Goal: Task Accomplishment & Management: Manage account settings

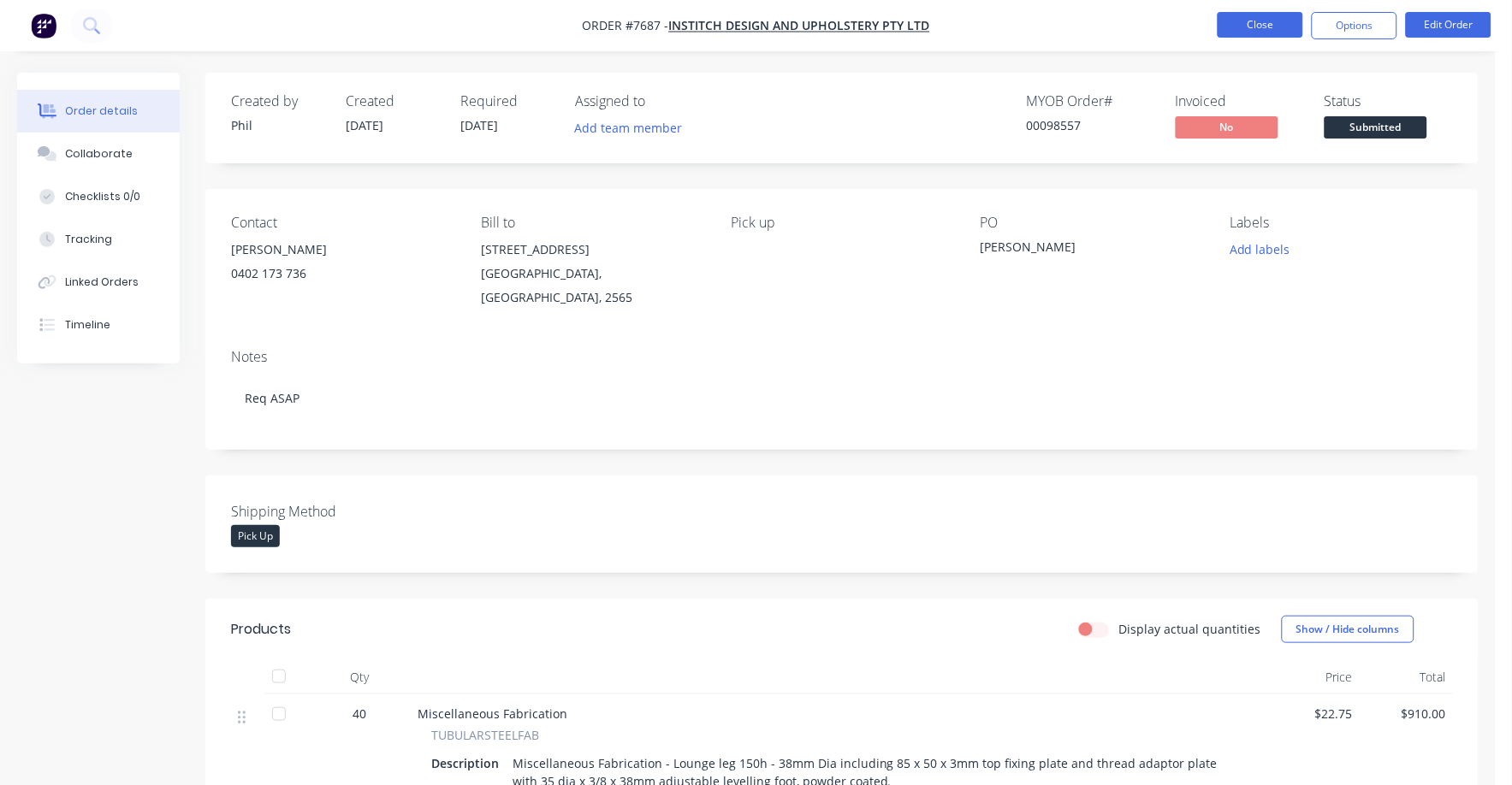
click at [1271, 27] on button "Close" at bounding box center [1260, 25] width 85 height 26
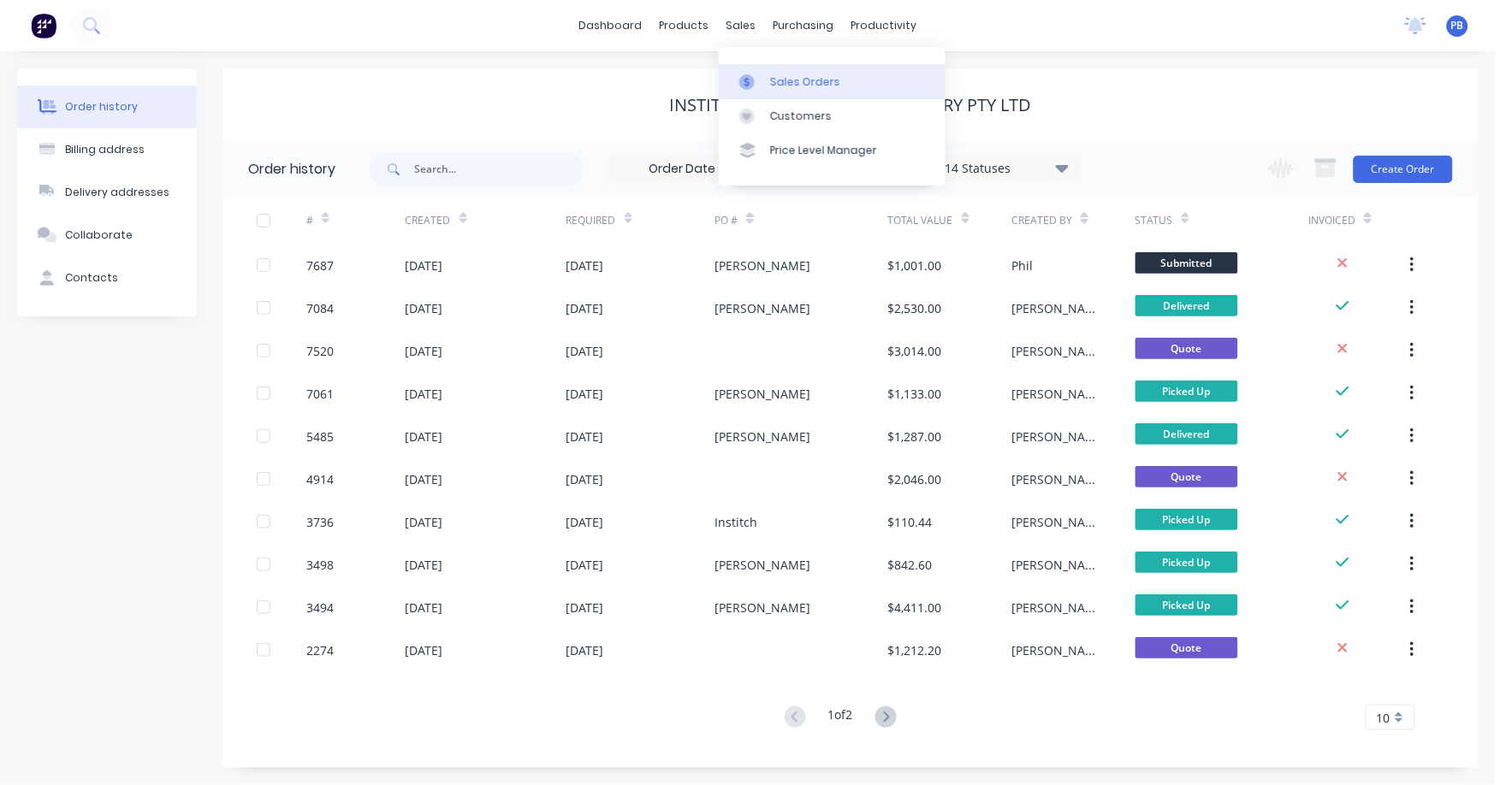
click at [794, 75] on div "Sales Orders" at bounding box center [805, 82] width 70 height 16
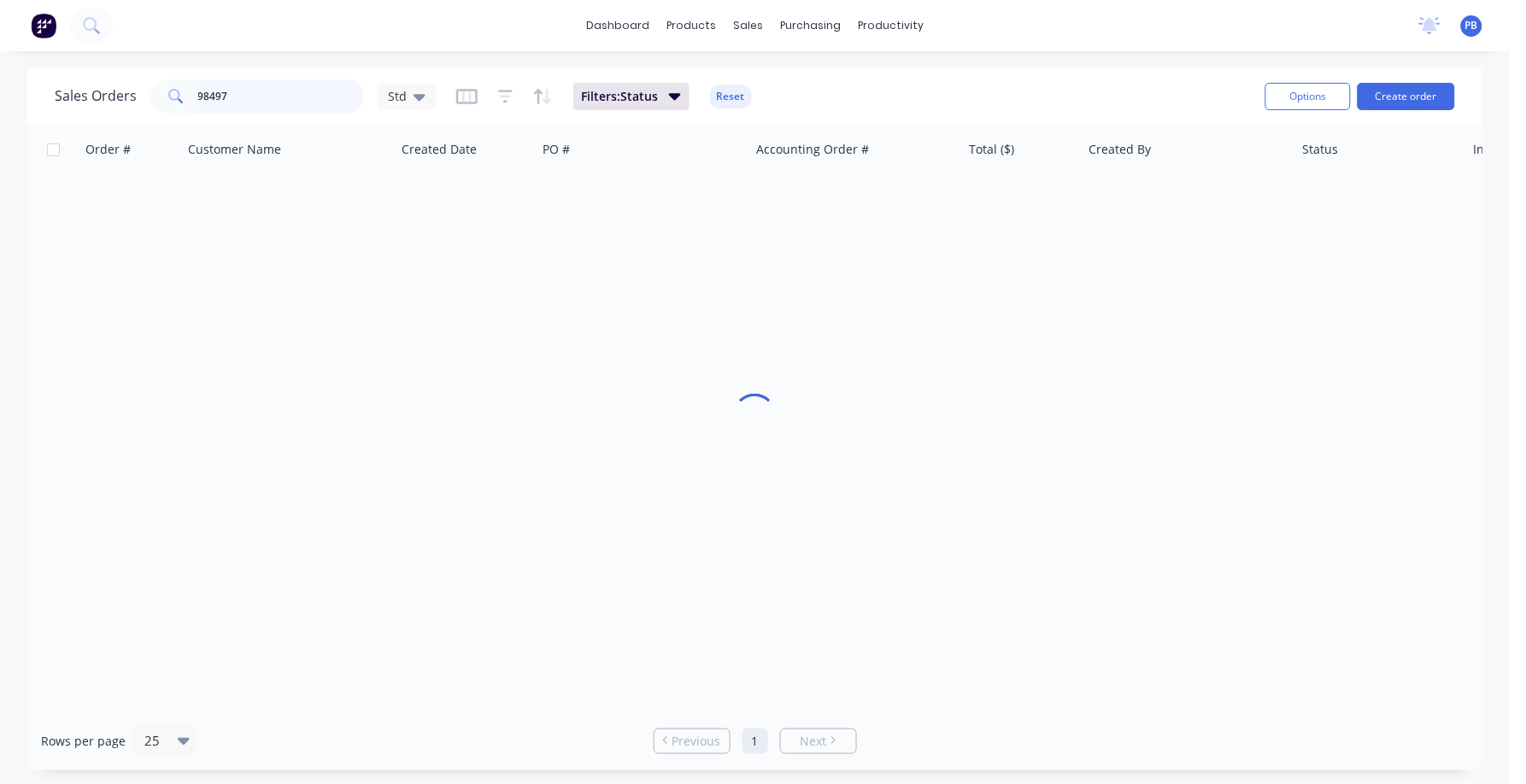
click at [256, 96] on input "98497" at bounding box center [281, 96] width 167 height 34
click at [263, 97] on input "97279" at bounding box center [281, 96] width 167 height 34
type input "97274"
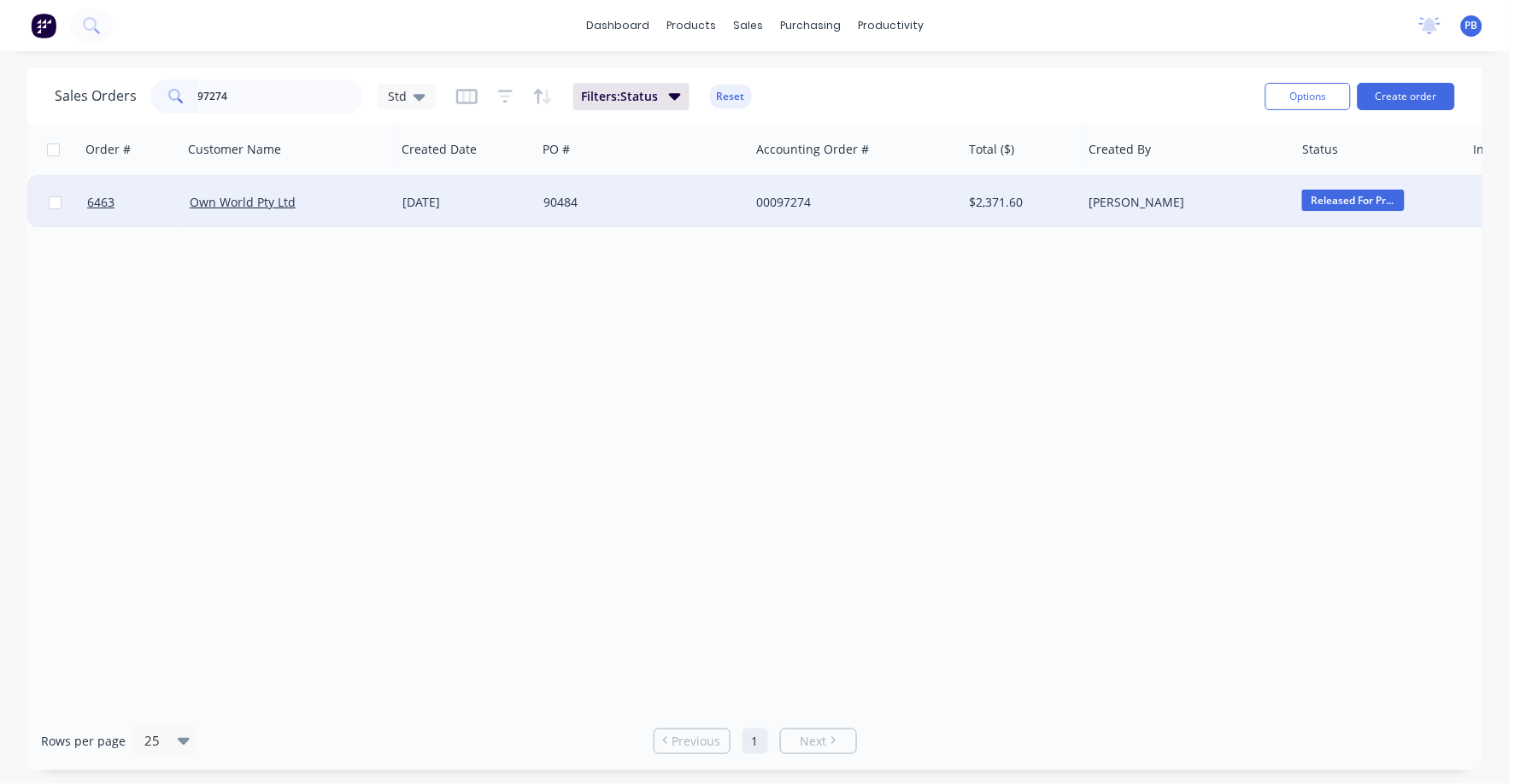
click at [562, 198] on div "90484" at bounding box center [638, 202] width 190 height 17
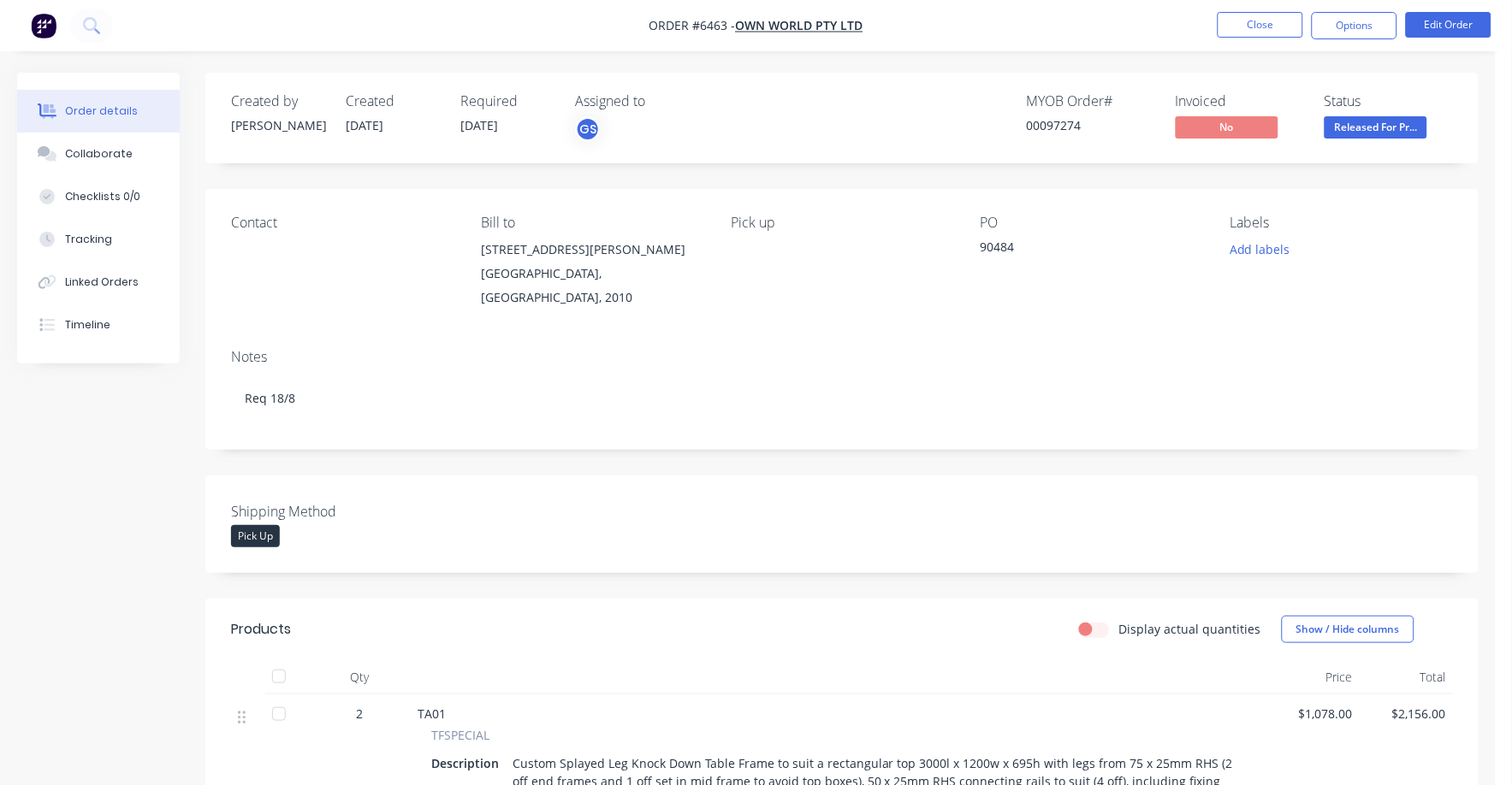
click at [1380, 128] on span "Released For Pr..." at bounding box center [1376, 127] width 103 height 21
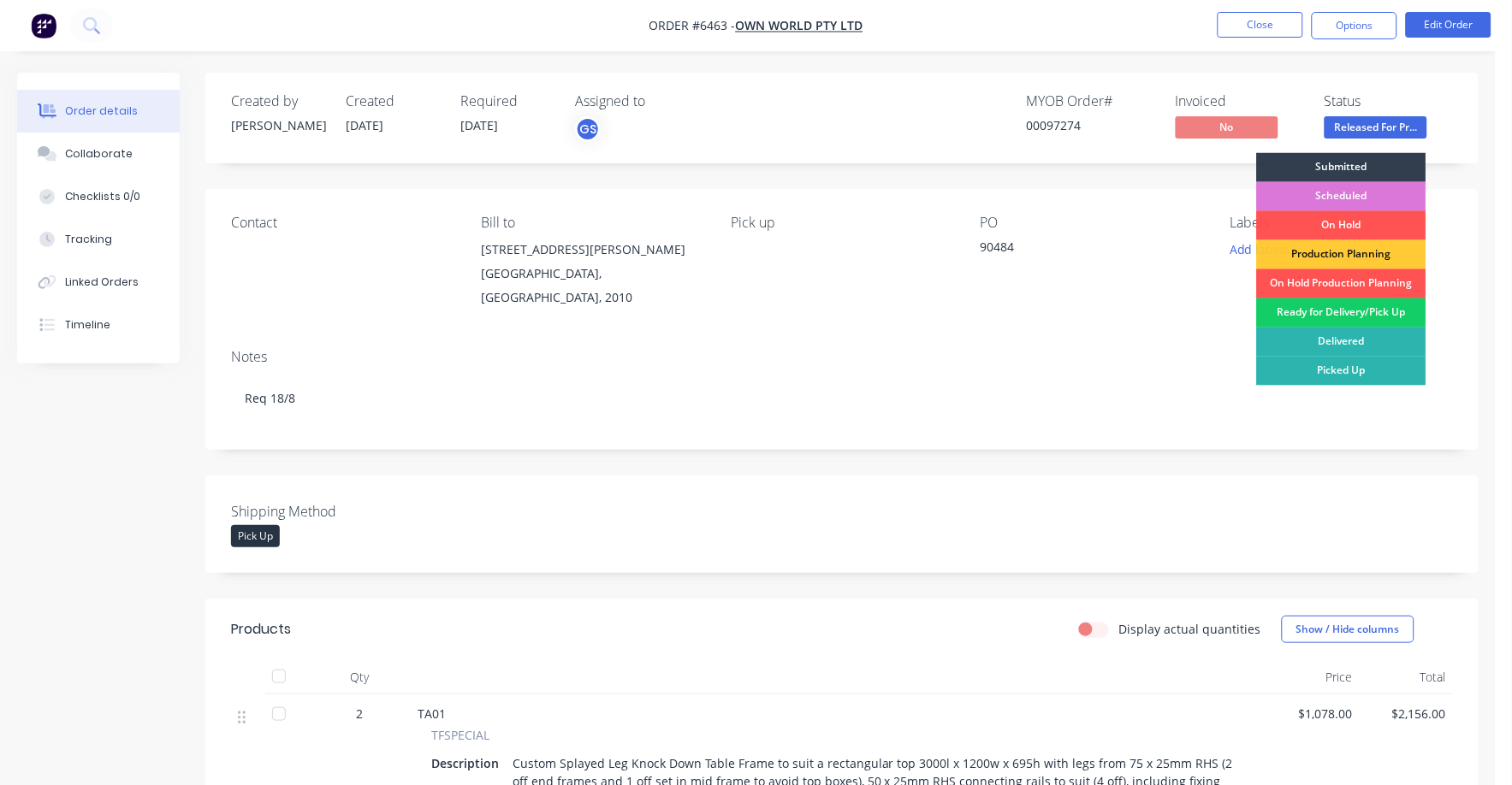
click at [1351, 308] on div "Ready for Delivery/Pick Up" at bounding box center [1341, 314] width 170 height 29
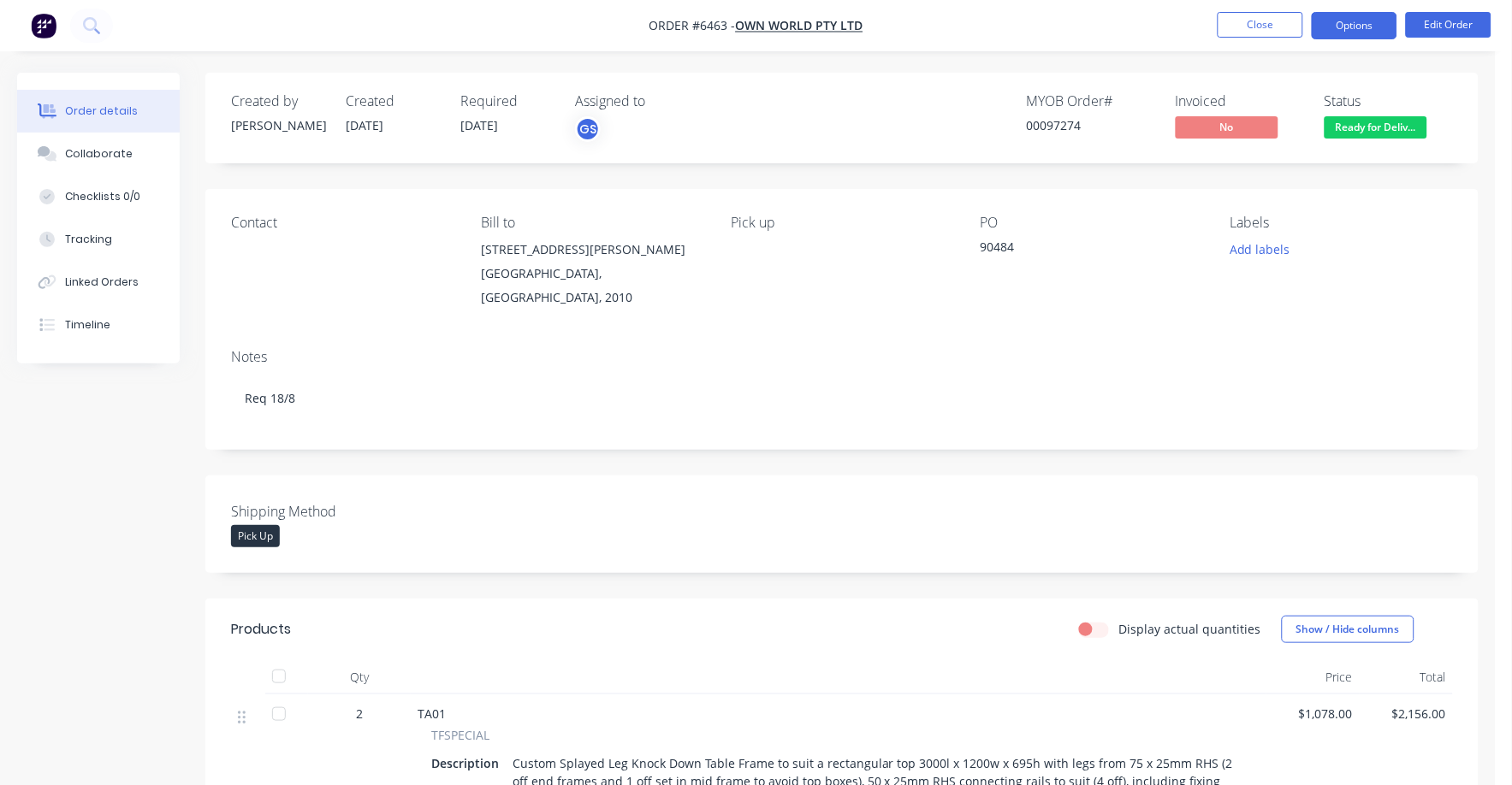
click at [1361, 18] on button "Options" at bounding box center [1354, 26] width 85 height 28
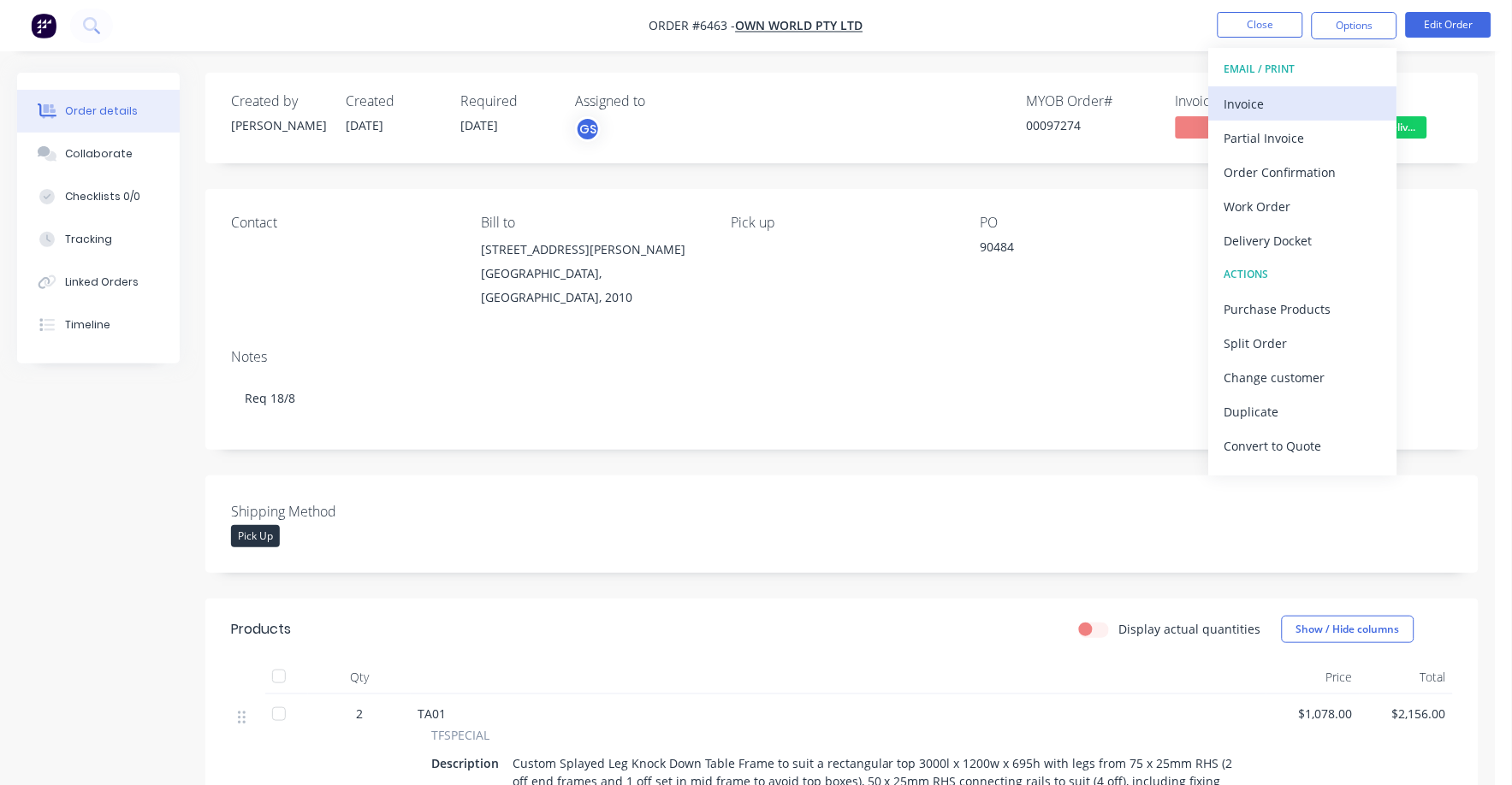
click at [1240, 105] on div "Invoice" at bounding box center [1304, 104] width 158 height 25
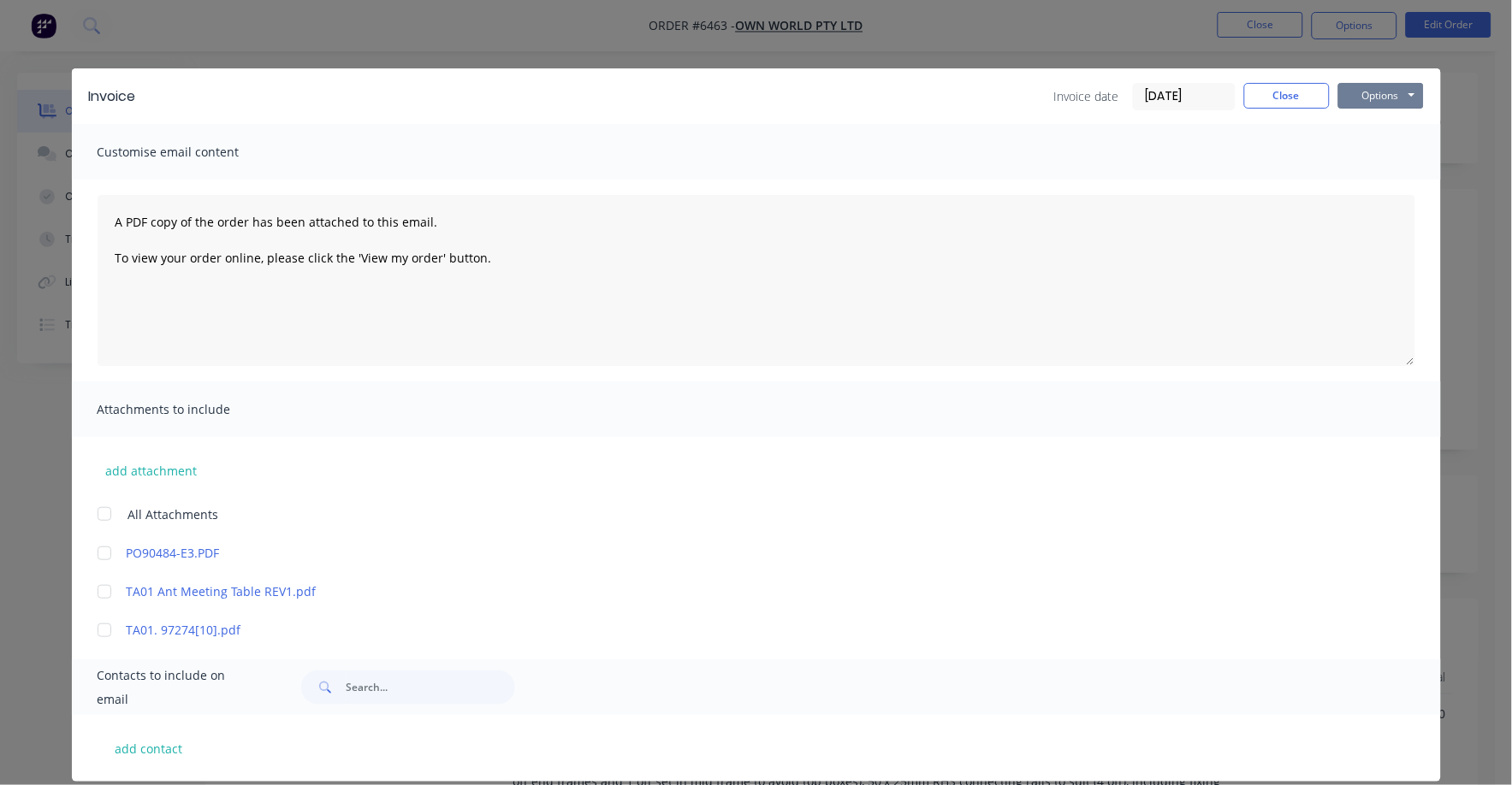
drag, startPoint x: 1380, startPoint y: 94, endPoint x: 1370, endPoint y: 109, distance: 18.0
click at [1381, 95] on button "Options" at bounding box center [1381, 95] width 85 height 26
click at [1355, 147] on button "Print" at bounding box center [1393, 154] width 109 height 28
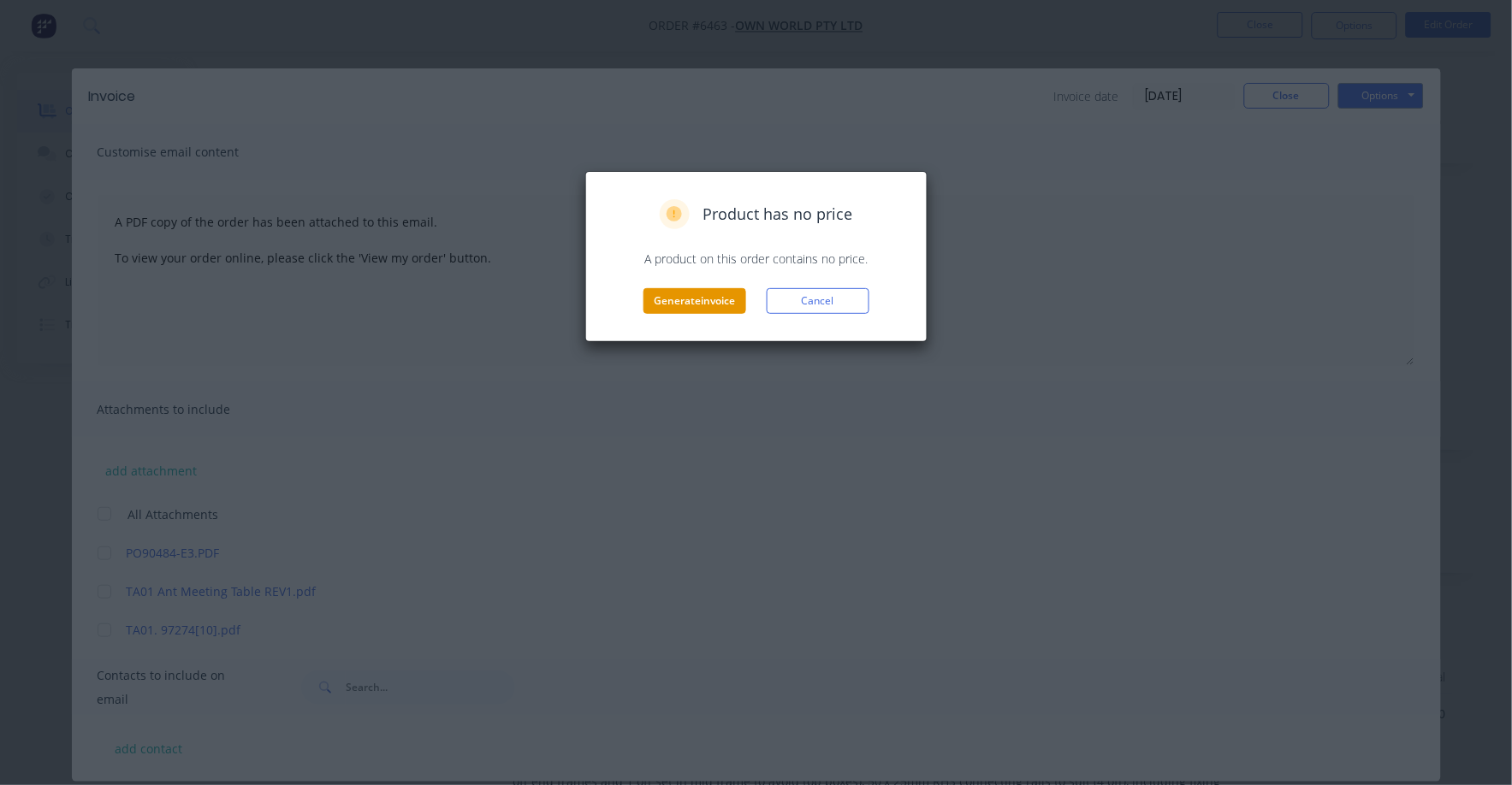
click at [705, 300] on button "Generate invoice" at bounding box center [695, 301] width 103 height 26
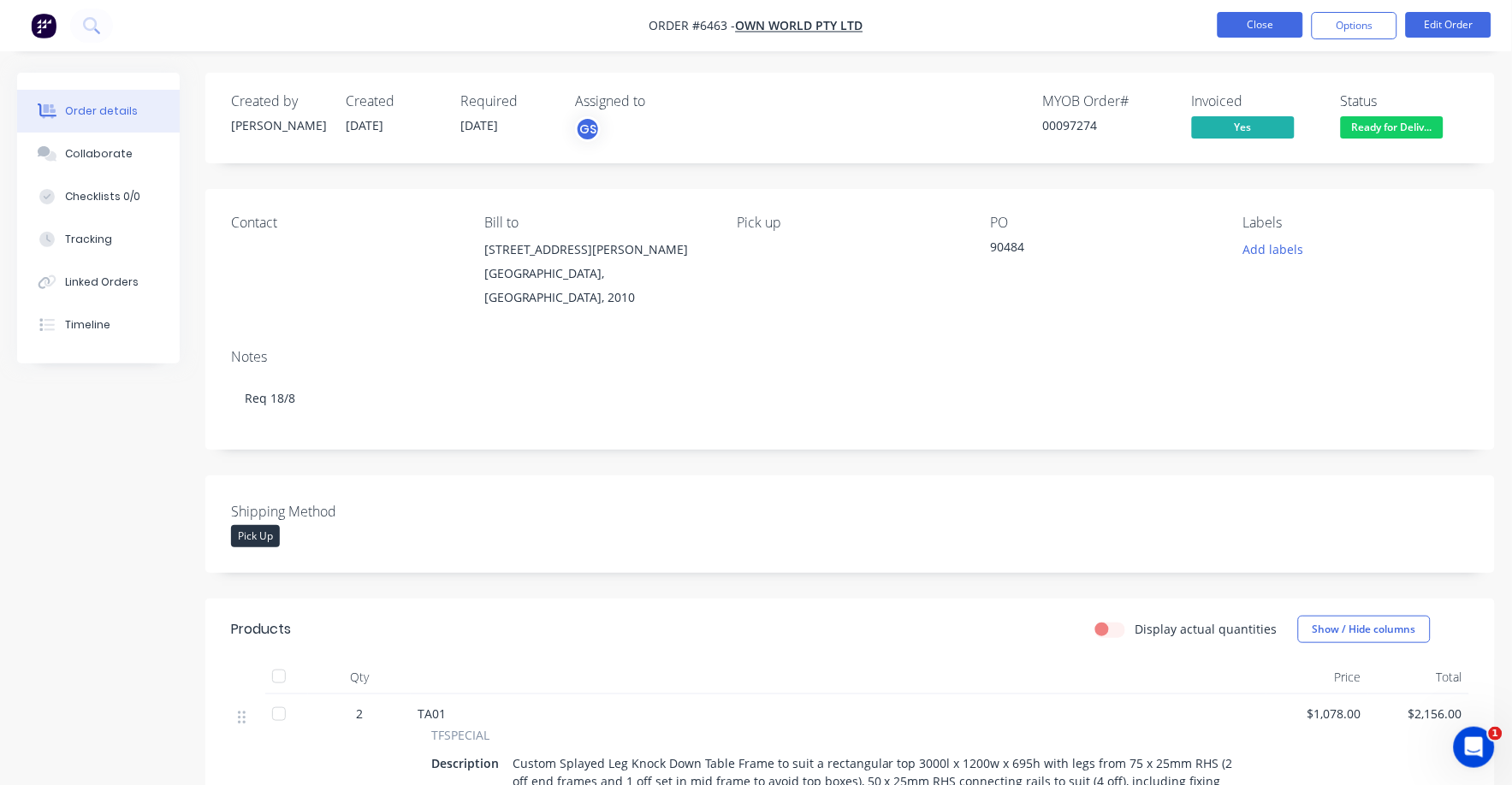
click at [1267, 19] on button "Close" at bounding box center [1260, 25] width 85 height 26
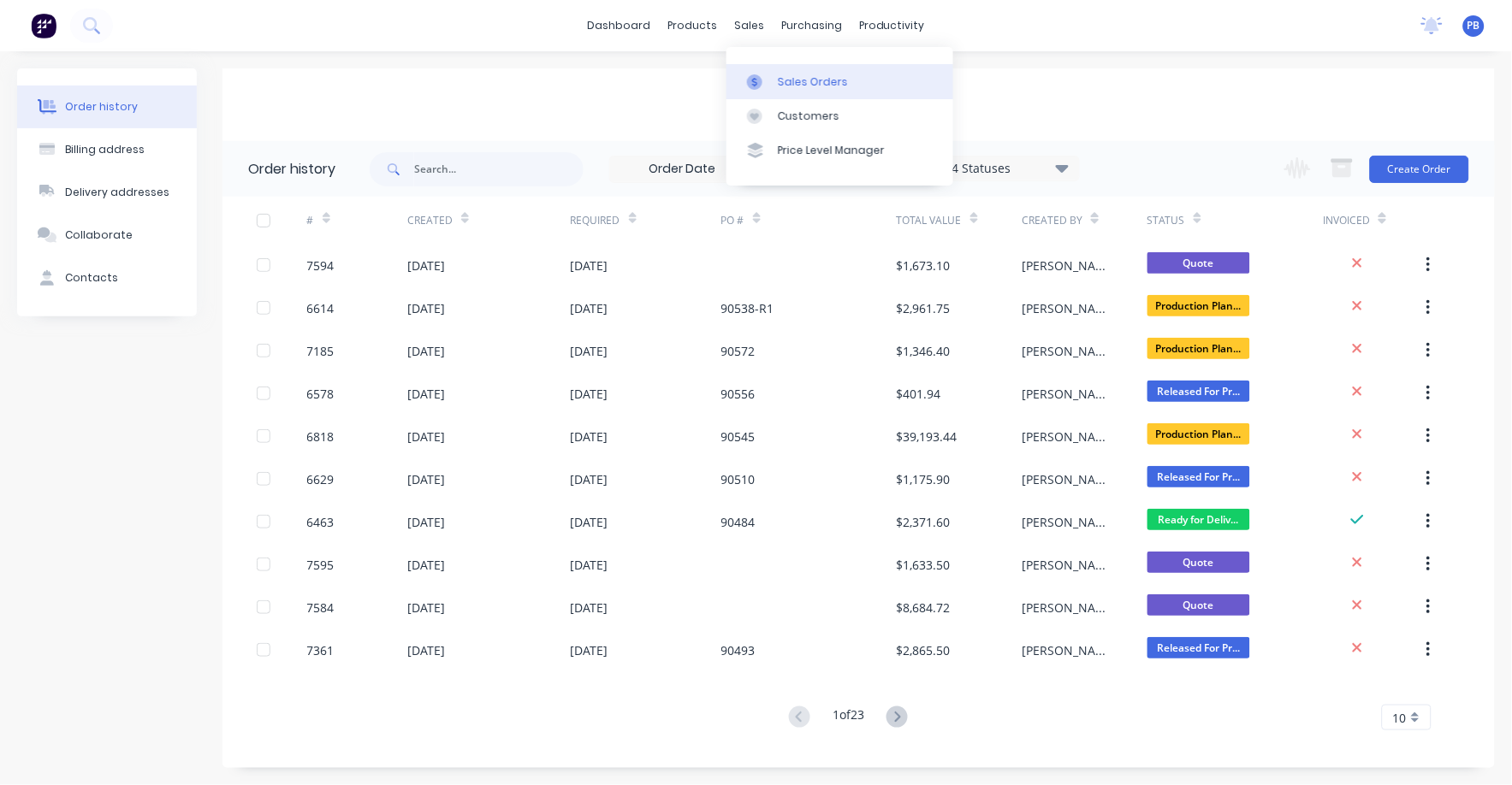
click at [810, 78] on div "Sales Orders" at bounding box center [813, 82] width 70 height 16
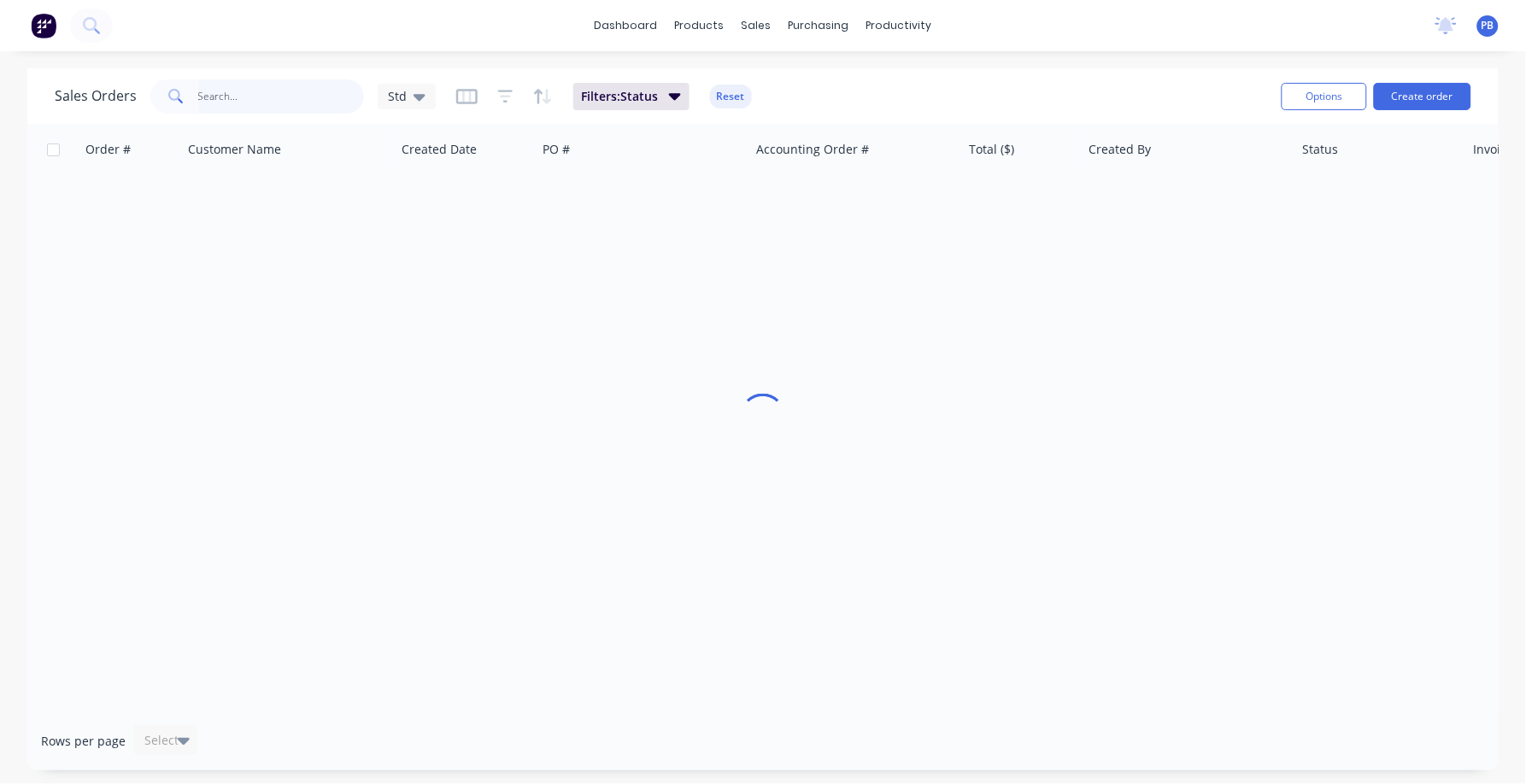
click at [281, 96] on input "text" at bounding box center [281, 96] width 167 height 34
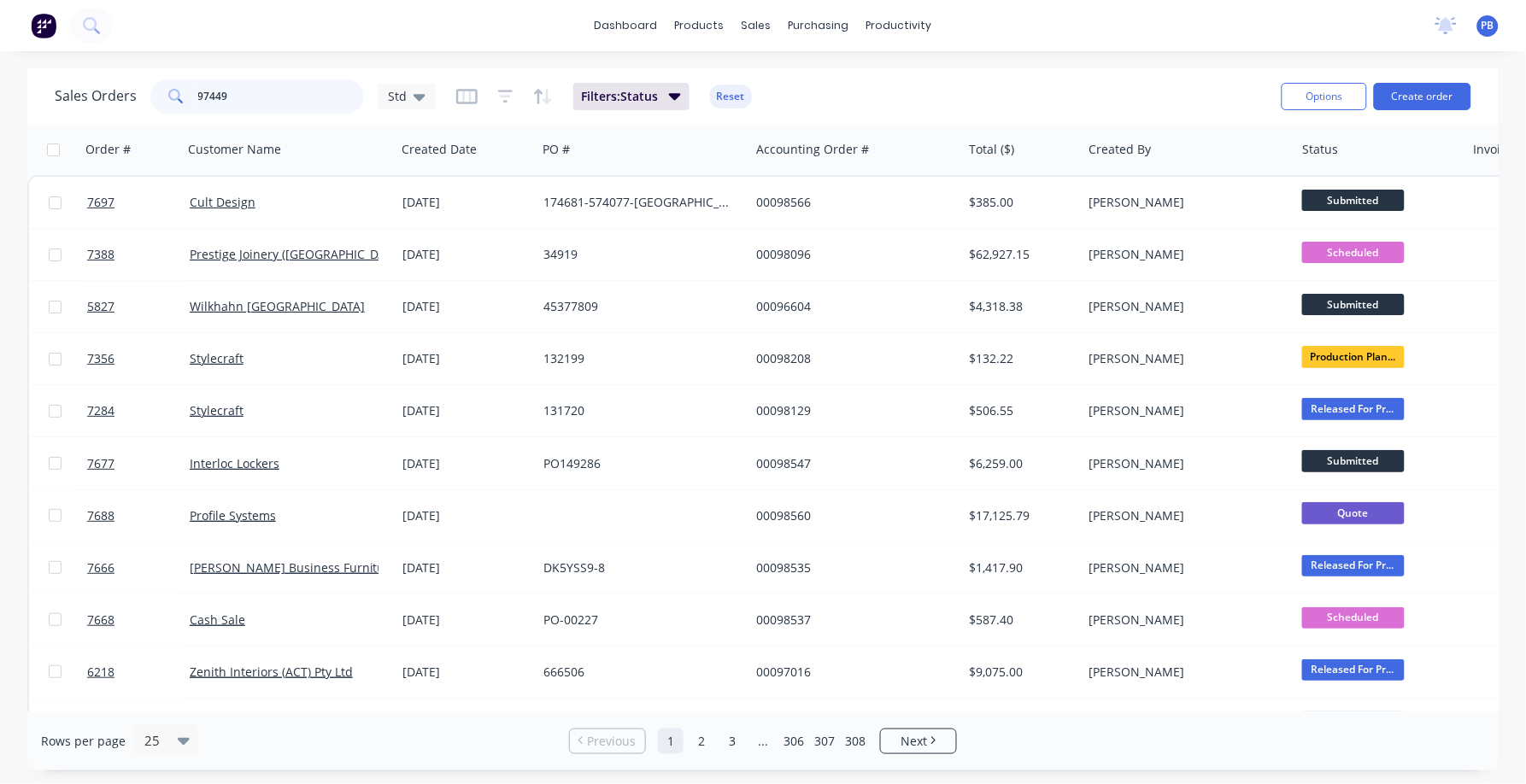
type input "97449"
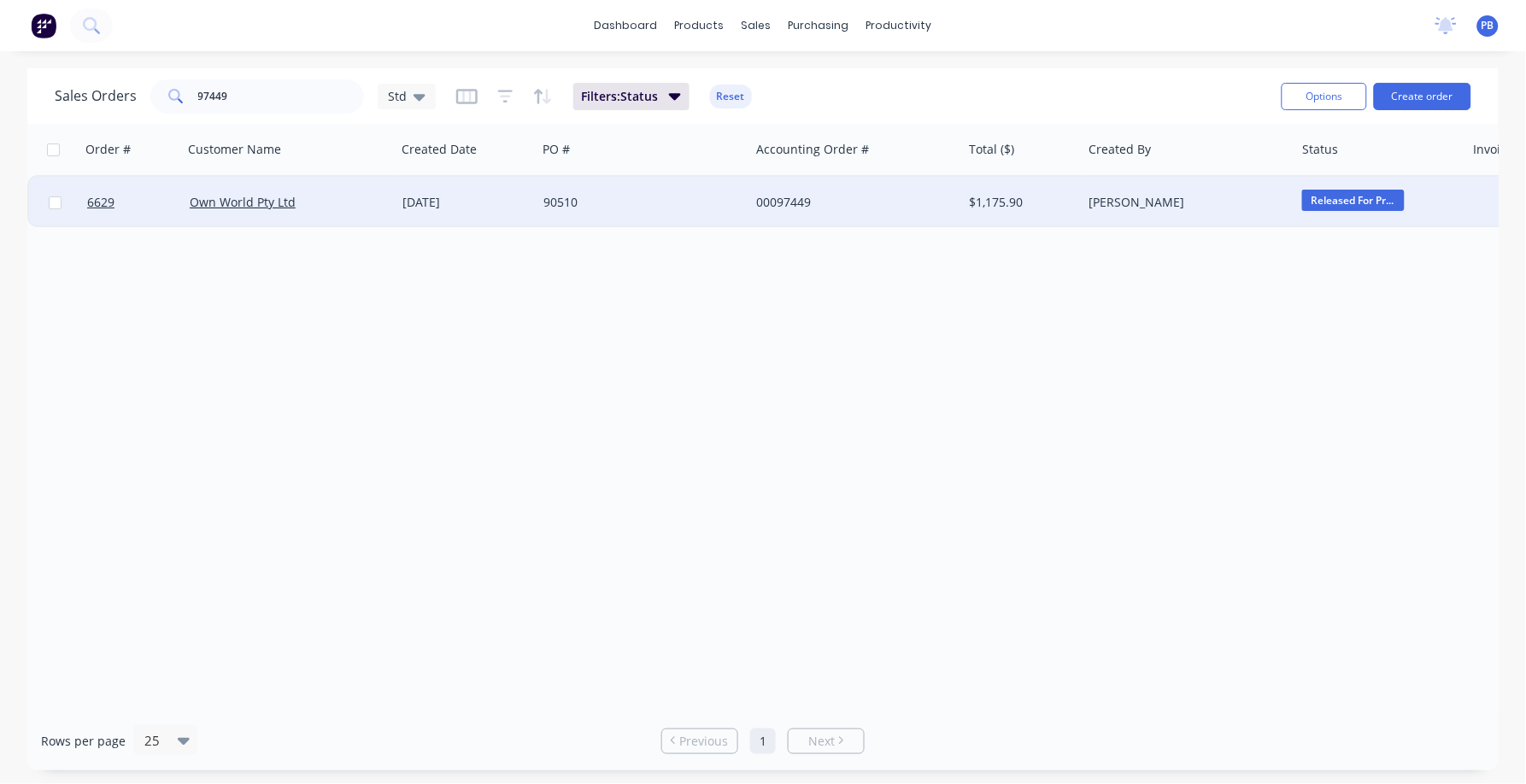
click at [777, 201] on div "00097449" at bounding box center [850, 202] width 190 height 17
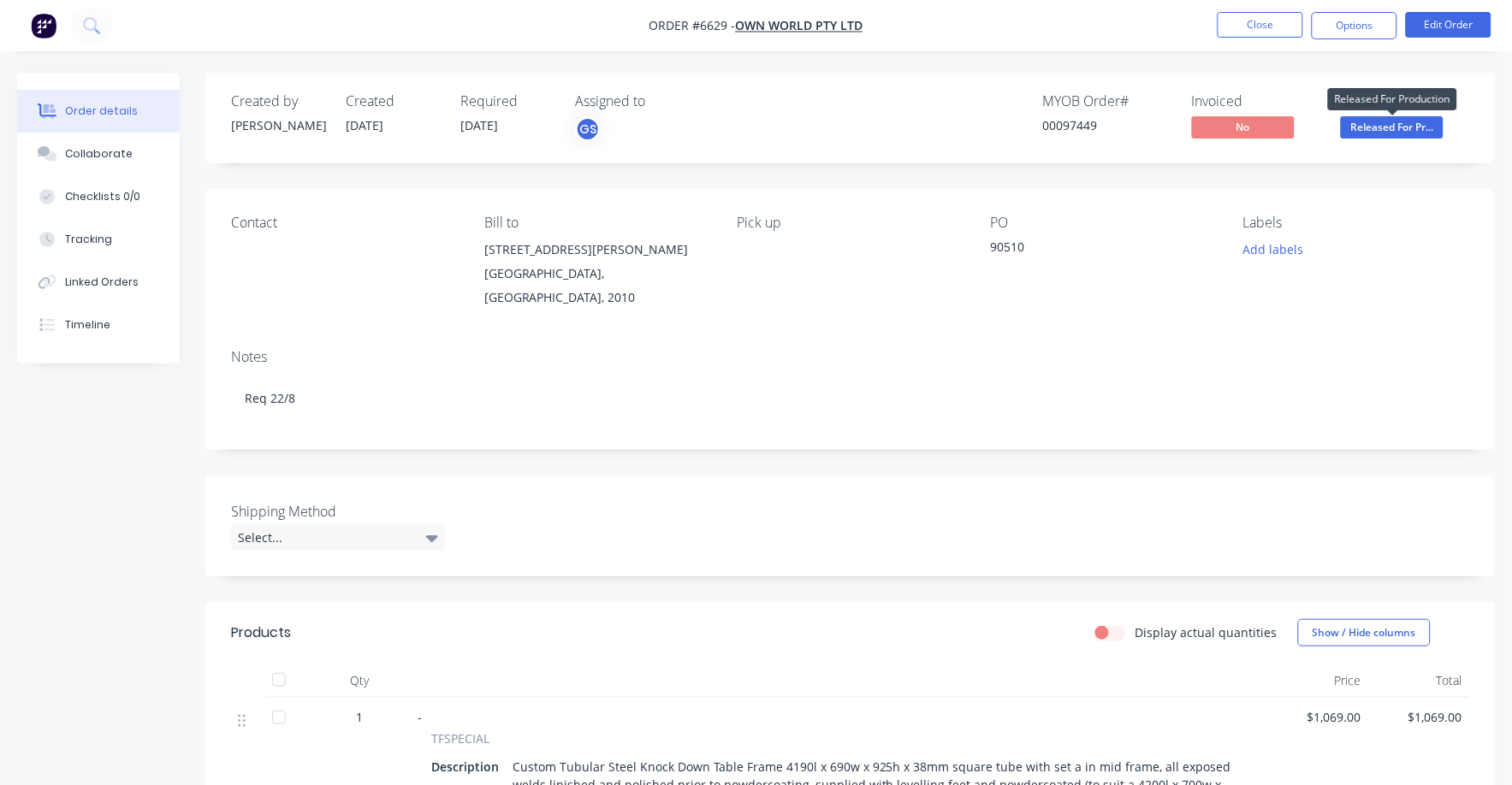
click at [1374, 126] on span "Released For Pr..." at bounding box center [1393, 127] width 103 height 21
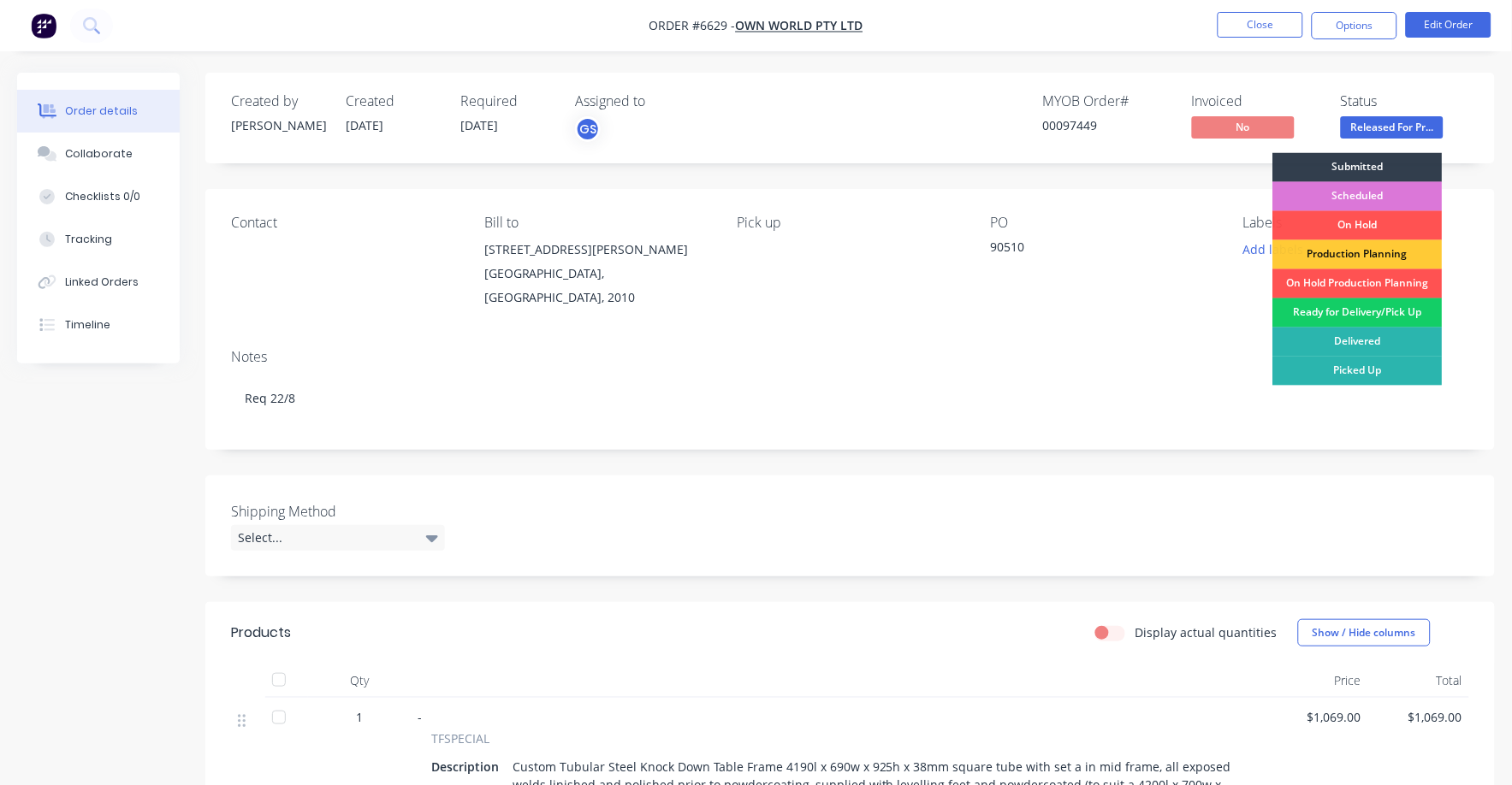
click at [1380, 316] on div "Ready for Delivery/Pick Up" at bounding box center [1358, 314] width 170 height 29
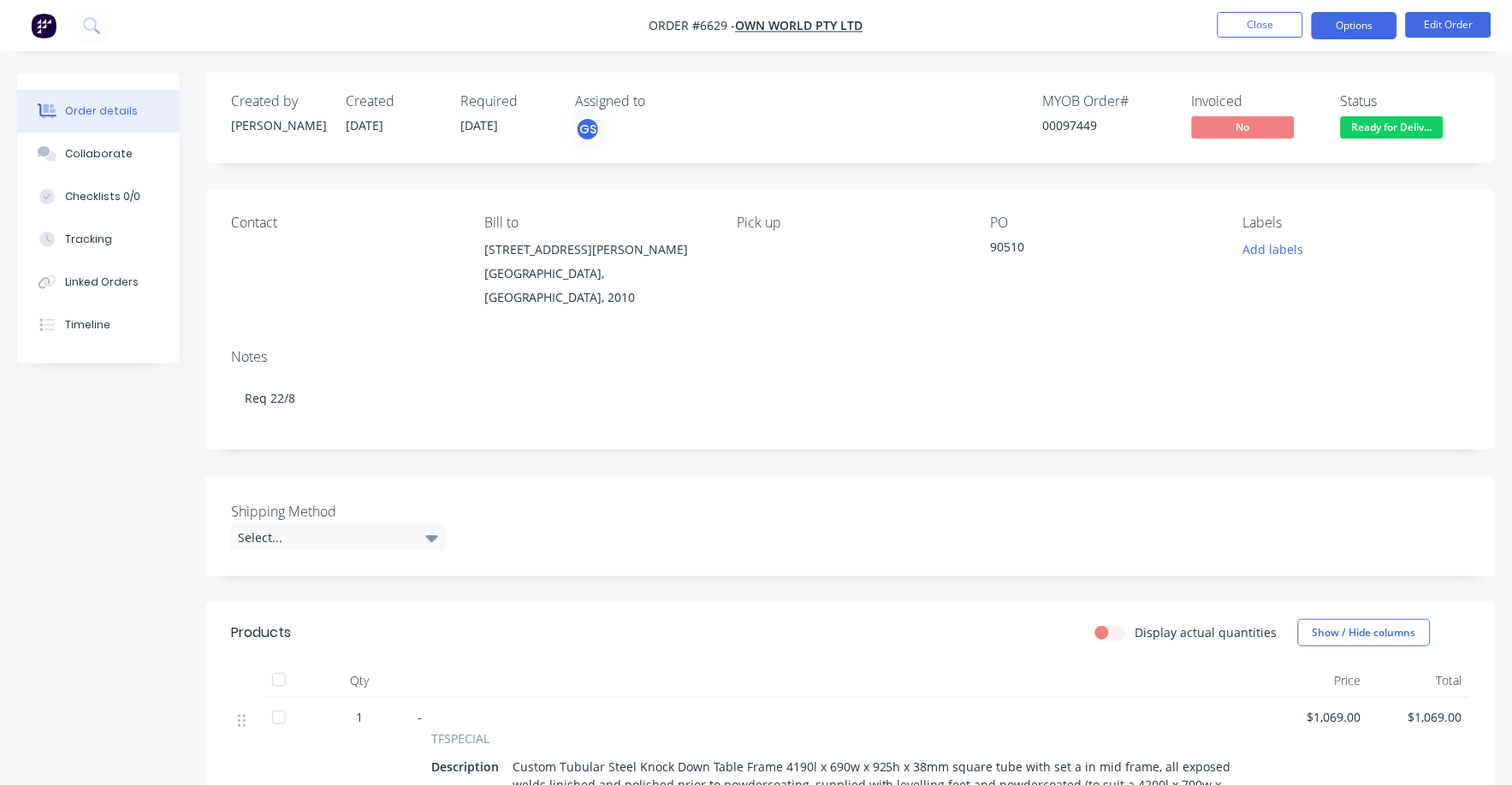
click at [1362, 24] on button "Options" at bounding box center [1354, 26] width 85 height 28
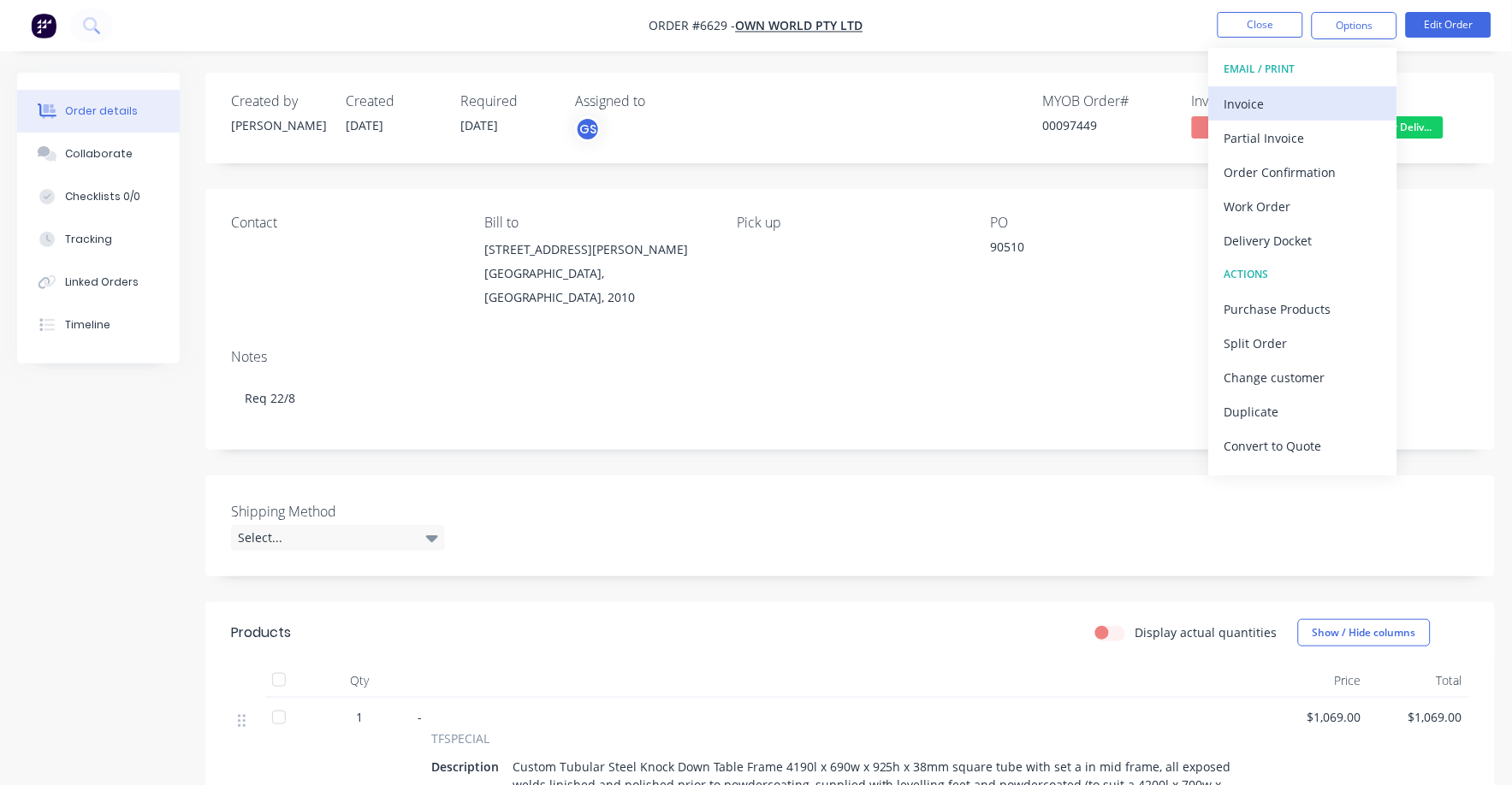
click at [1258, 104] on div "Invoice" at bounding box center [1304, 104] width 158 height 25
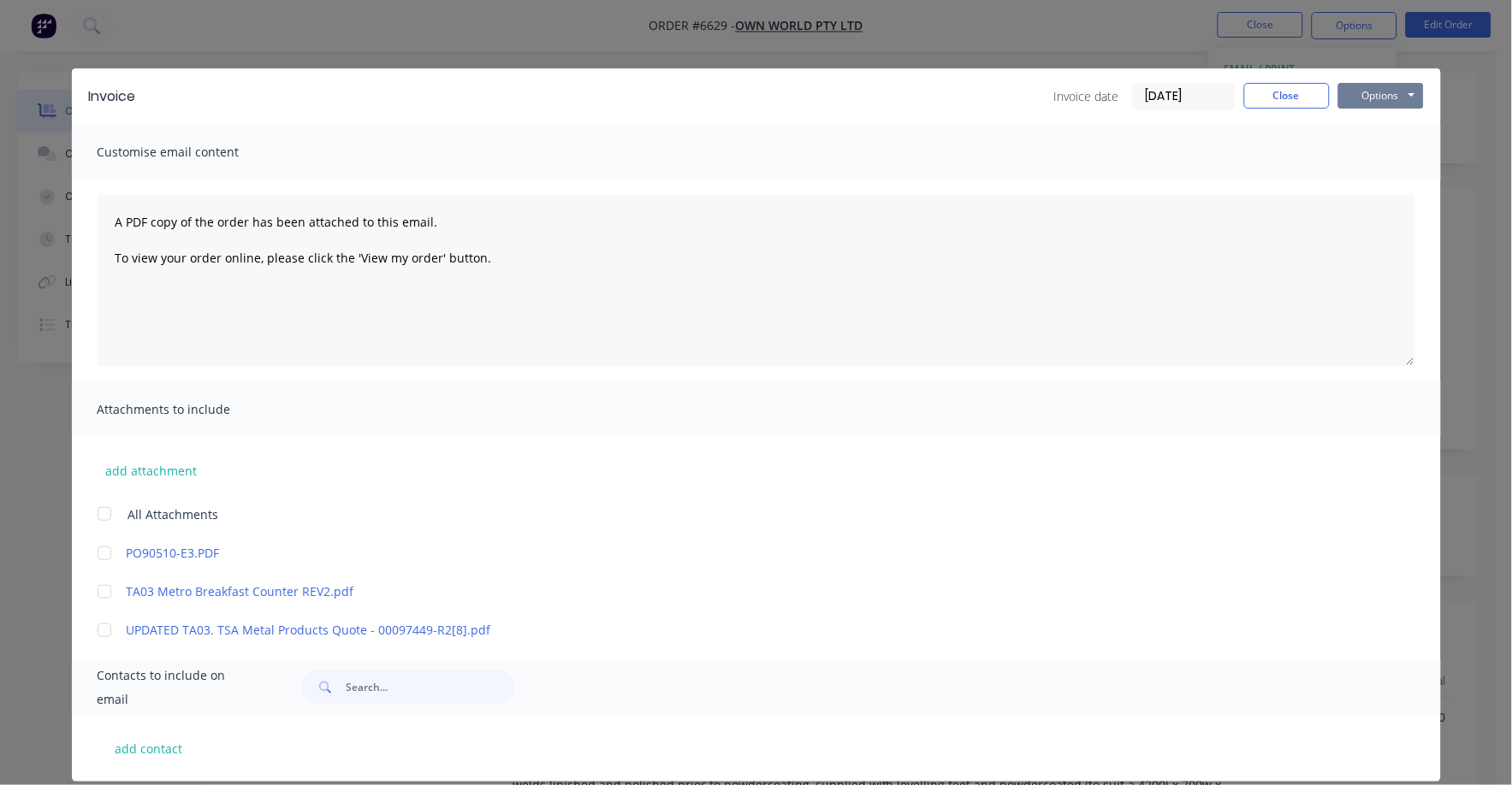
click at [1367, 95] on button "Options" at bounding box center [1381, 95] width 85 height 26
click at [1360, 151] on button "Print" at bounding box center [1393, 154] width 109 height 28
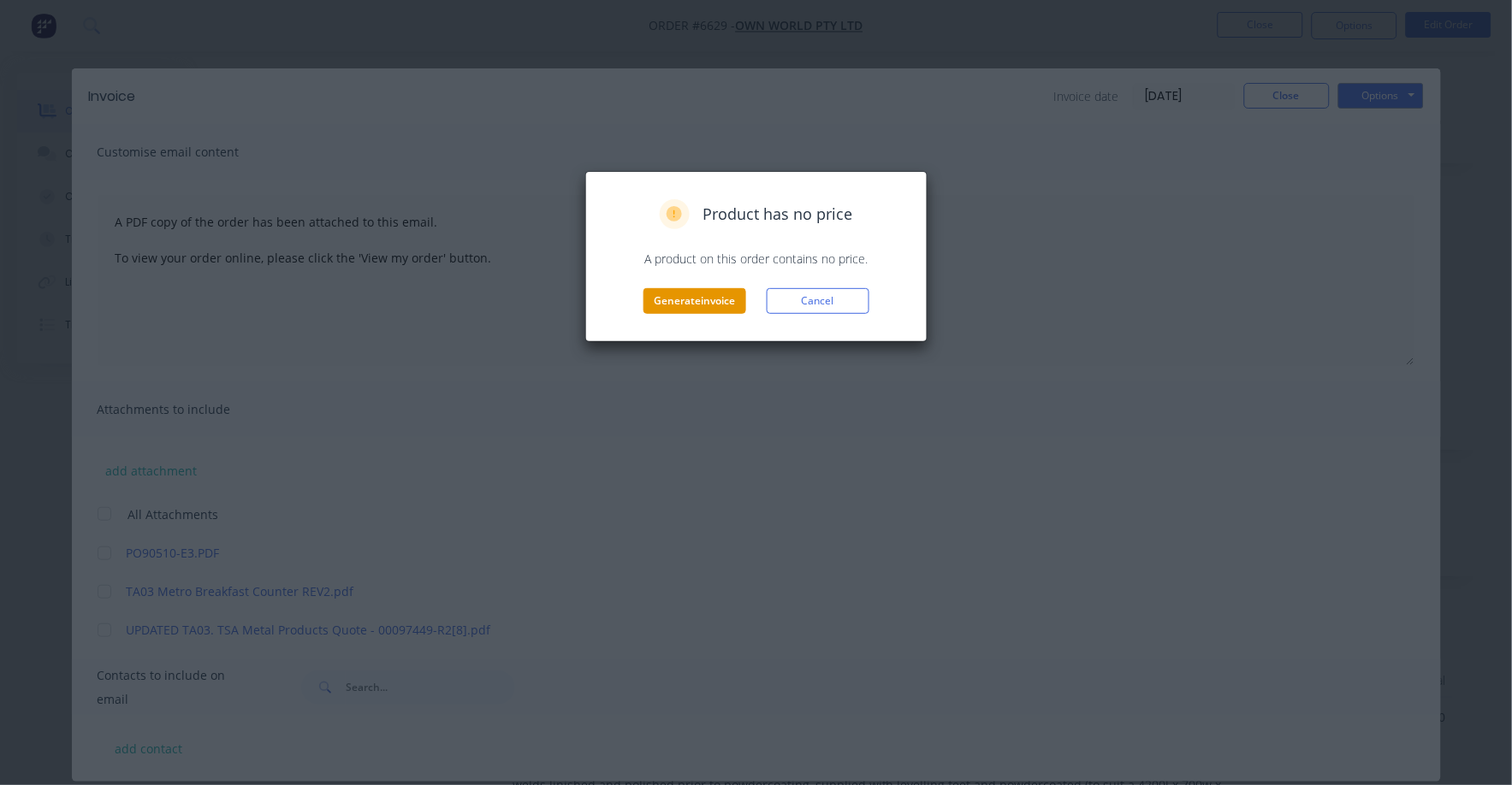
click at [710, 293] on button "Generate invoice" at bounding box center [695, 301] width 103 height 26
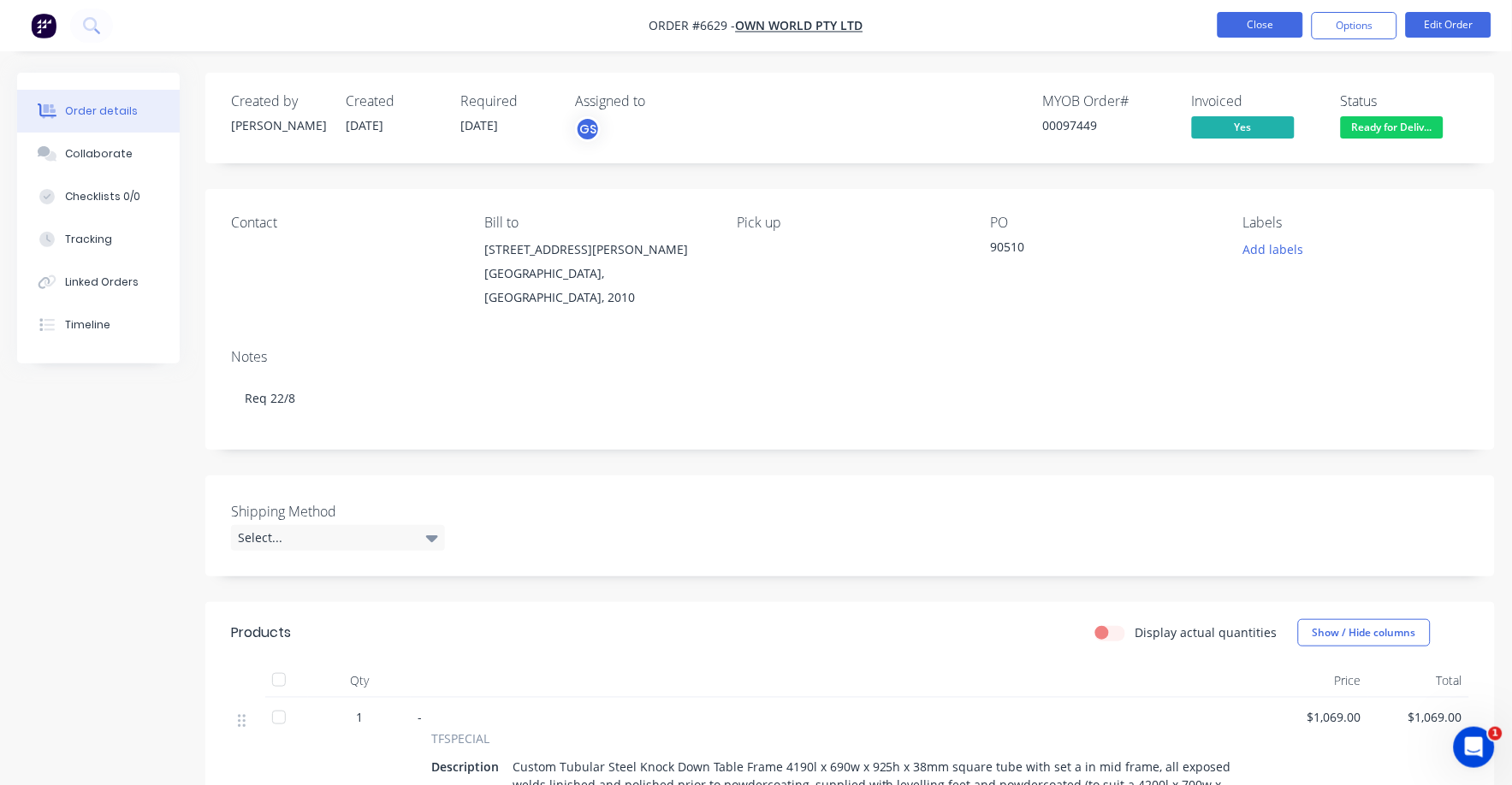
click at [1268, 26] on button "Close" at bounding box center [1260, 25] width 85 height 26
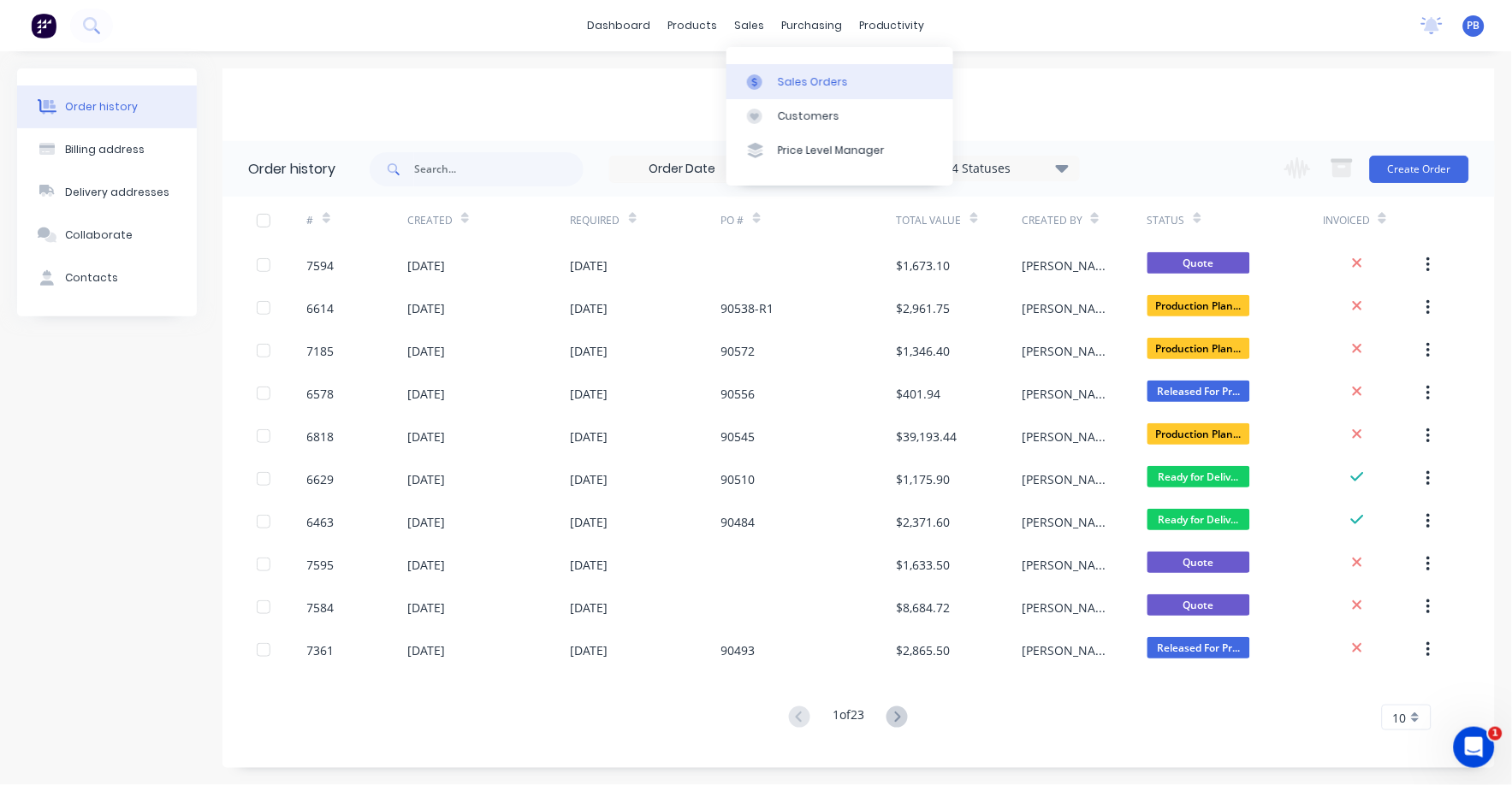
click at [783, 80] on div "Sales Orders" at bounding box center [813, 82] width 70 height 16
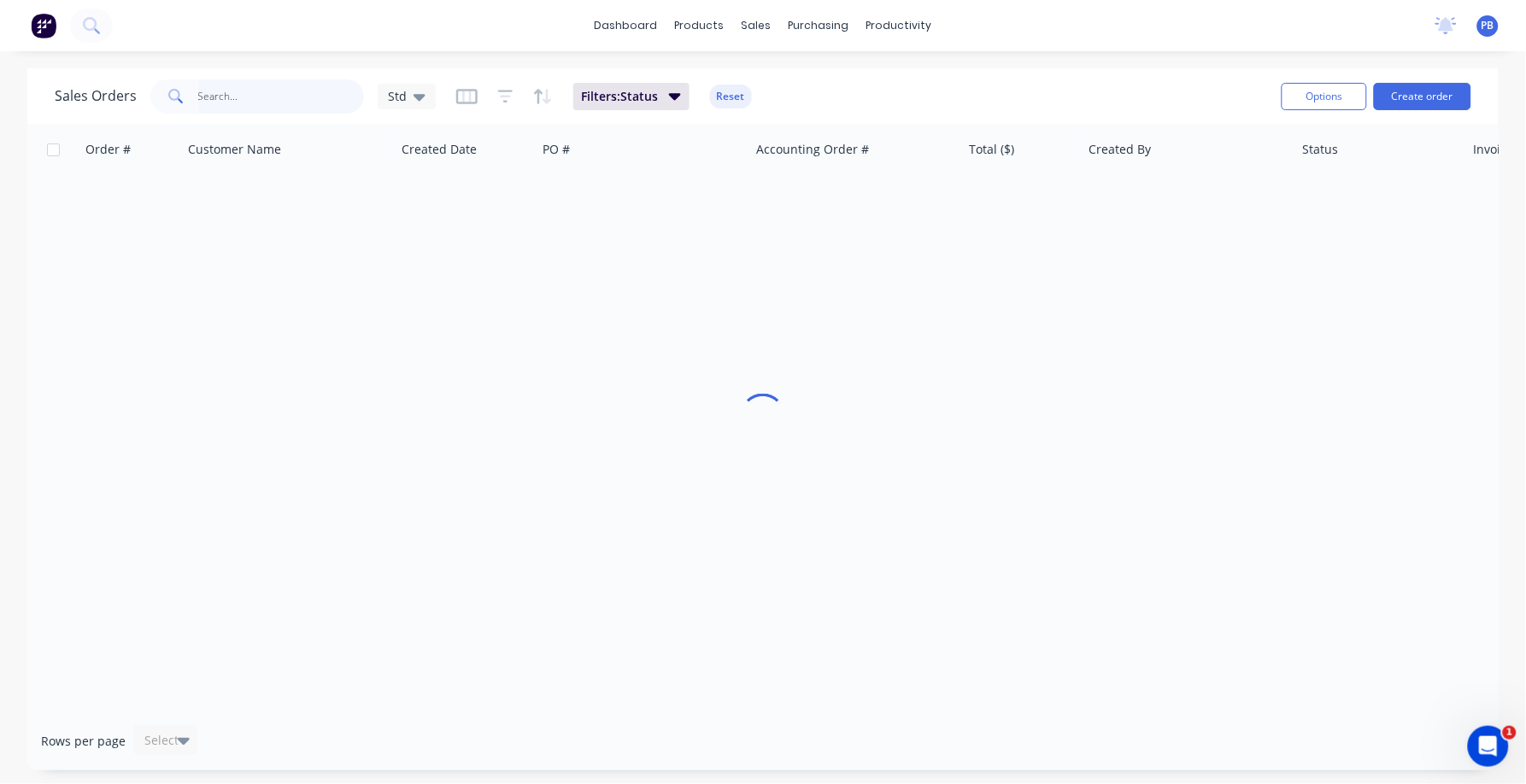
click at [238, 98] on input "text" at bounding box center [281, 96] width 167 height 34
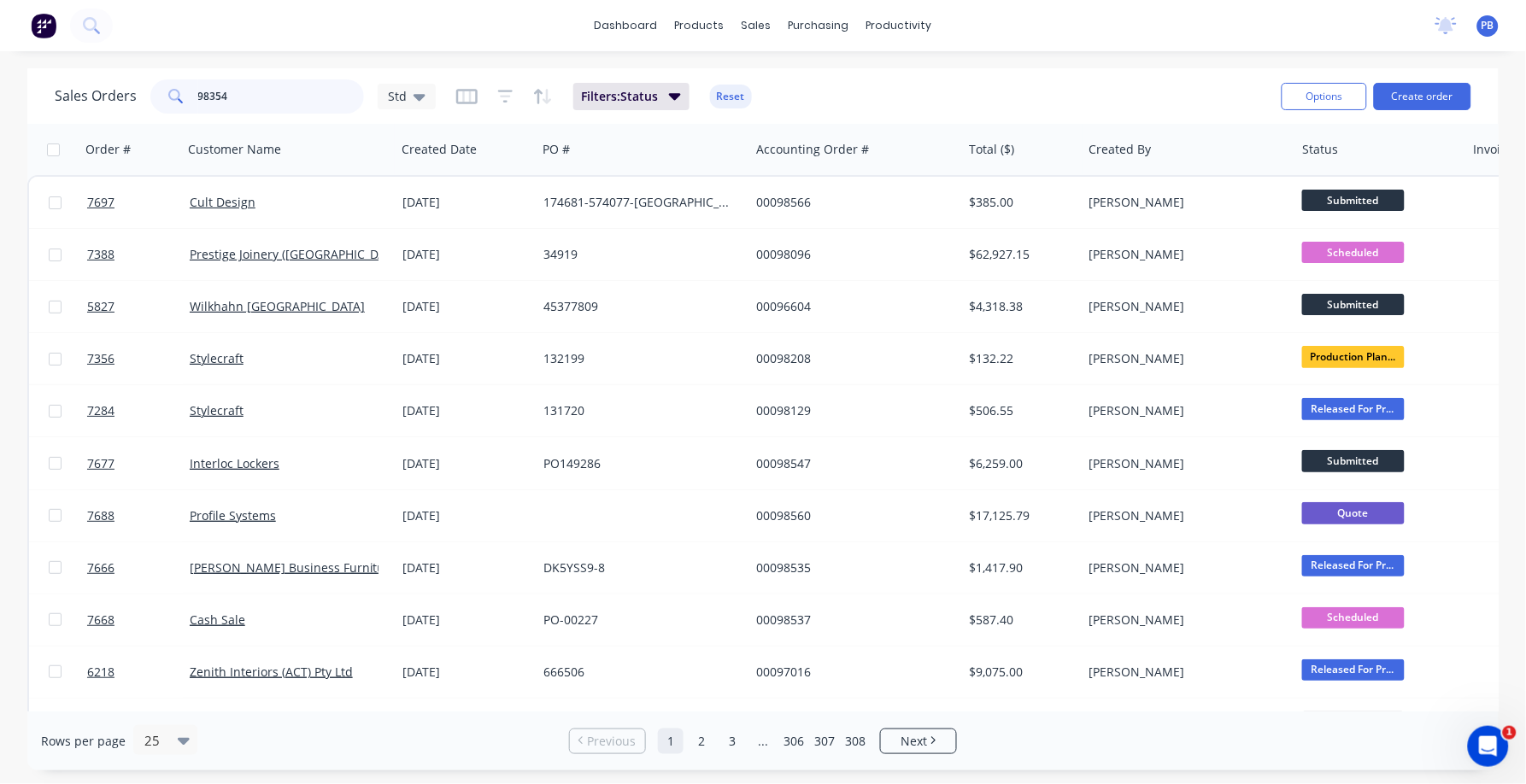
type input "98354"
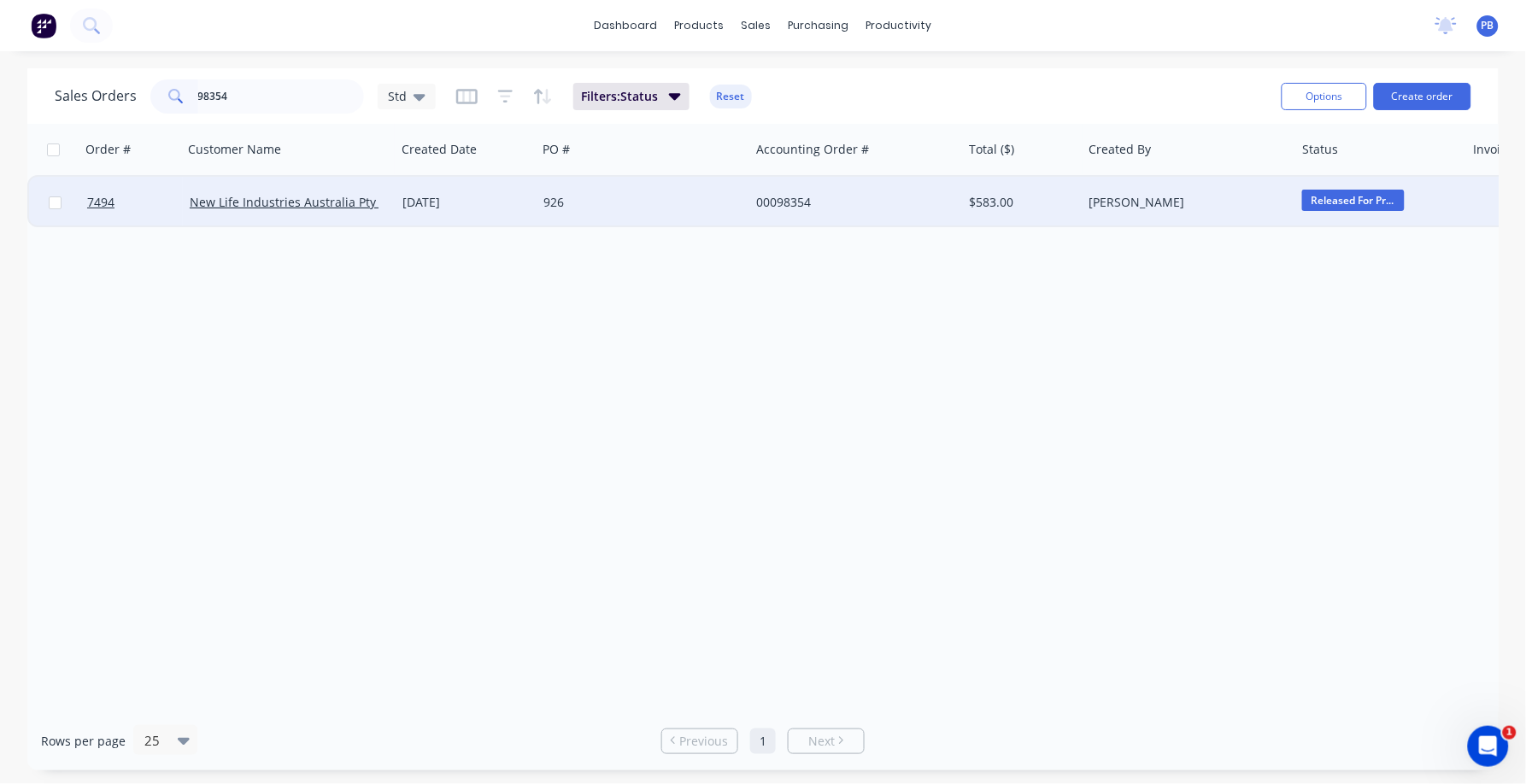
click at [790, 194] on div "00098354" at bounding box center [850, 202] width 190 height 17
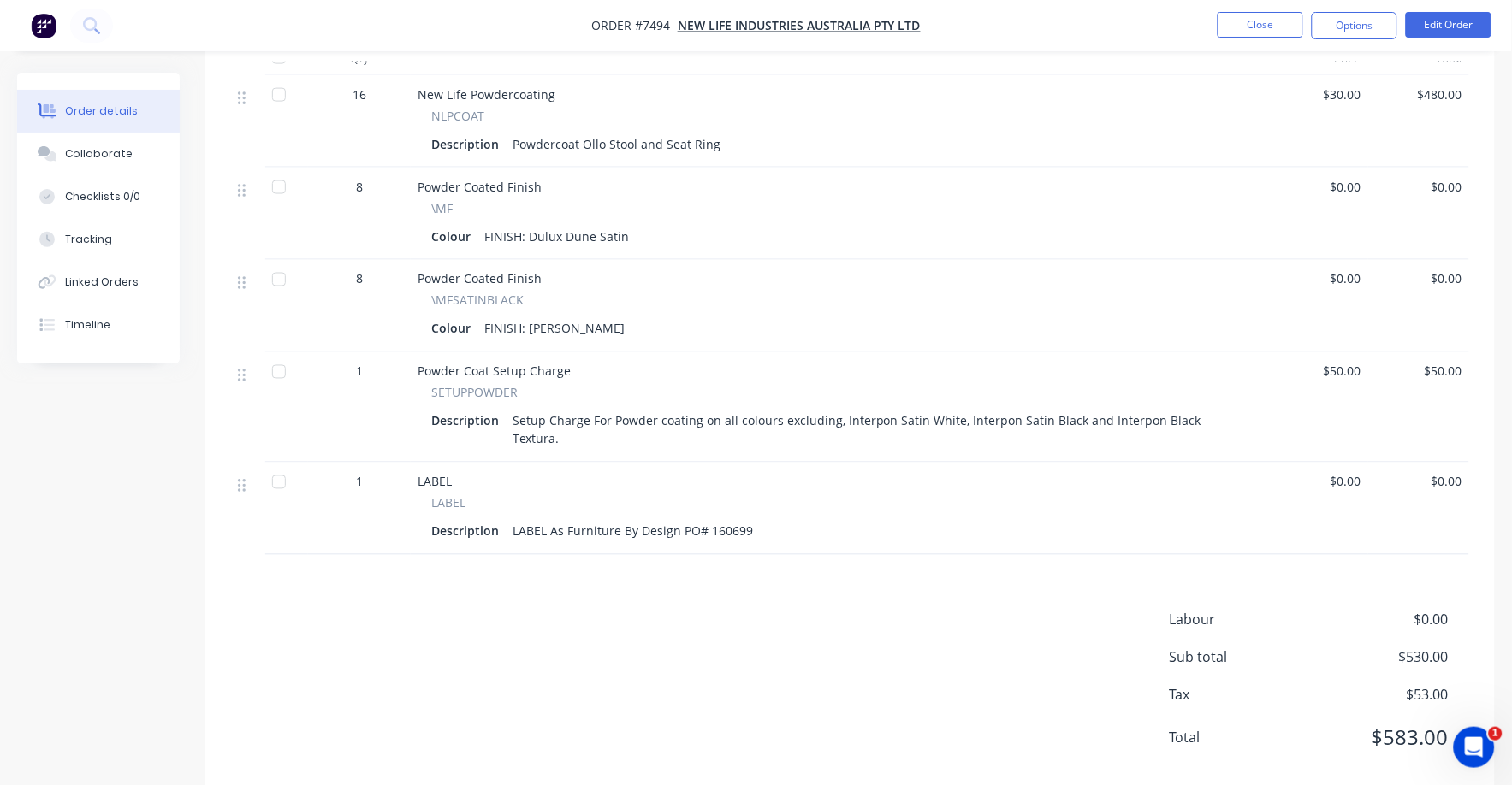
scroll to position [621, 0]
click at [1449, 19] on button "Edit Order" at bounding box center [1448, 25] width 85 height 26
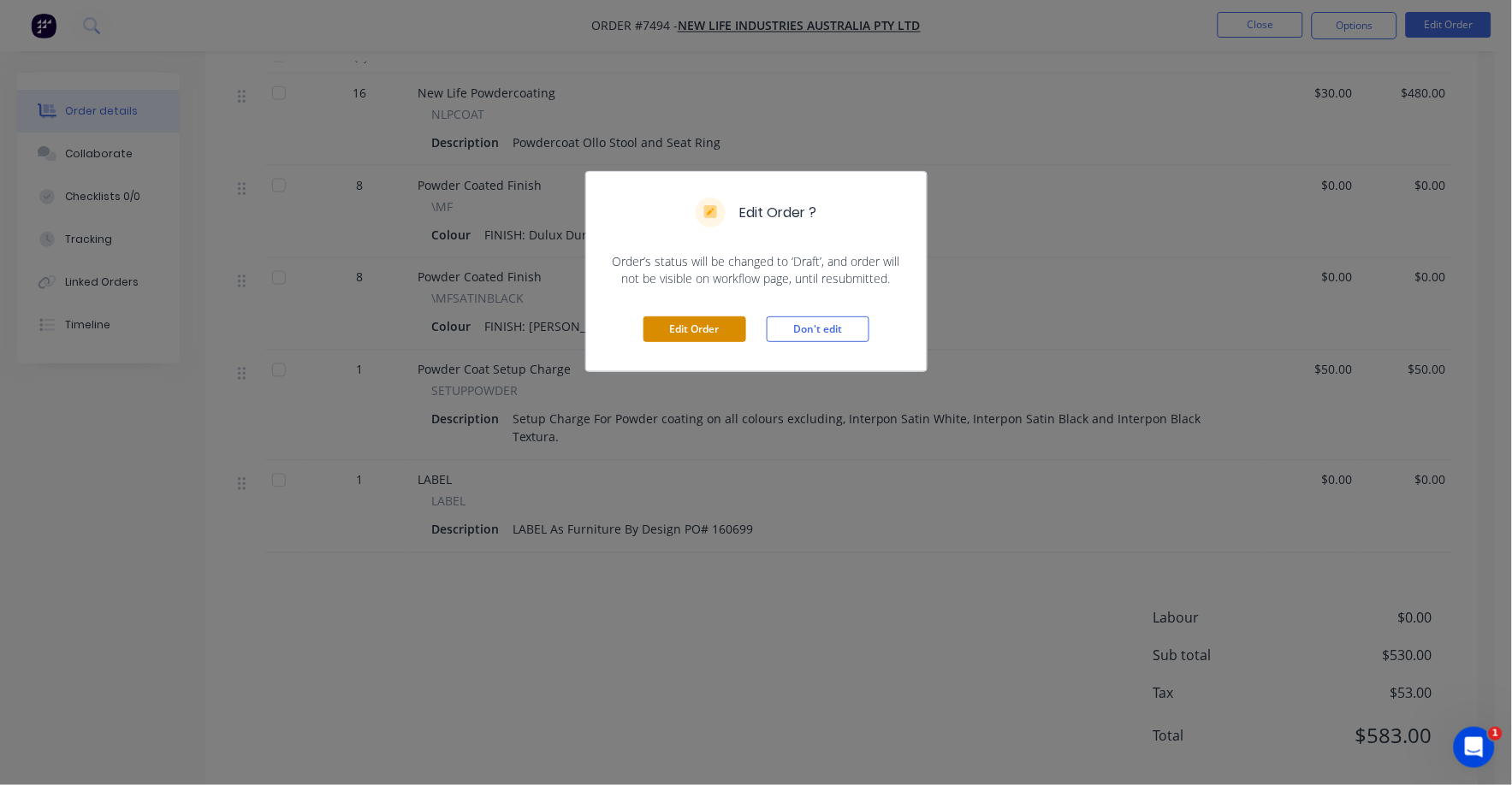
click at [695, 326] on button "Edit Order" at bounding box center [695, 329] width 103 height 26
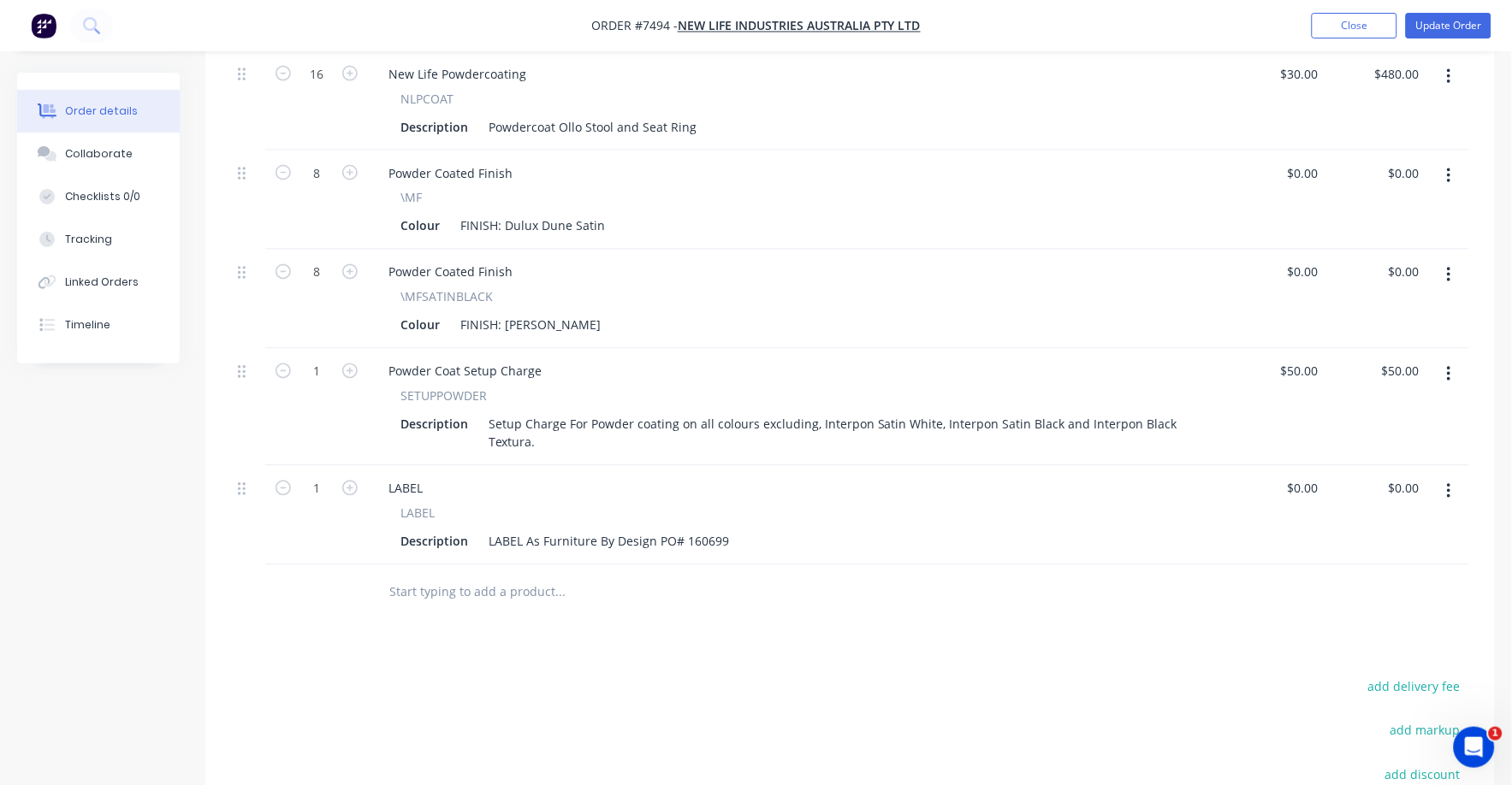
scroll to position [748, 0]
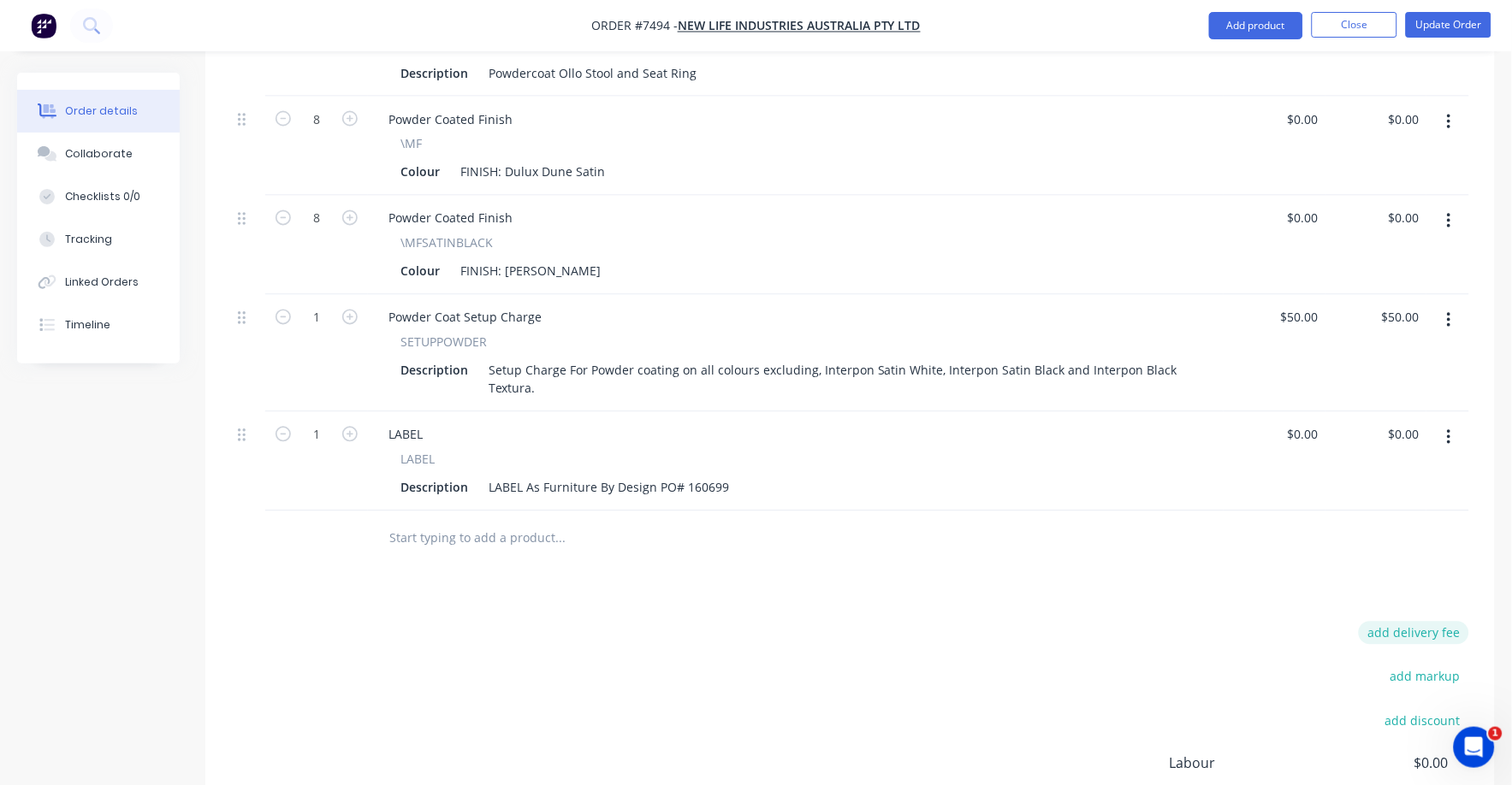
click at [1414, 622] on button "add delivery fee" at bounding box center [1414, 633] width 110 height 23
type input "75"
click input "submit" at bounding box center [0, 0] width 0 height 0
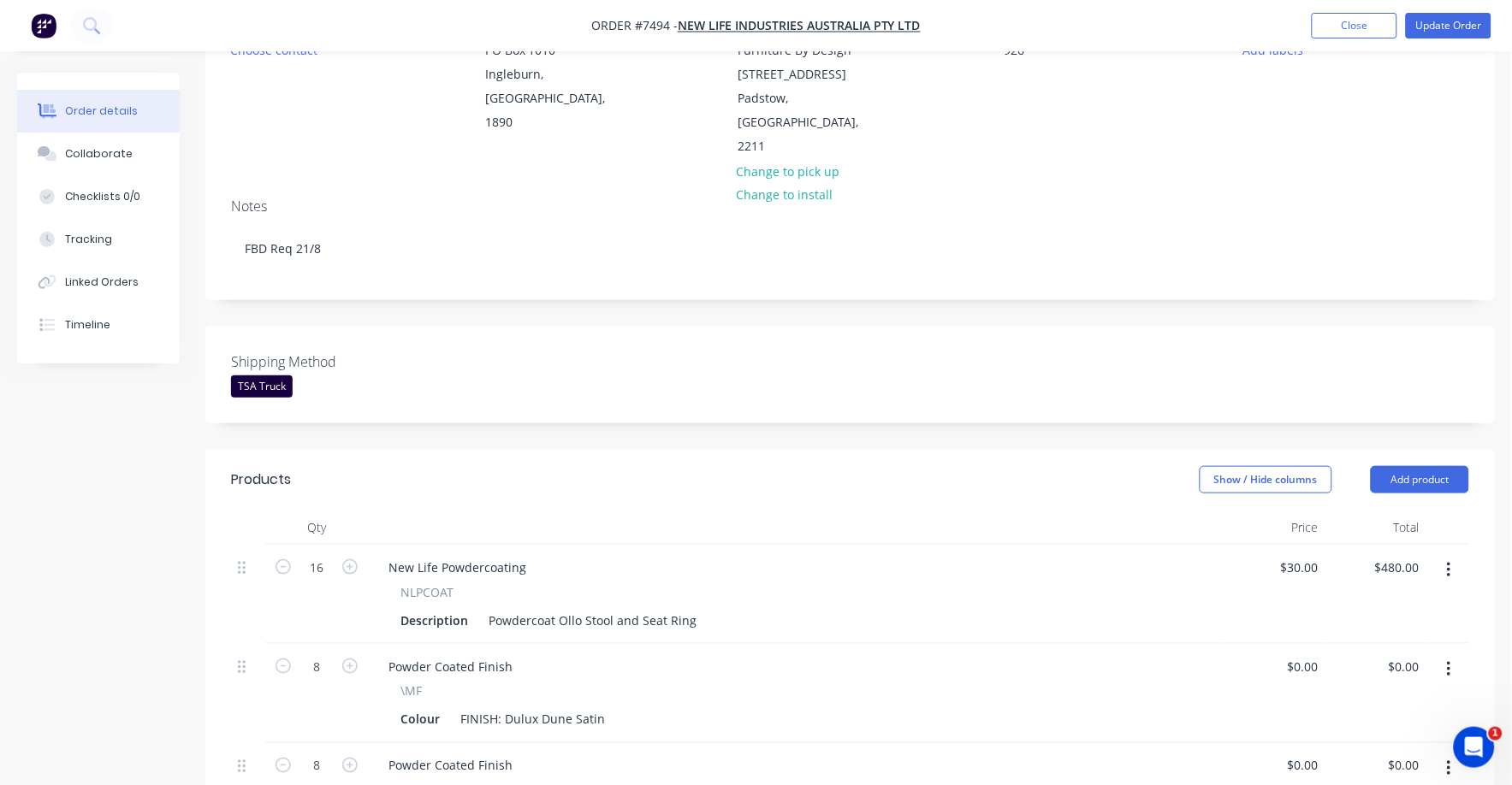
scroll to position [0, 0]
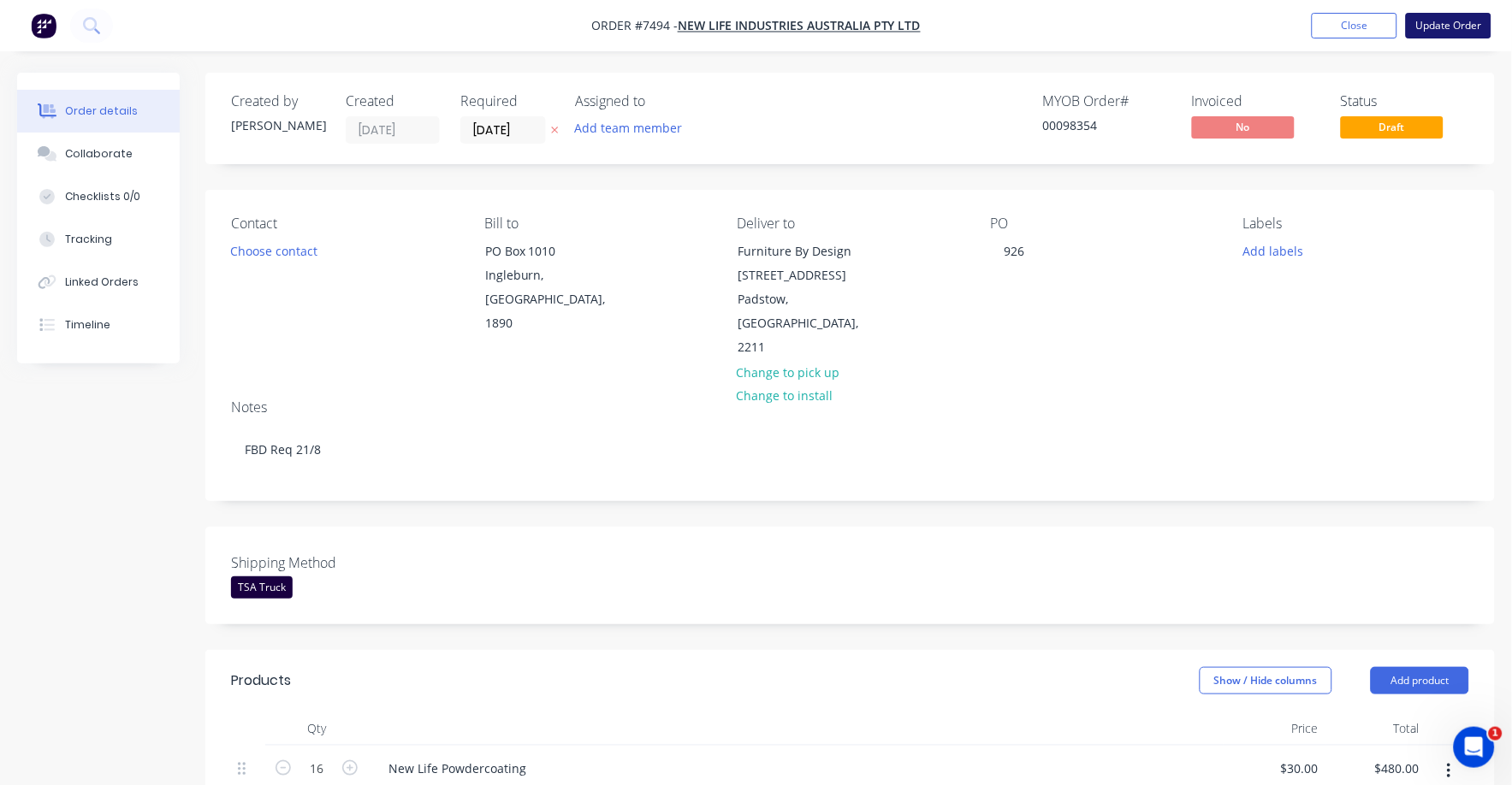
click at [1444, 21] on button "Update Order" at bounding box center [1448, 26] width 85 height 26
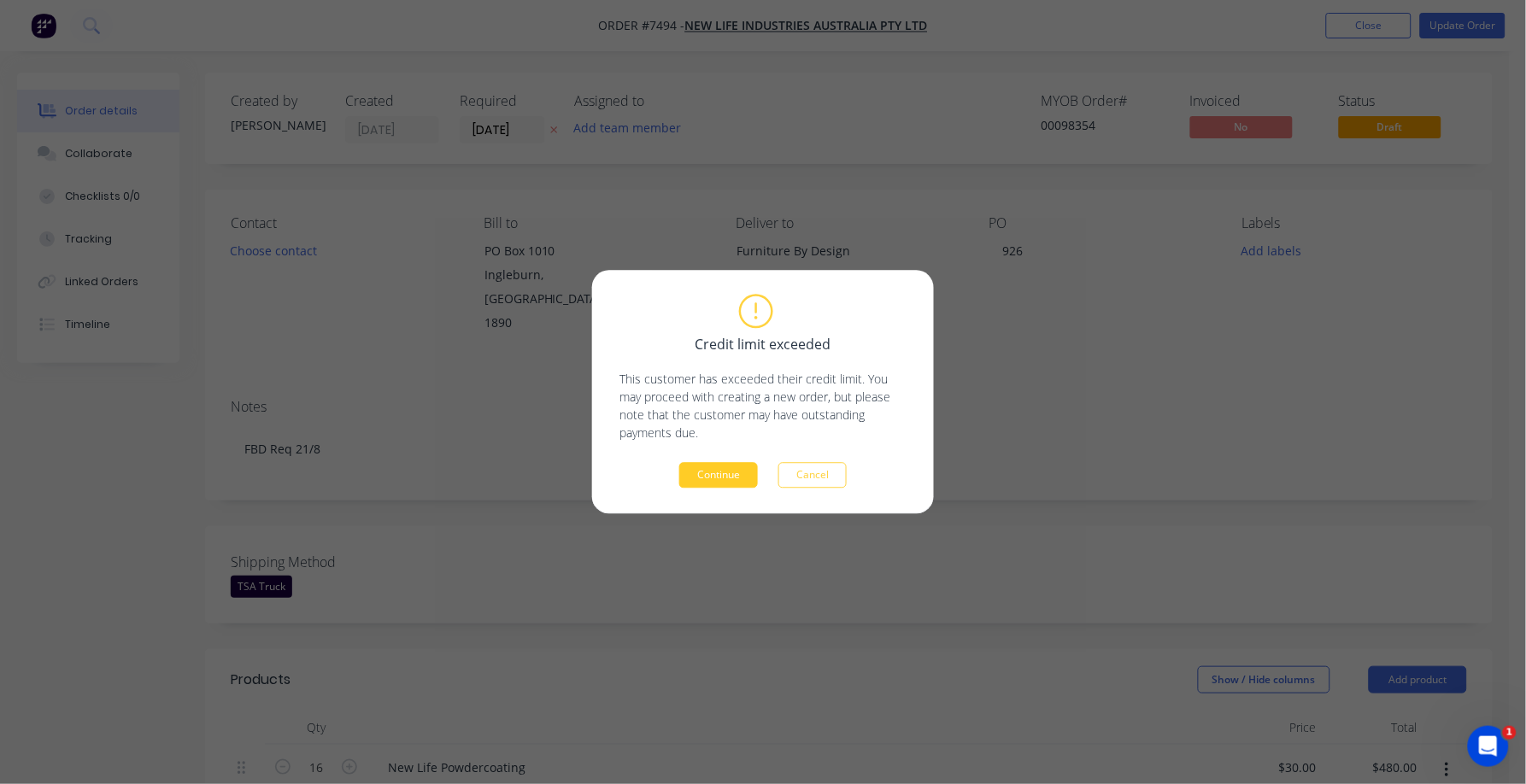
click at [693, 481] on button "Continue" at bounding box center [719, 476] width 79 height 26
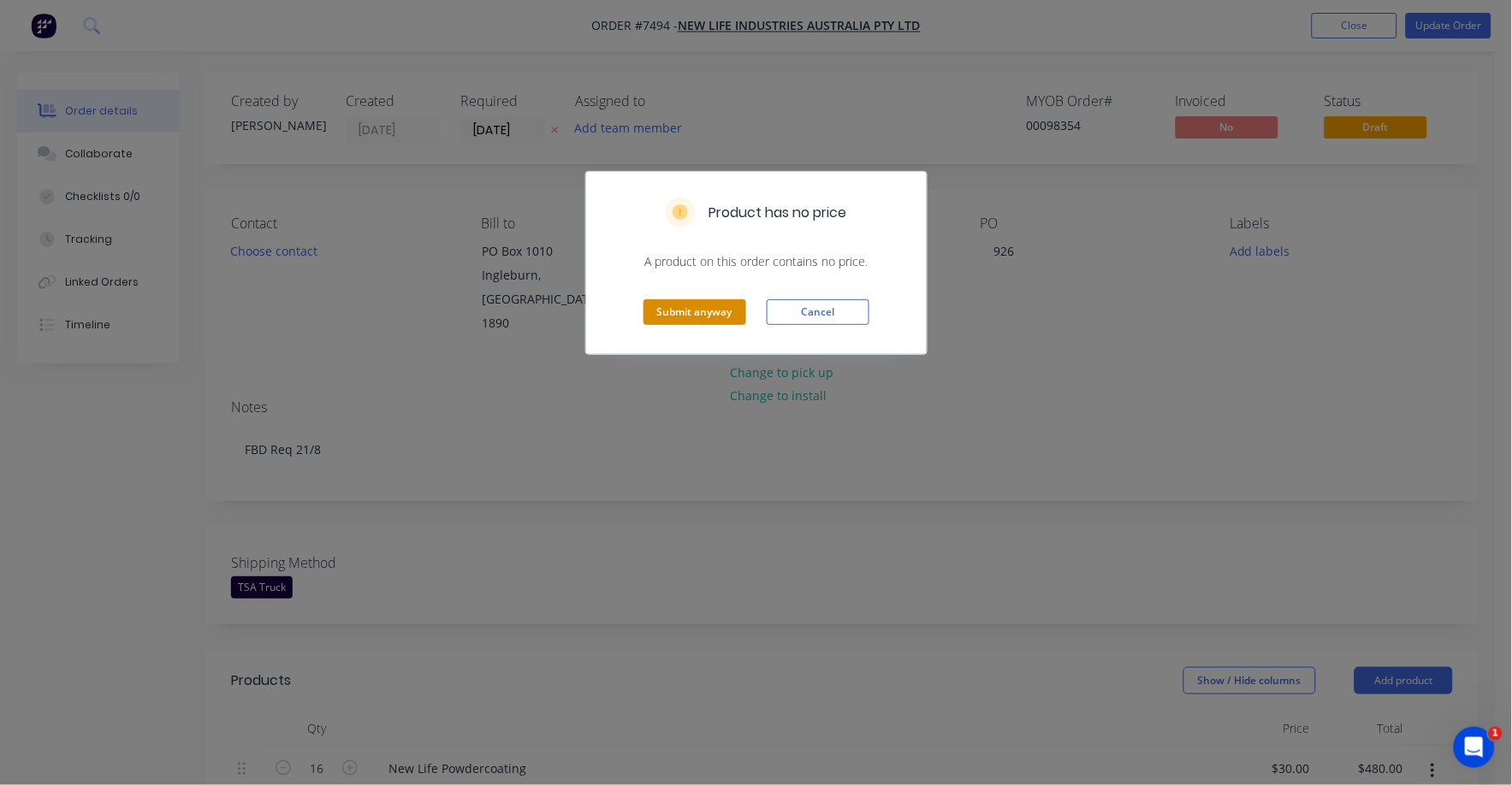
click at [717, 312] on button "Submit anyway" at bounding box center [695, 312] width 103 height 26
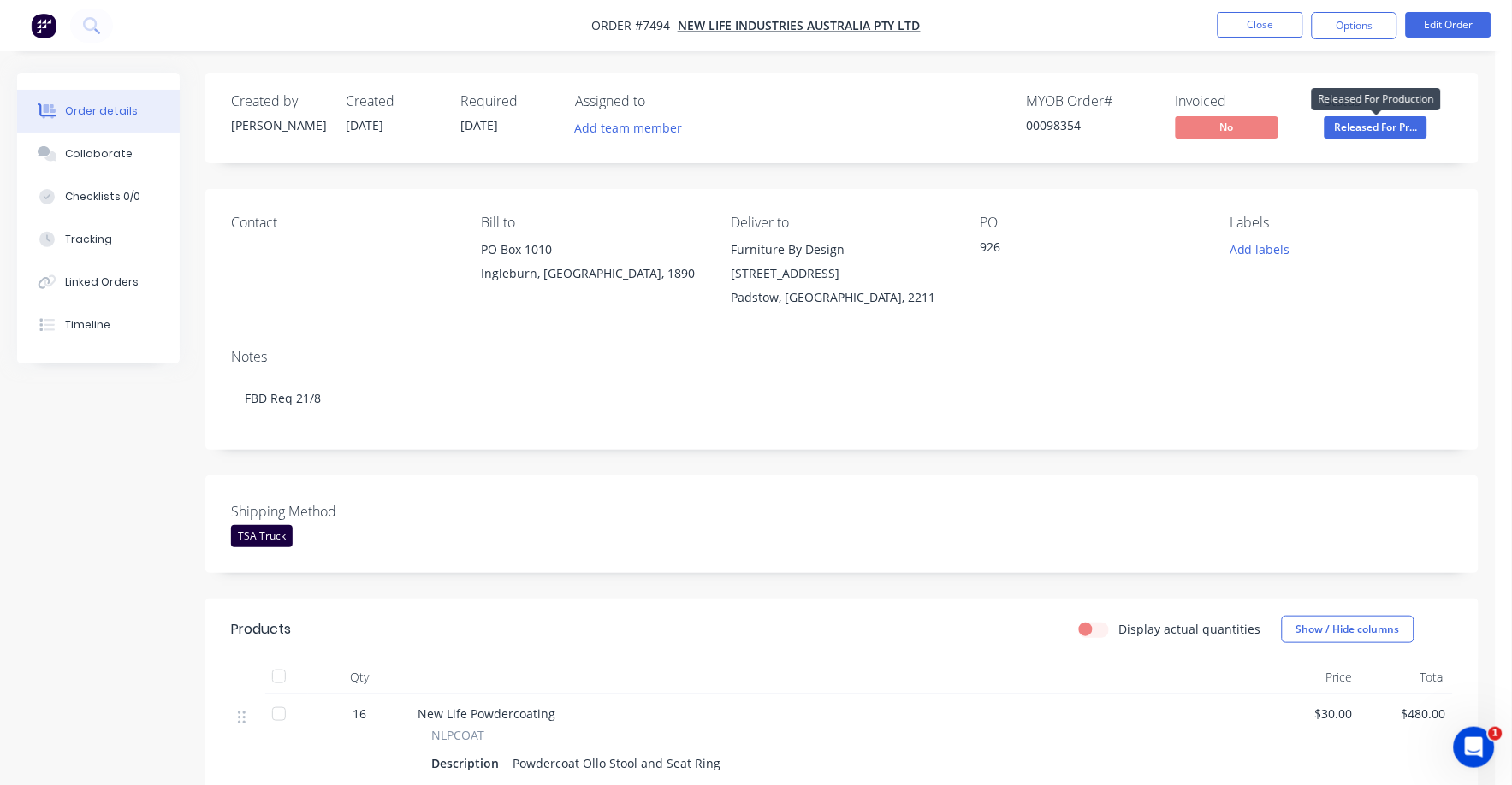
click at [1376, 127] on span "Released For Pr..." at bounding box center [1376, 127] width 103 height 21
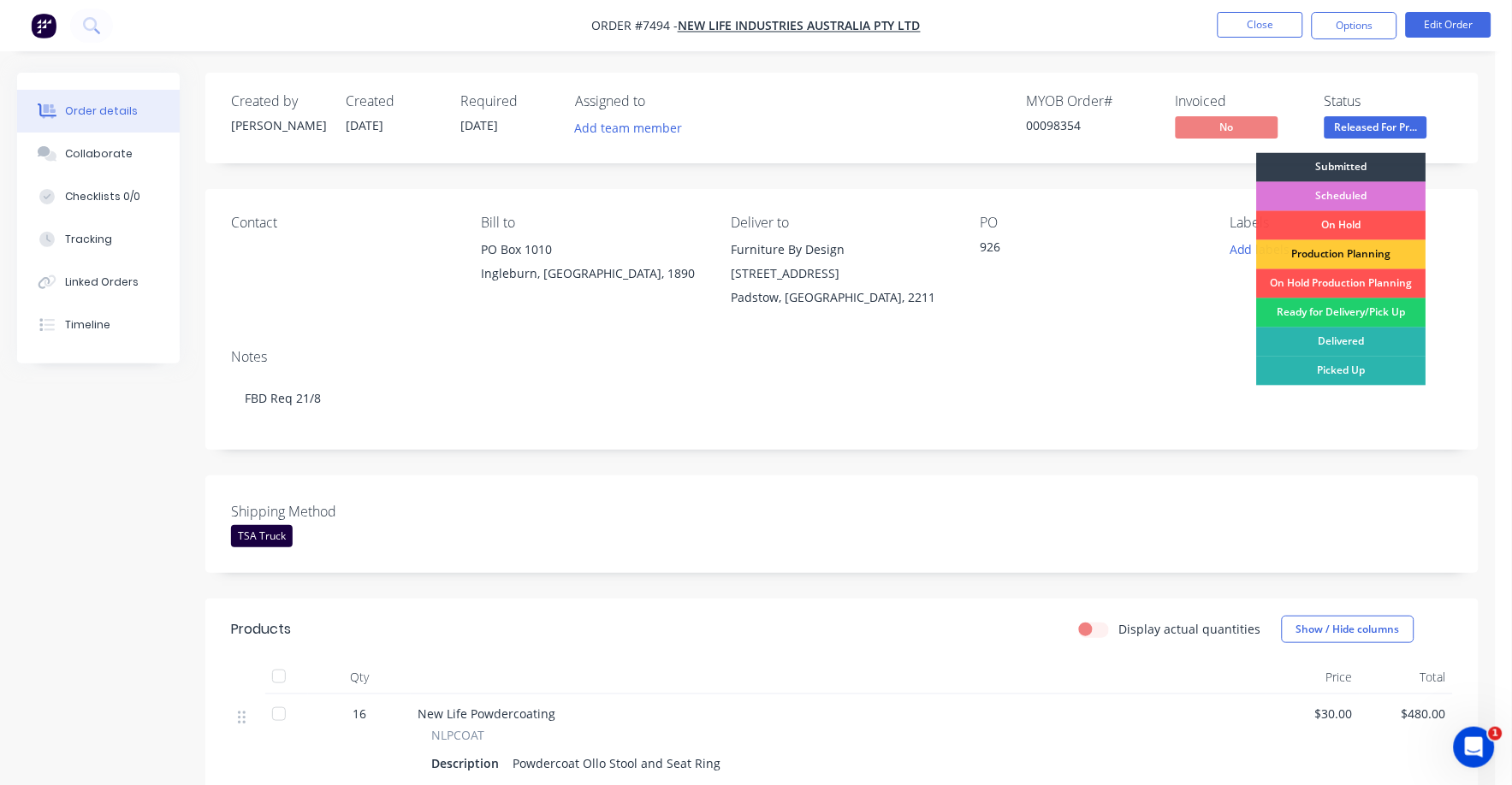
click at [1359, 304] on div "Ready for Delivery/Pick Up" at bounding box center [1341, 314] width 170 height 29
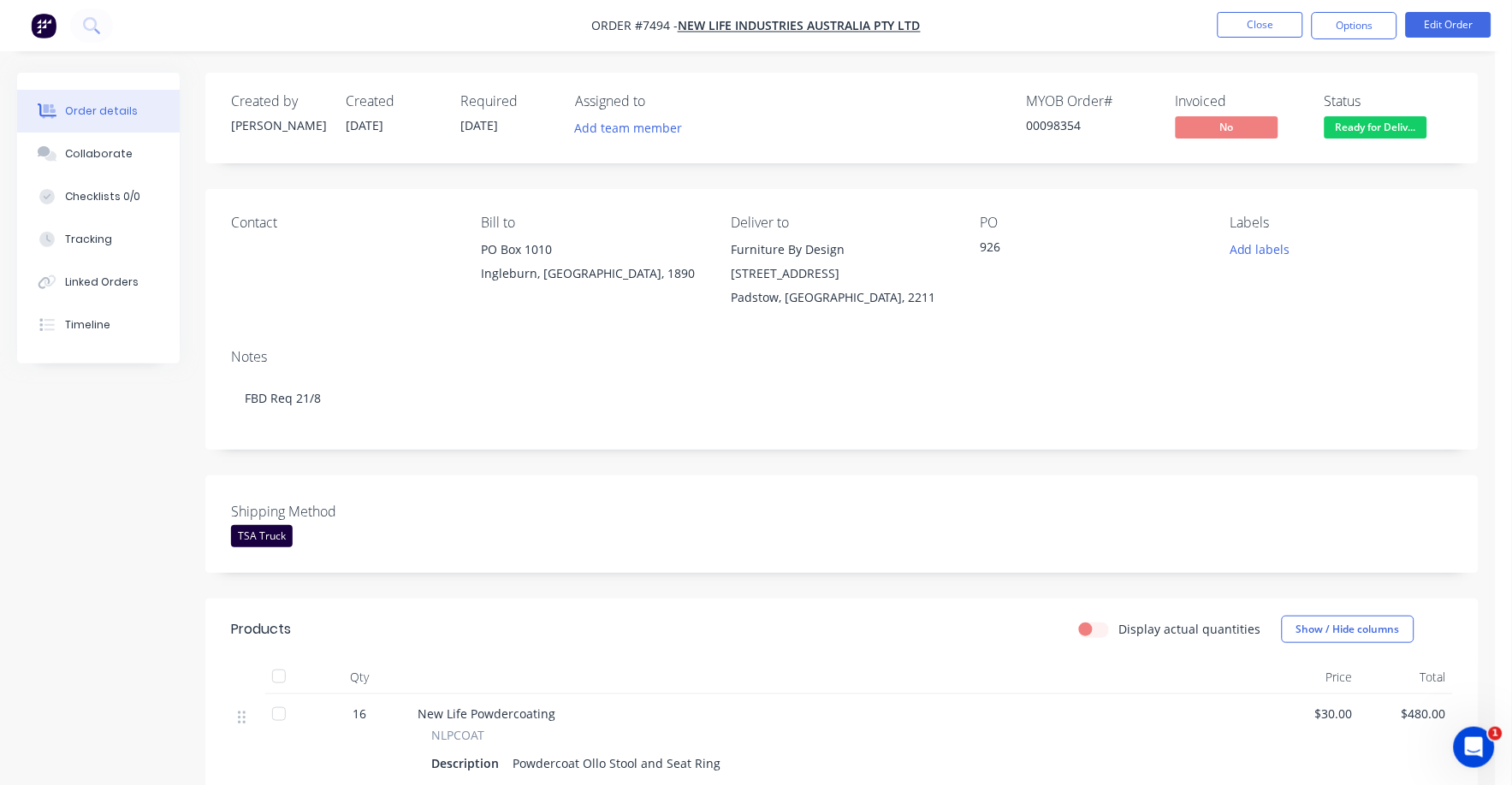
drag, startPoint x: 1352, startPoint y: 23, endPoint x: 1334, endPoint y: 46, distance: 29.2
click at [1352, 23] on button "Options" at bounding box center [1354, 26] width 85 height 28
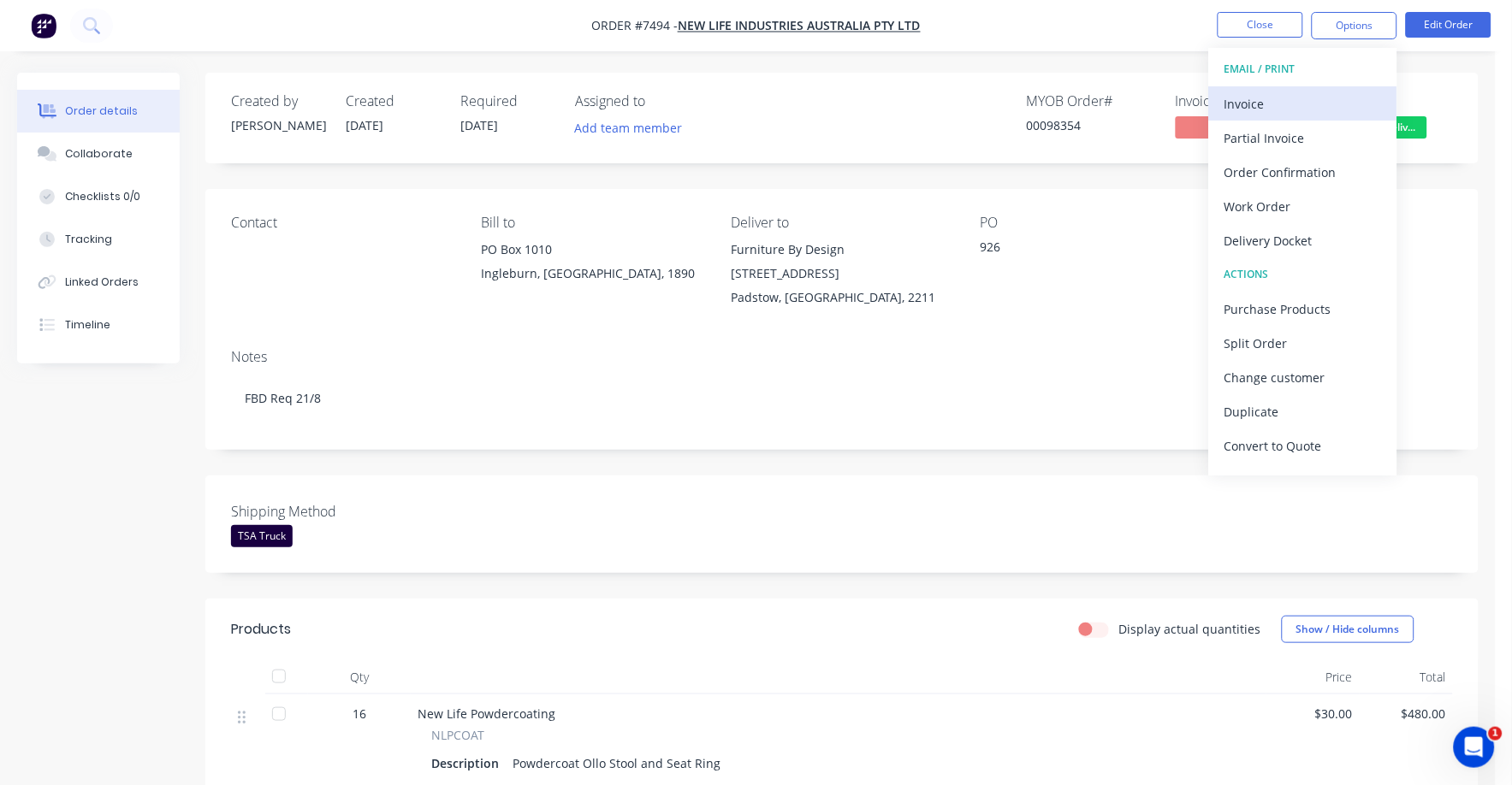
click at [1239, 101] on div "Invoice" at bounding box center [1304, 104] width 158 height 25
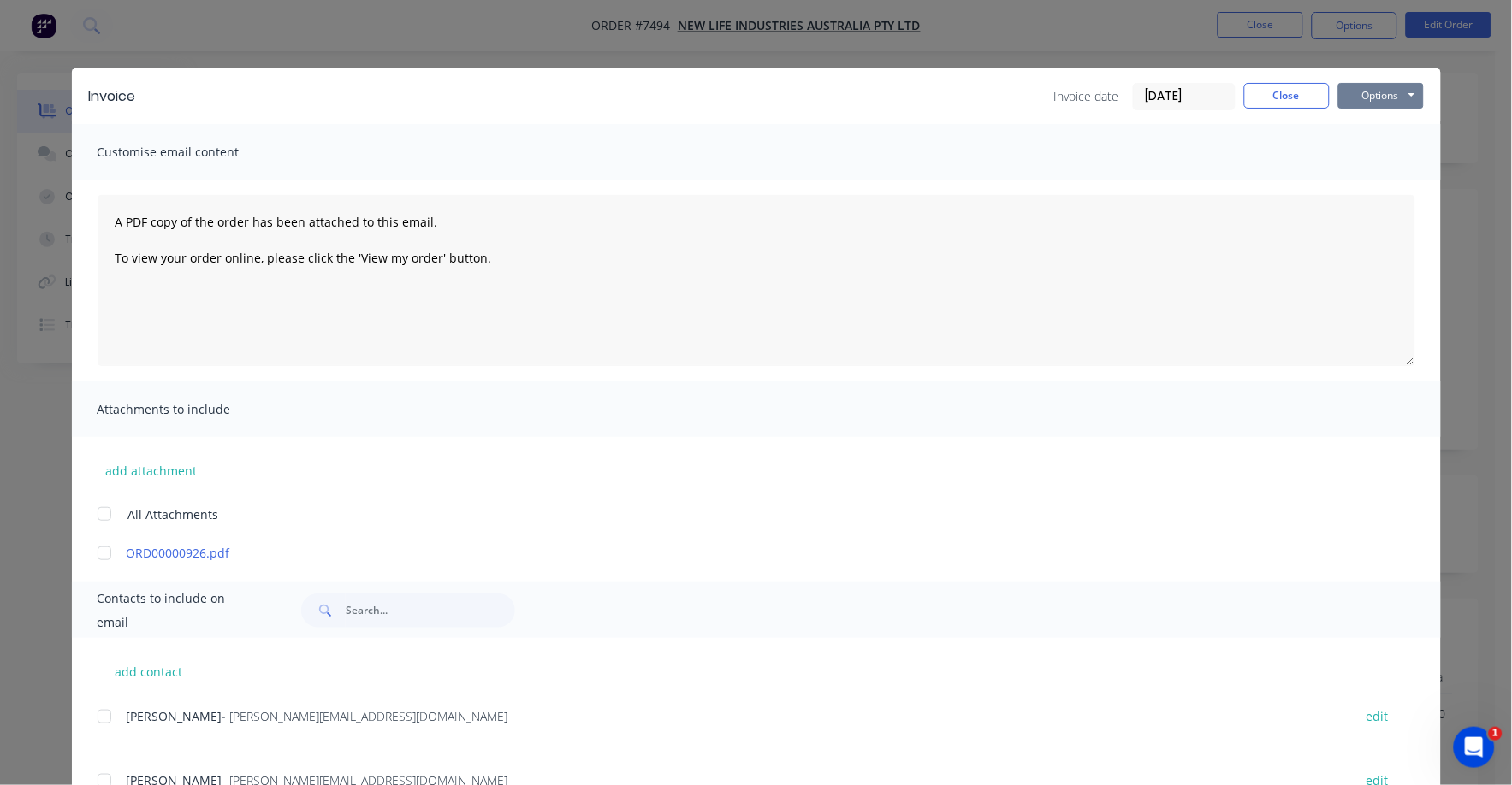
click at [1344, 98] on button "Options" at bounding box center [1381, 95] width 85 height 26
click at [1351, 156] on button "Print" at bounding box center [1393, 154] width 109 height 28
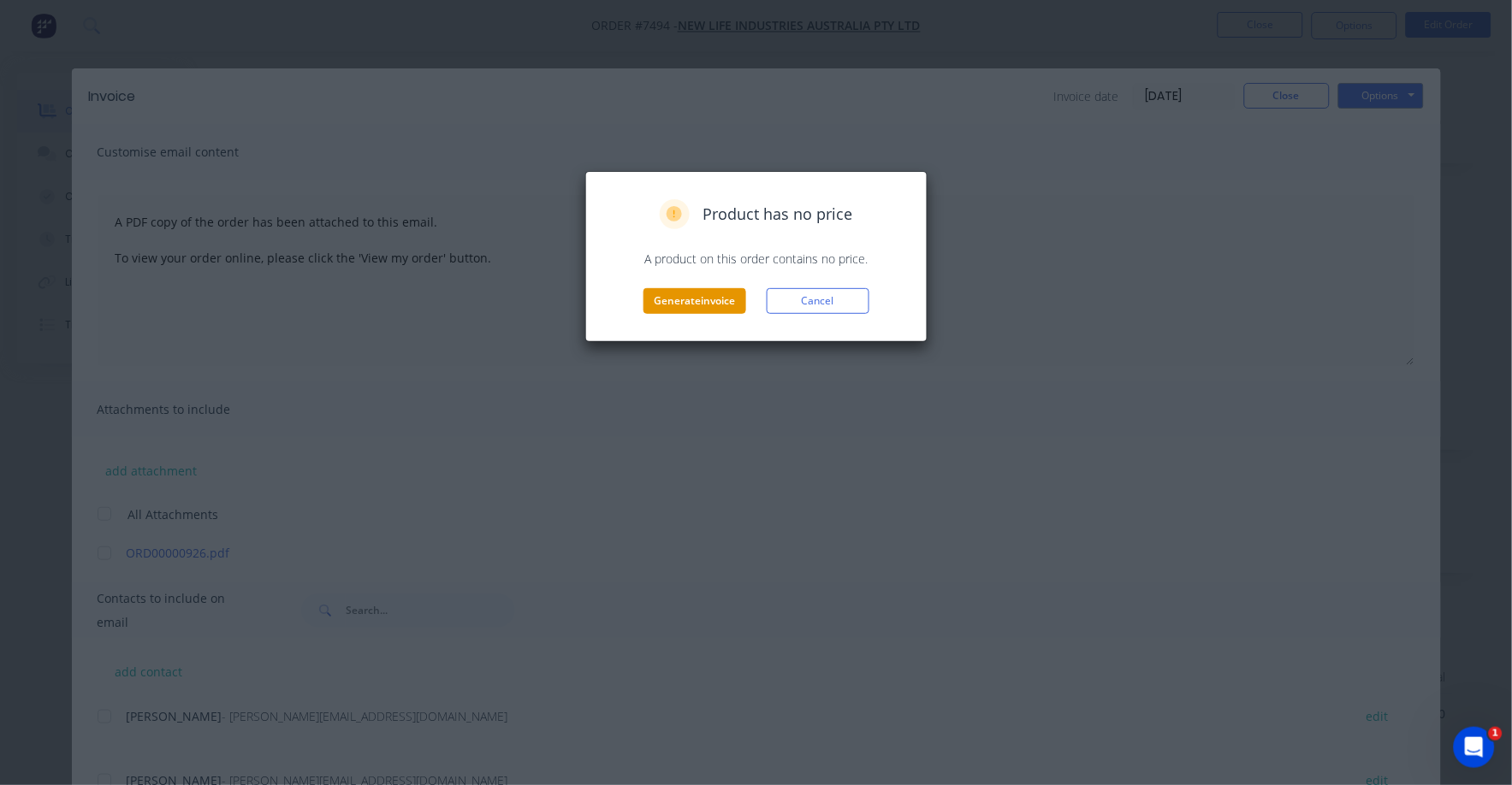
click at [712, 308] on button "Generate invoice" at bounding box center [695, 301] width 103 height 26
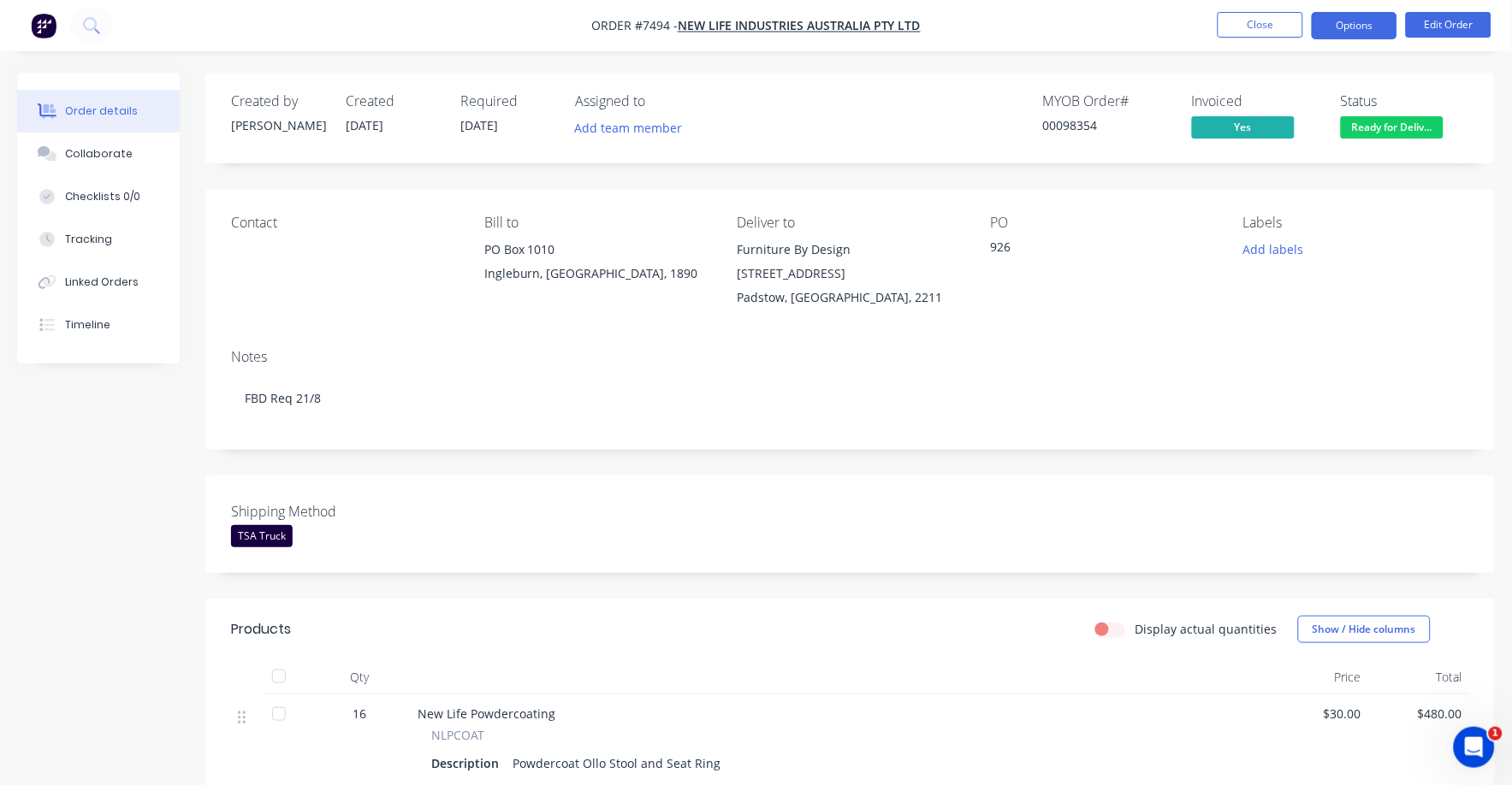
click at [1352, 22] on button "Options" at bounding box center [1354, 26] width 85 height 28
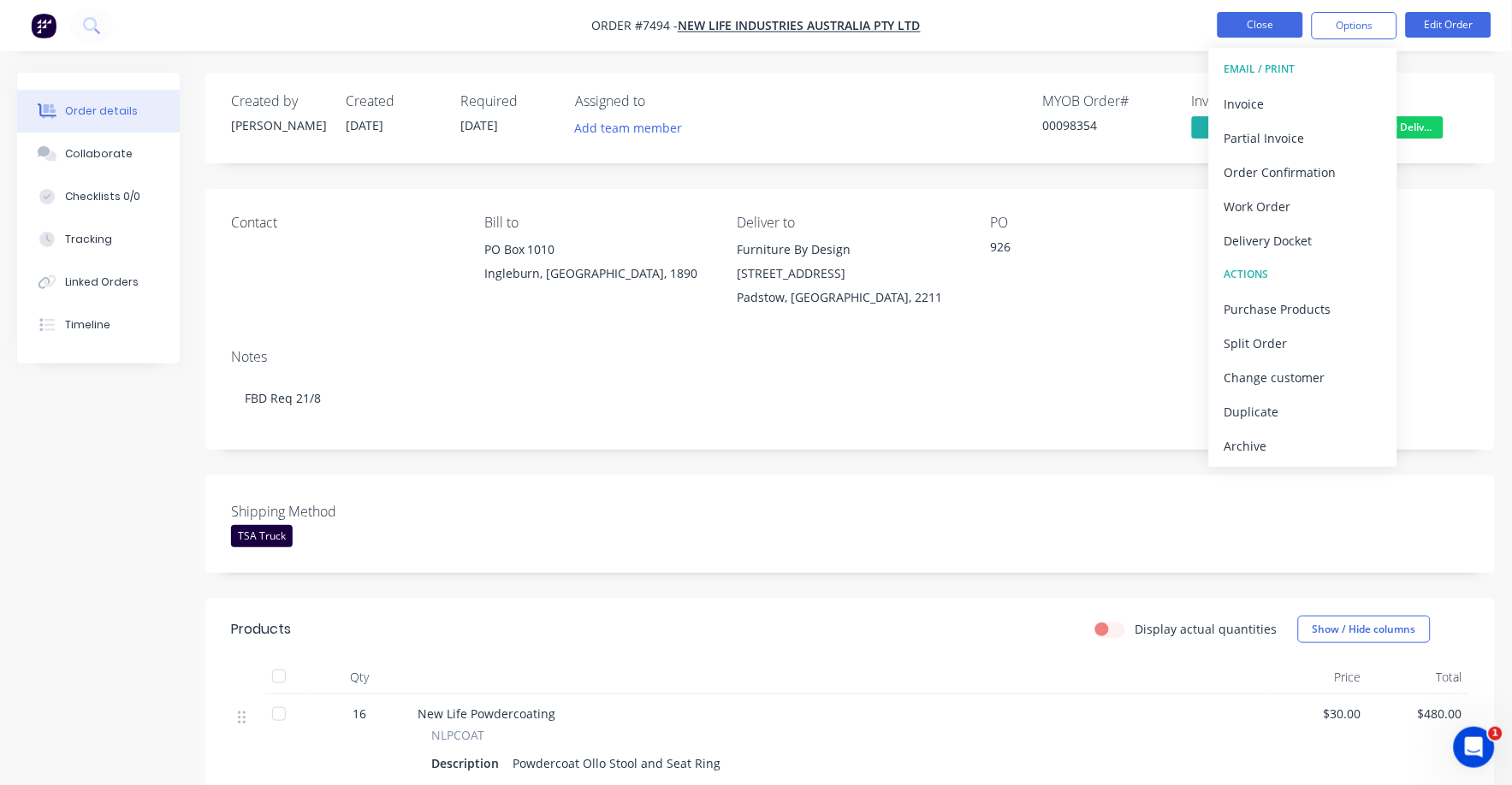
click at [1255, 21] on button "Close" at bounding box center [1260, 25] width 85 height 26
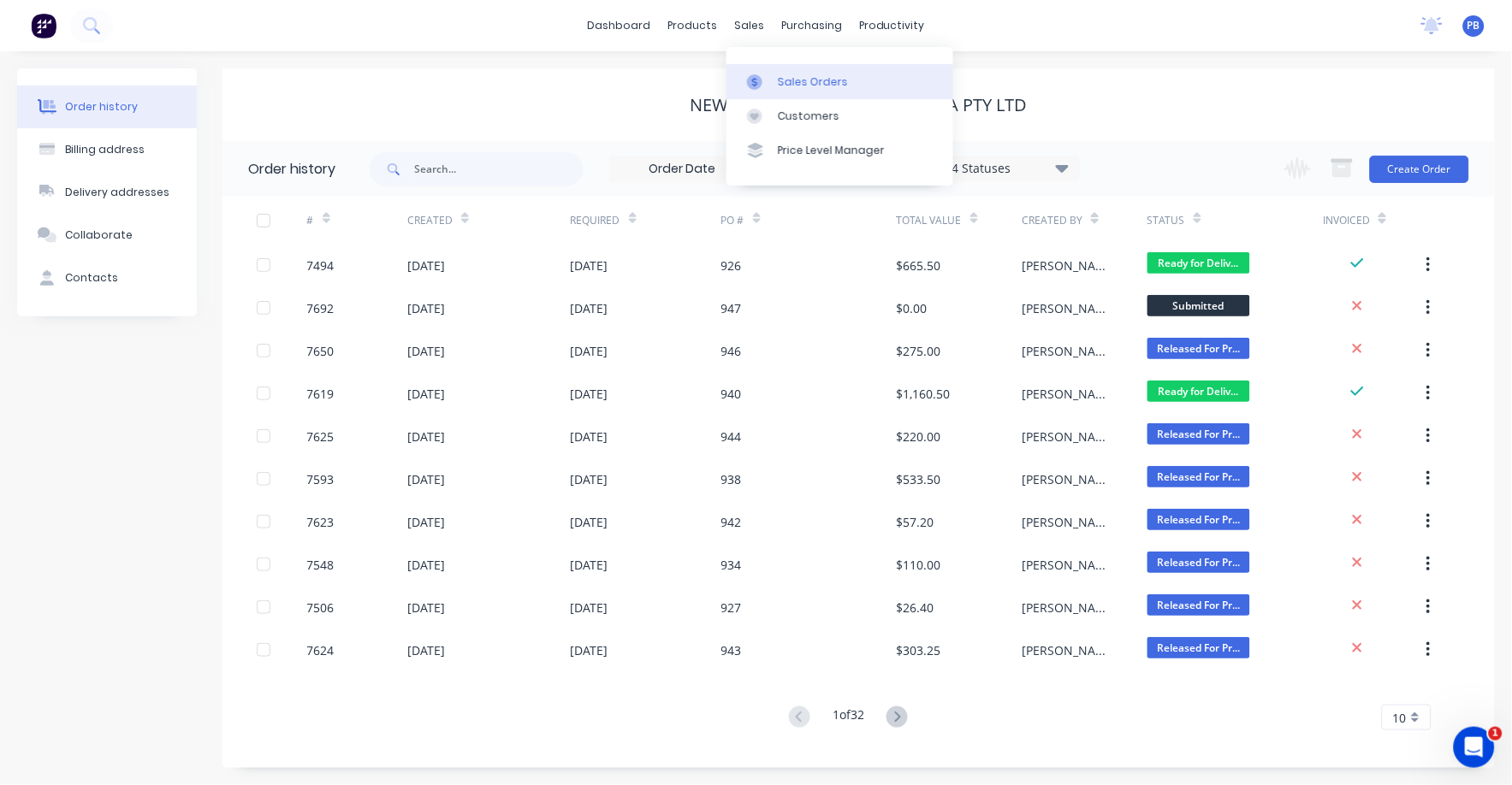
click at [809, 78] on div "Sales Orders" at bounding box center [813, 82] width 70 height 16
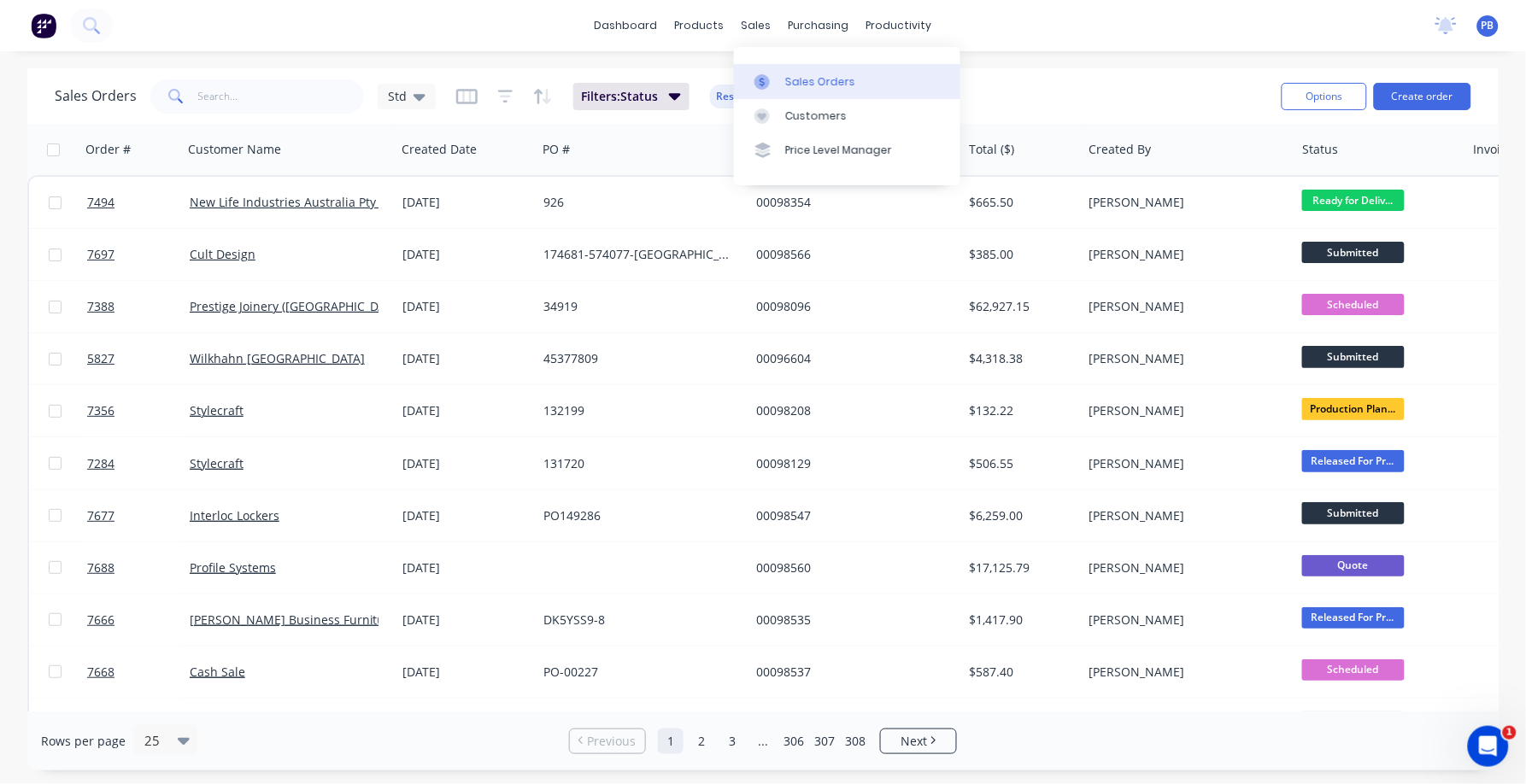
click at [819, 84] on div "Sales Orders" at bounding box center [820, 82] width 70 height 16
click at [817, 79] on div "Sales Orders" at bounding box center [820, 82] width 70 height 16
click at [247, 103] on input "text" at bounding box center [281, 96] width 167 height 34
type input "98129"
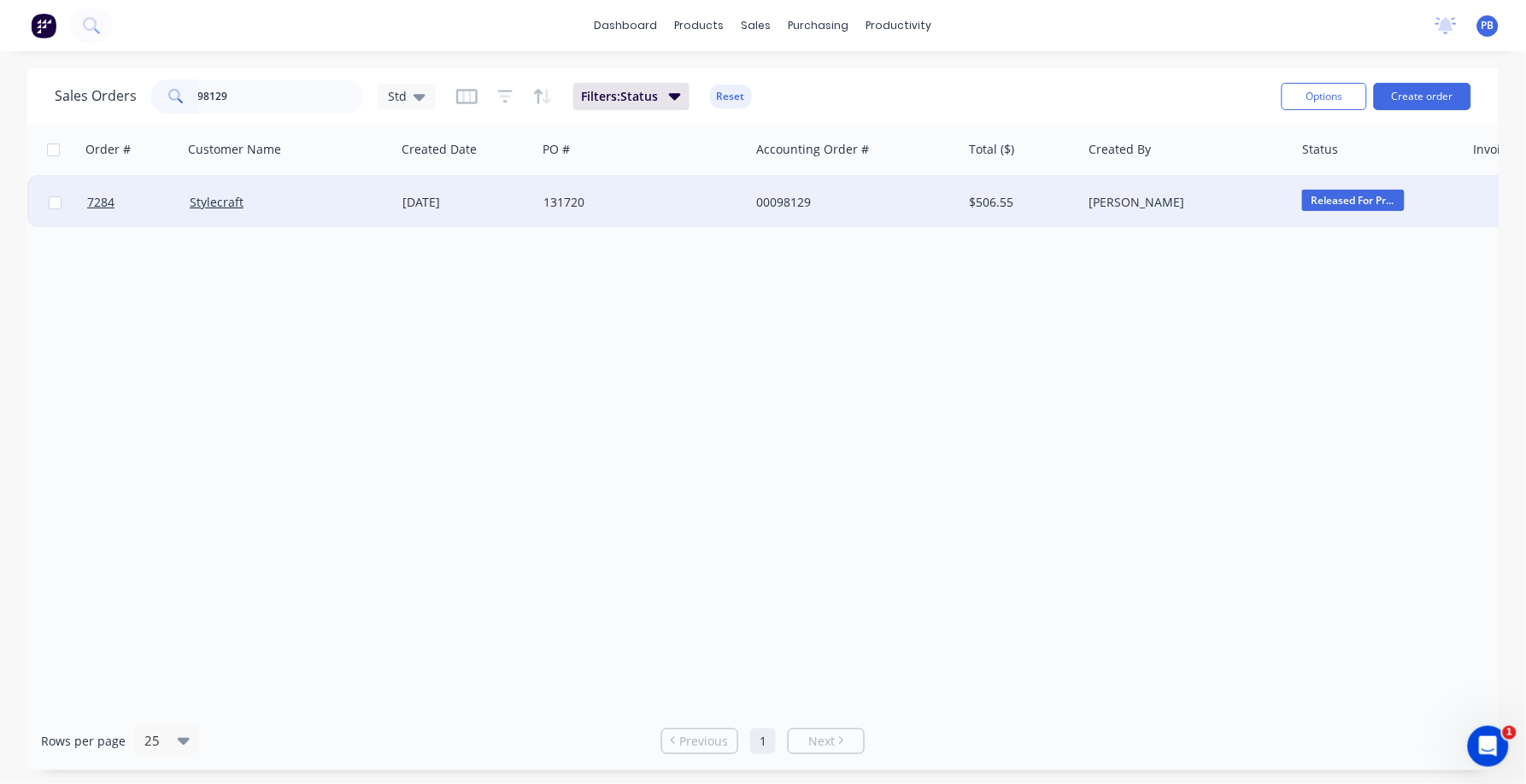
click at [781, 201] on div "00098129" at bounding box center [850, 202] width 190 height 17
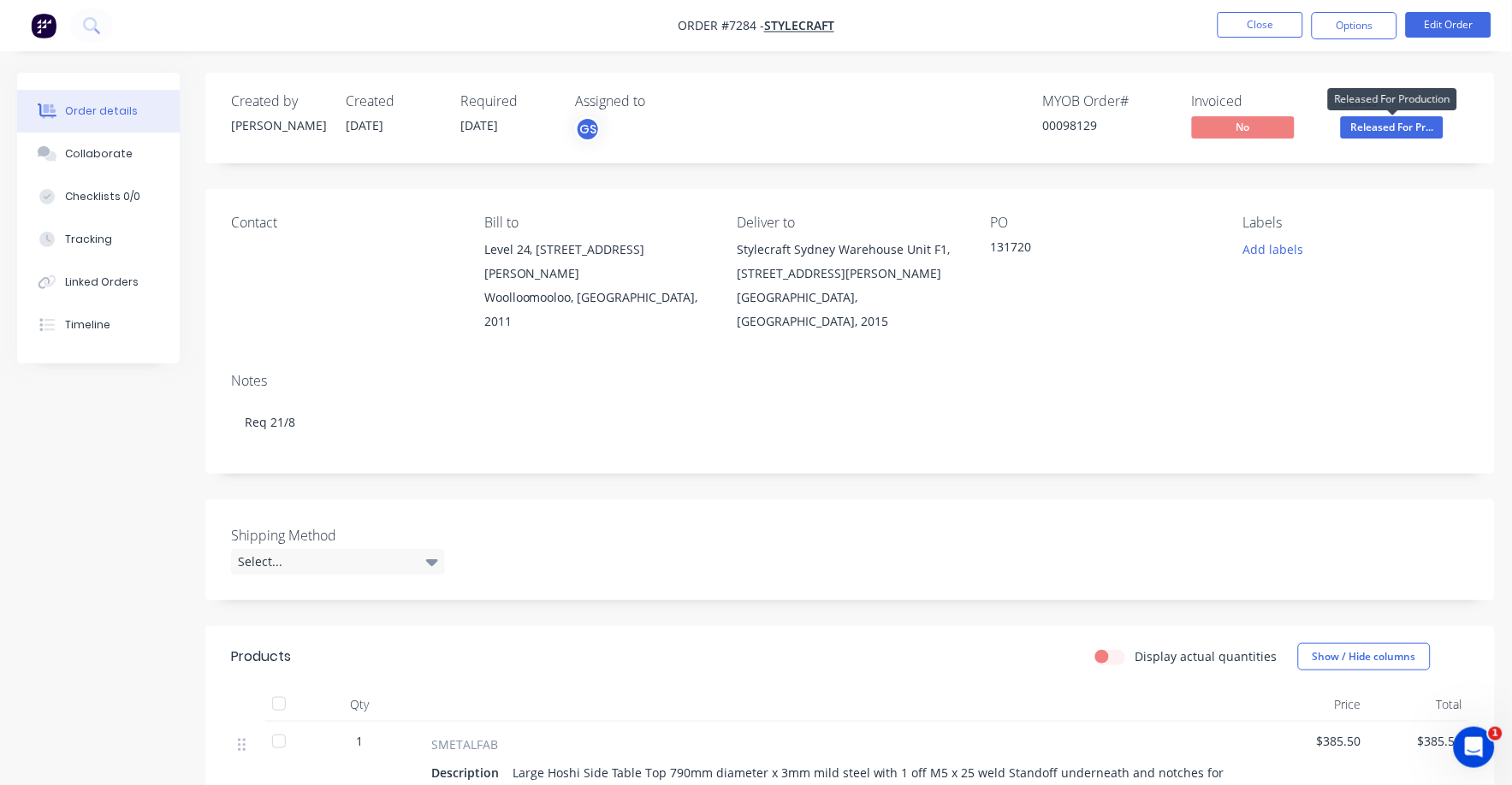
click at [1390, 134] on span "Released For Pr..." at bounding box center [1393, 127] width 103 height 21
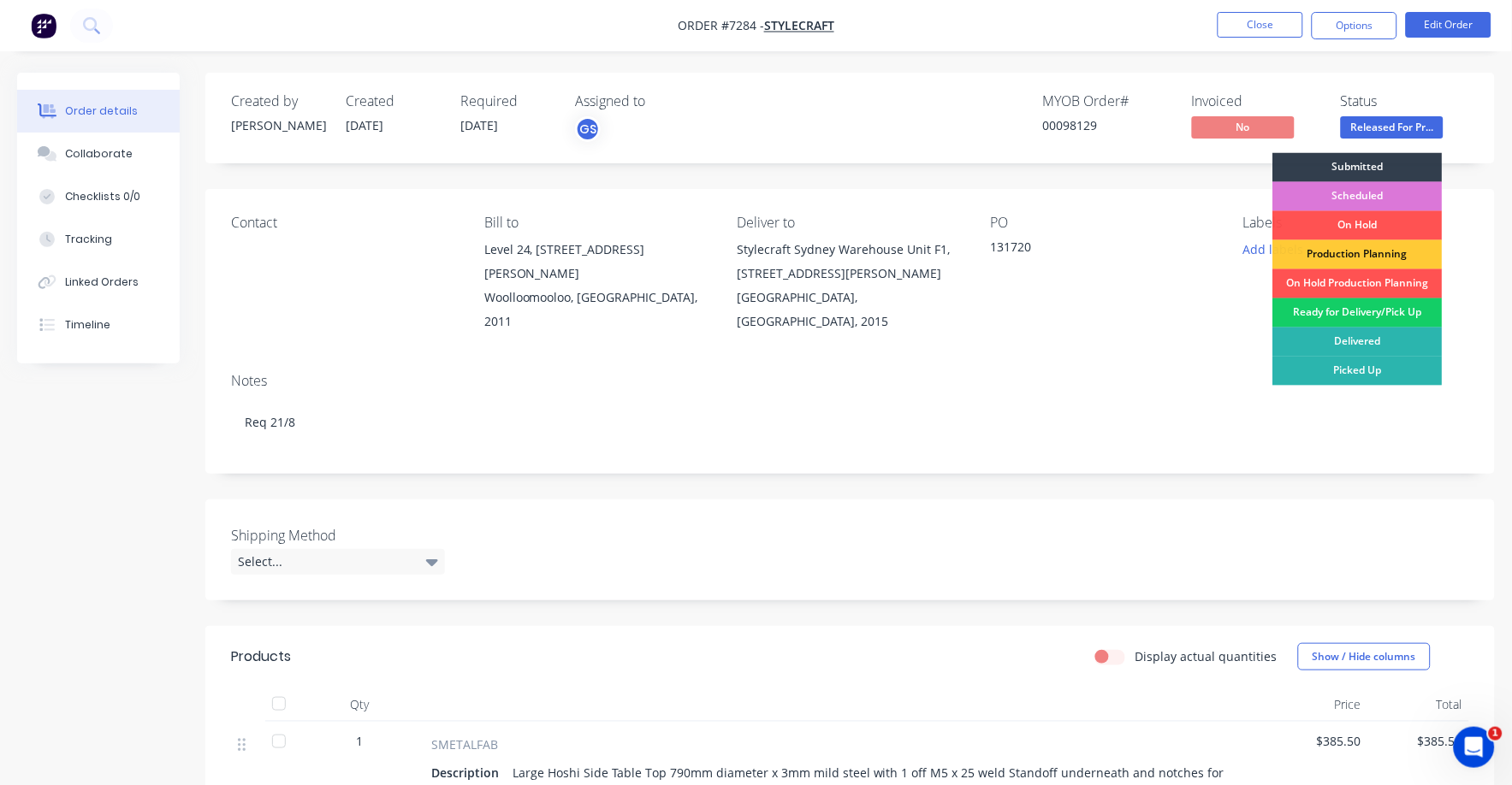
click at [1393, 317] on div "Ready for Delivery/Pick Up" at bounding box center [1358, 314] width 170 height 29
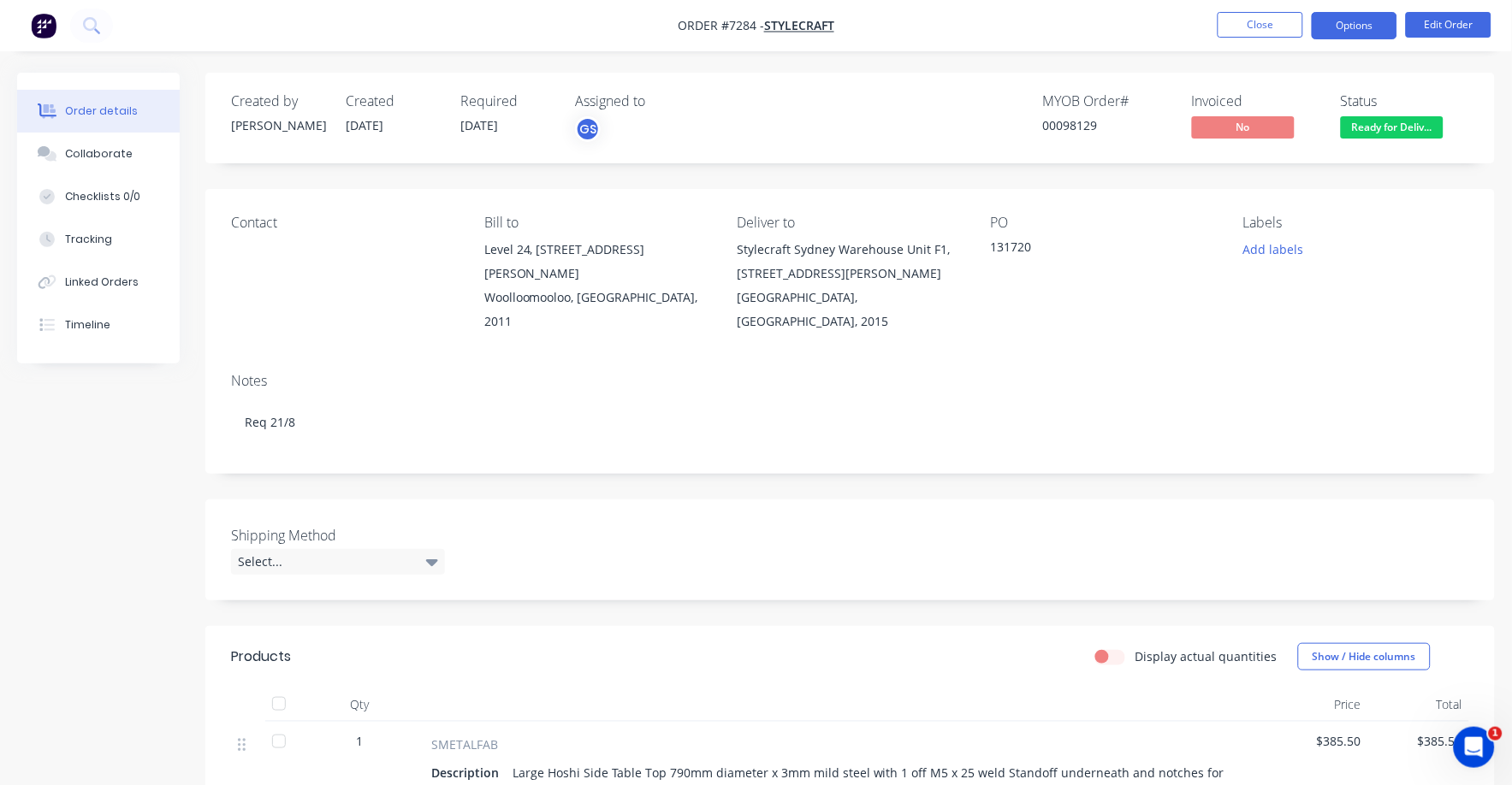
click at [1356, 27] on button "Options" at bounding box center [1354, 26] width 85 height 28
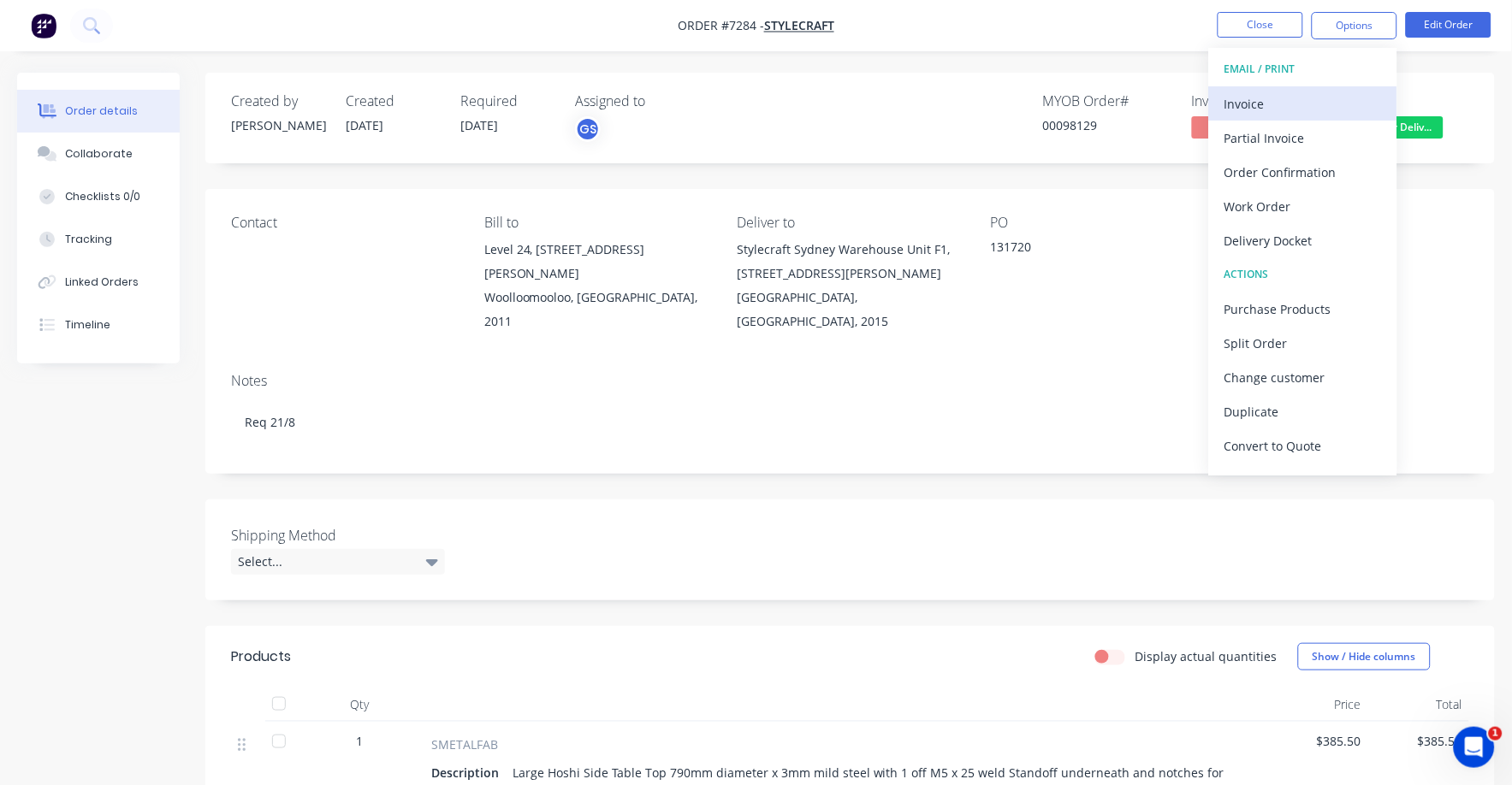
click at [1256, 103] on div "Invoice" at bounding box center [1304, 104] width 158 height 25
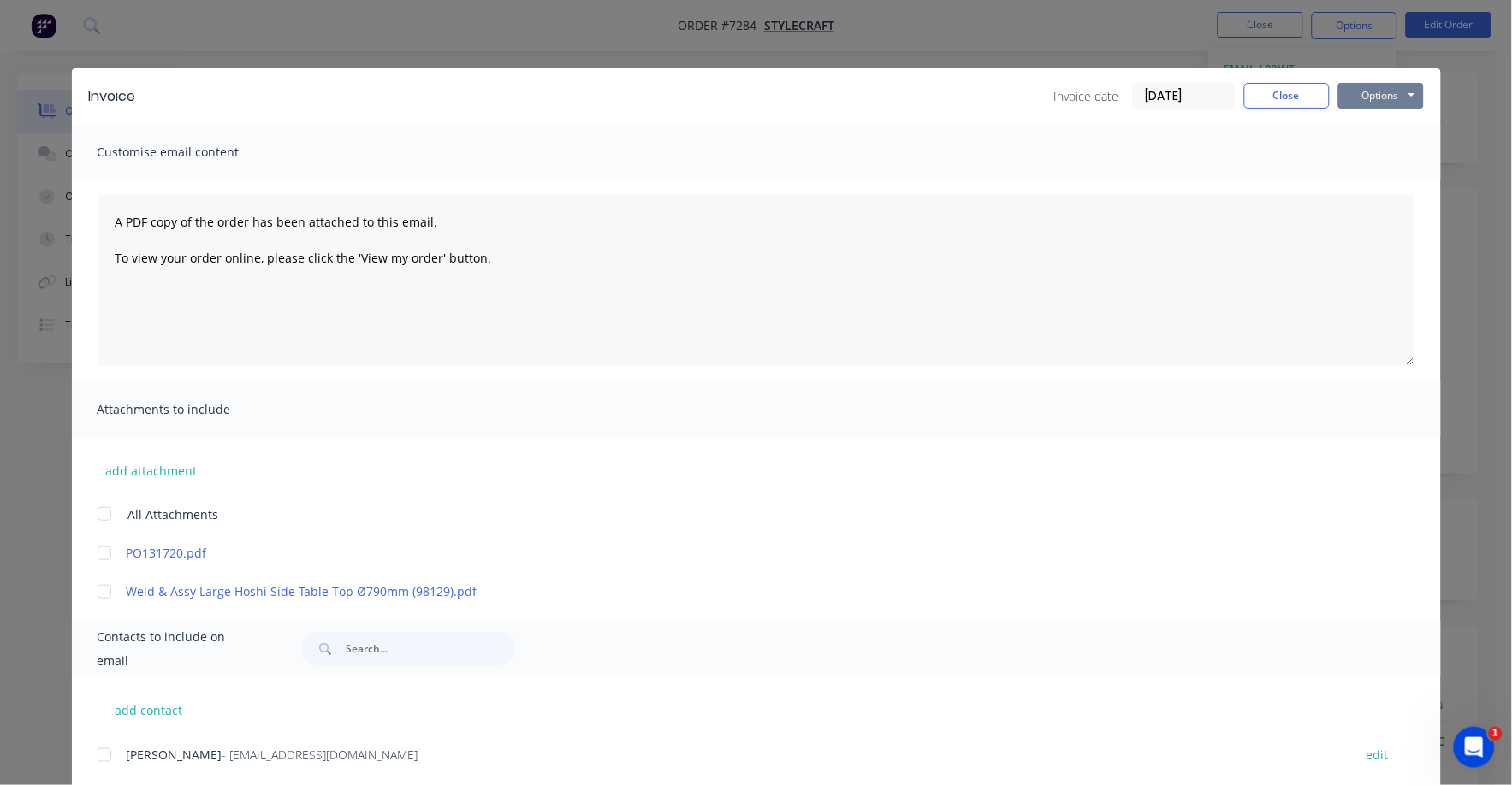
click at [1353, 94] on button "Options" at bounding box center [1381, 95] width 85 height 26
click at [1360, 154] on button "Print" at bounding box center [1393, 154] width 109 height 28
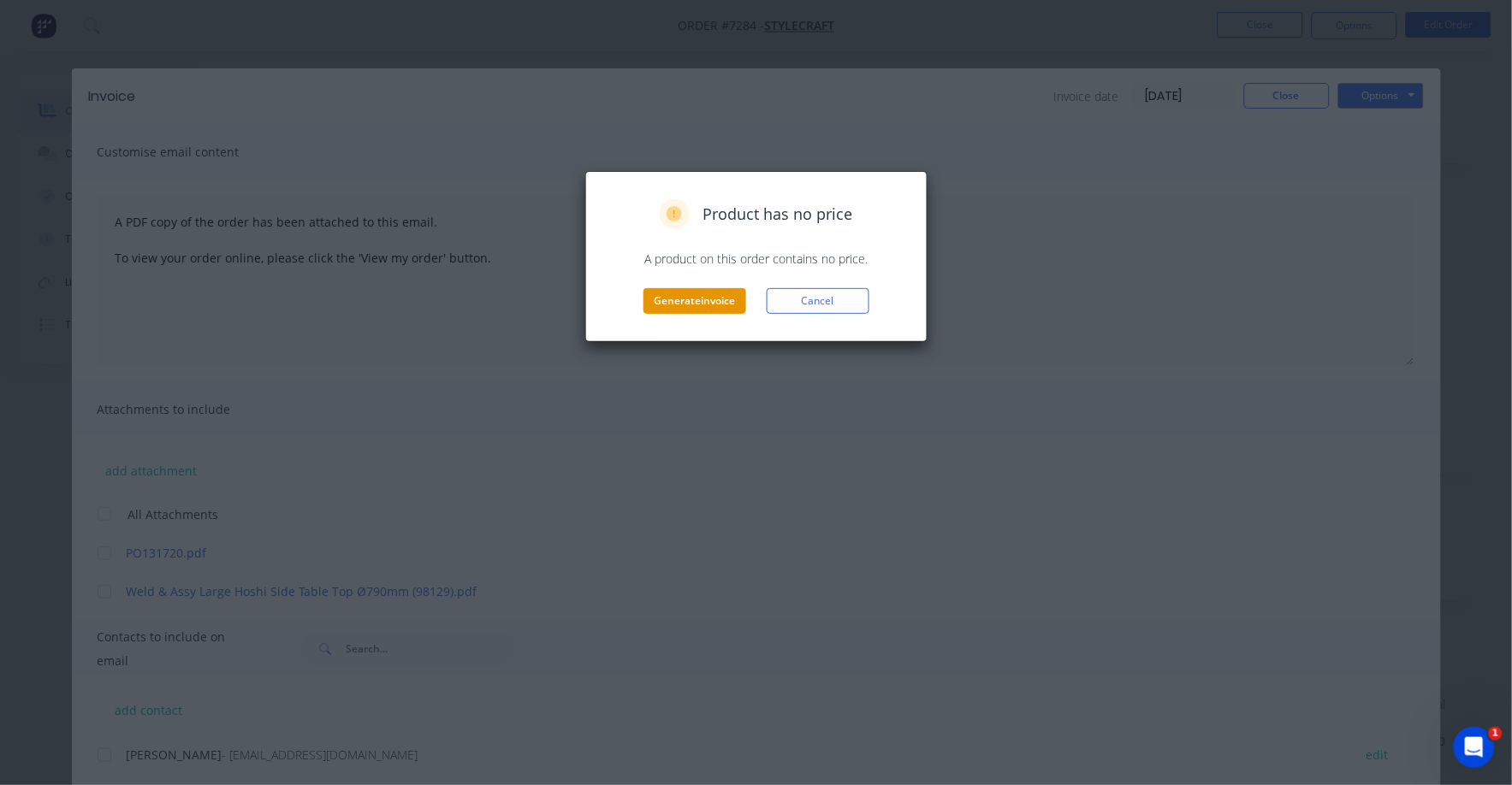
click at [681, 304] on button "Generate invoice" at bounding box center [695, 301] width 103 height 26
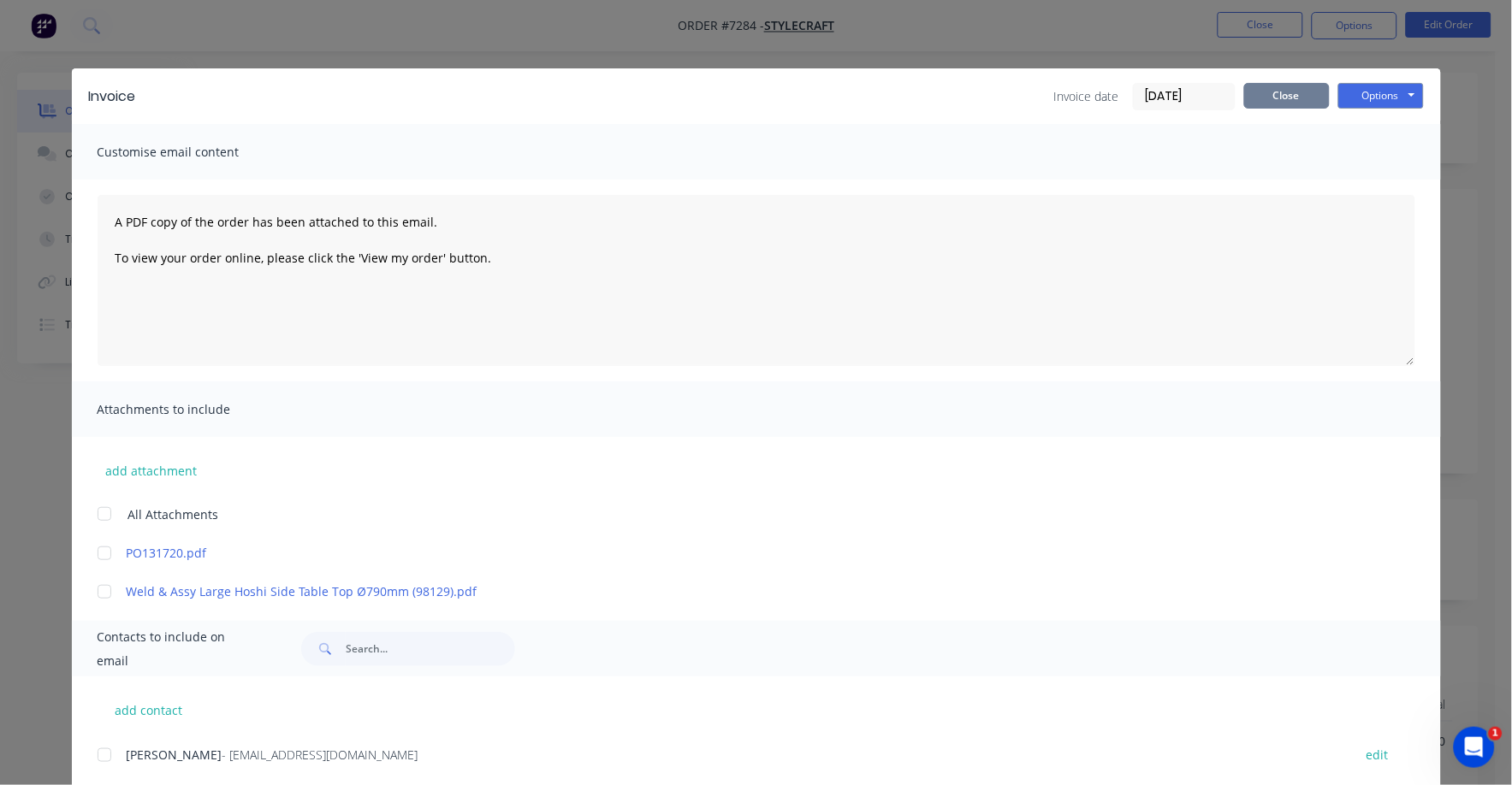
click at [1288, 94] on button "Close" at bounding box center [1286, 95] width 85 height 26
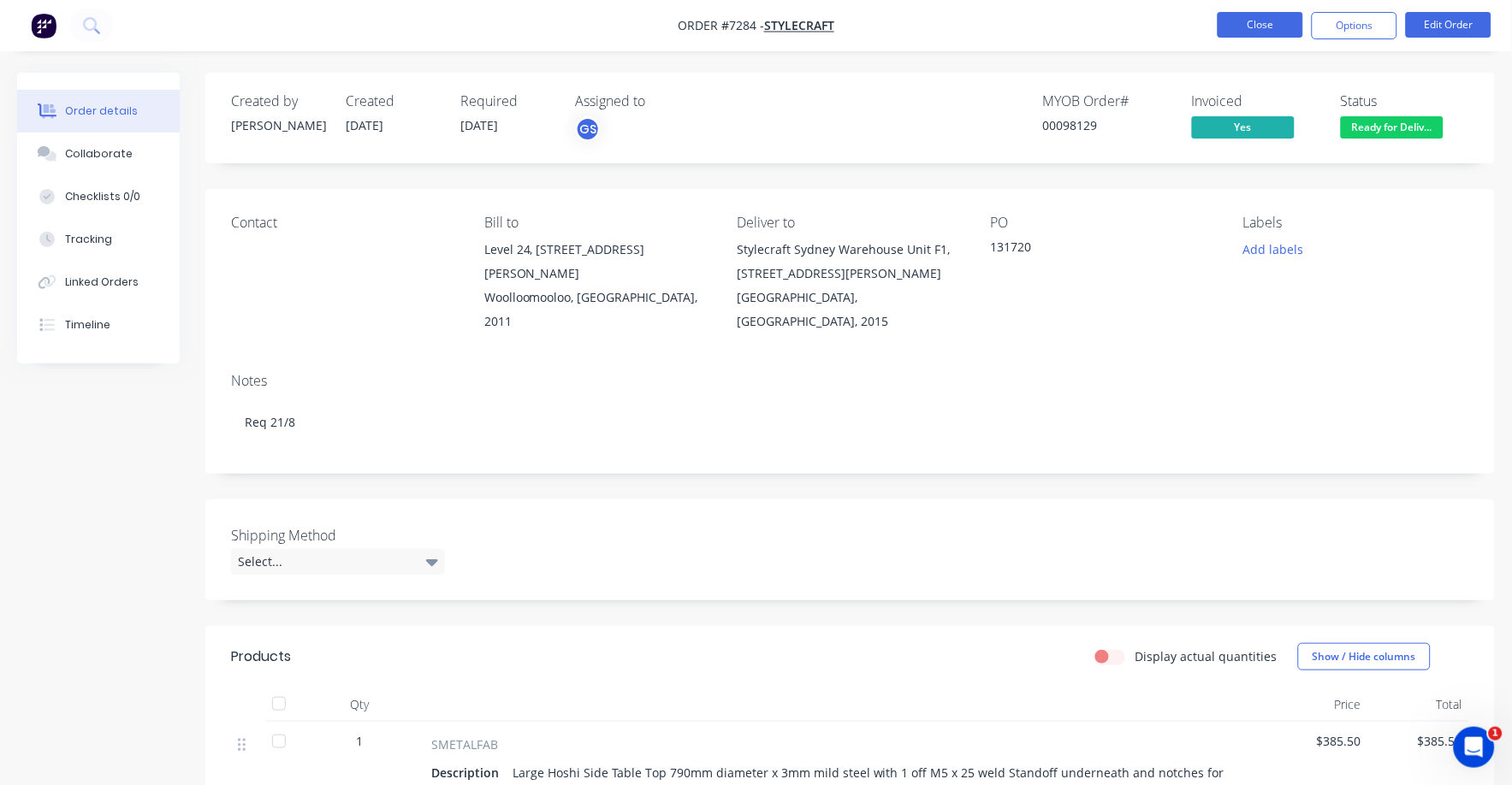
click at [1266, 18] on button "Close" at bounding box center [1260, 25] width 85 height 26
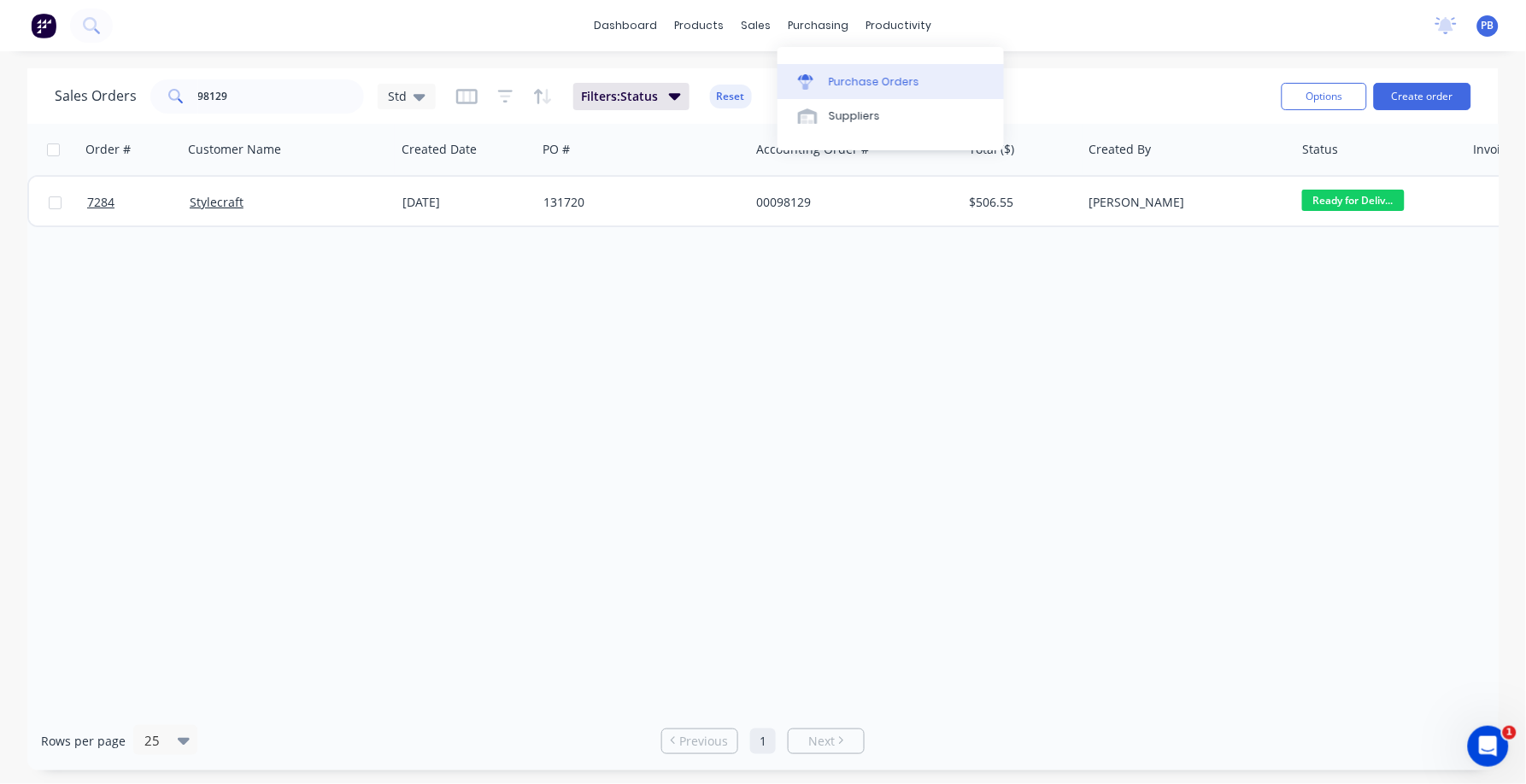
click at [798, 72] on link "Purchase Orders" at bounding box center [890, 81] width 226 height 34
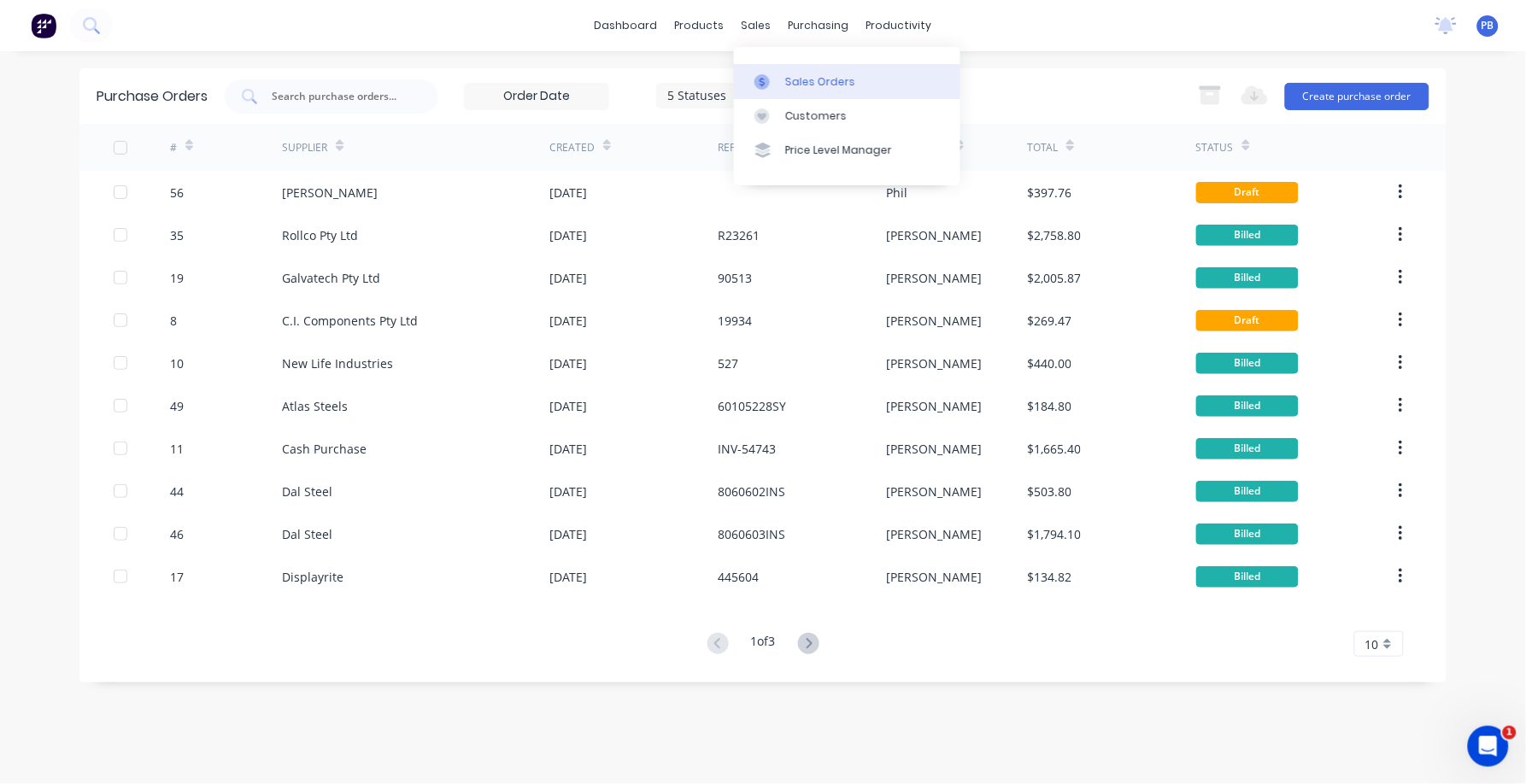
click at [814, 77] on div "Sales Orders" at bounding box center [820, 82] width 70 height 16
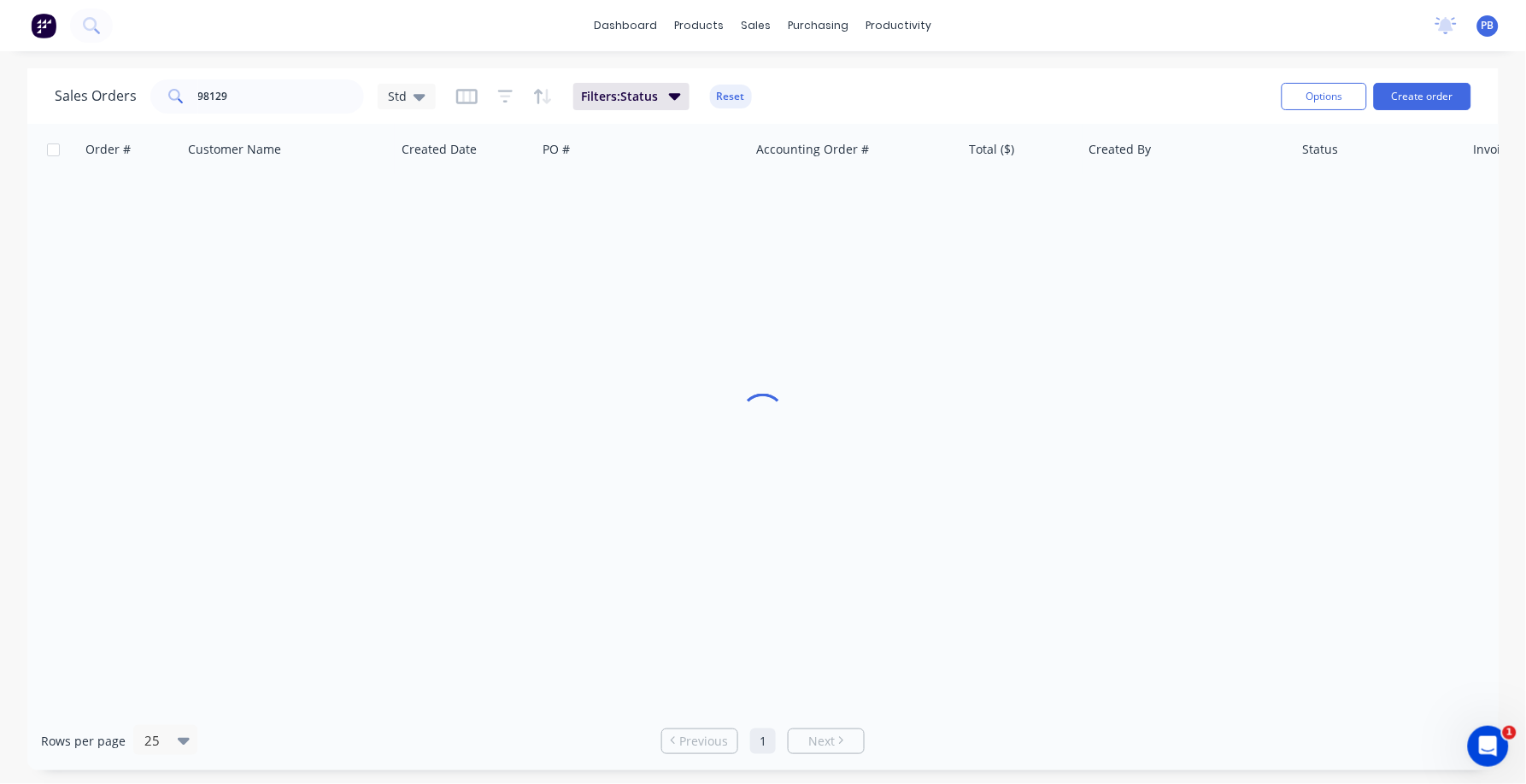
click at [317, 113] on div "Sales Orders 98129 Std Filters: Status Reset" at bounding box center [661, 96] width 1213 height 42
click at [273, 98] on input "98129" at bounding box center [281, 96] width 167 height 34
click at [258, 94] on input "98129" at bounding box center [281, 96] width 167 height 34
type input "9"
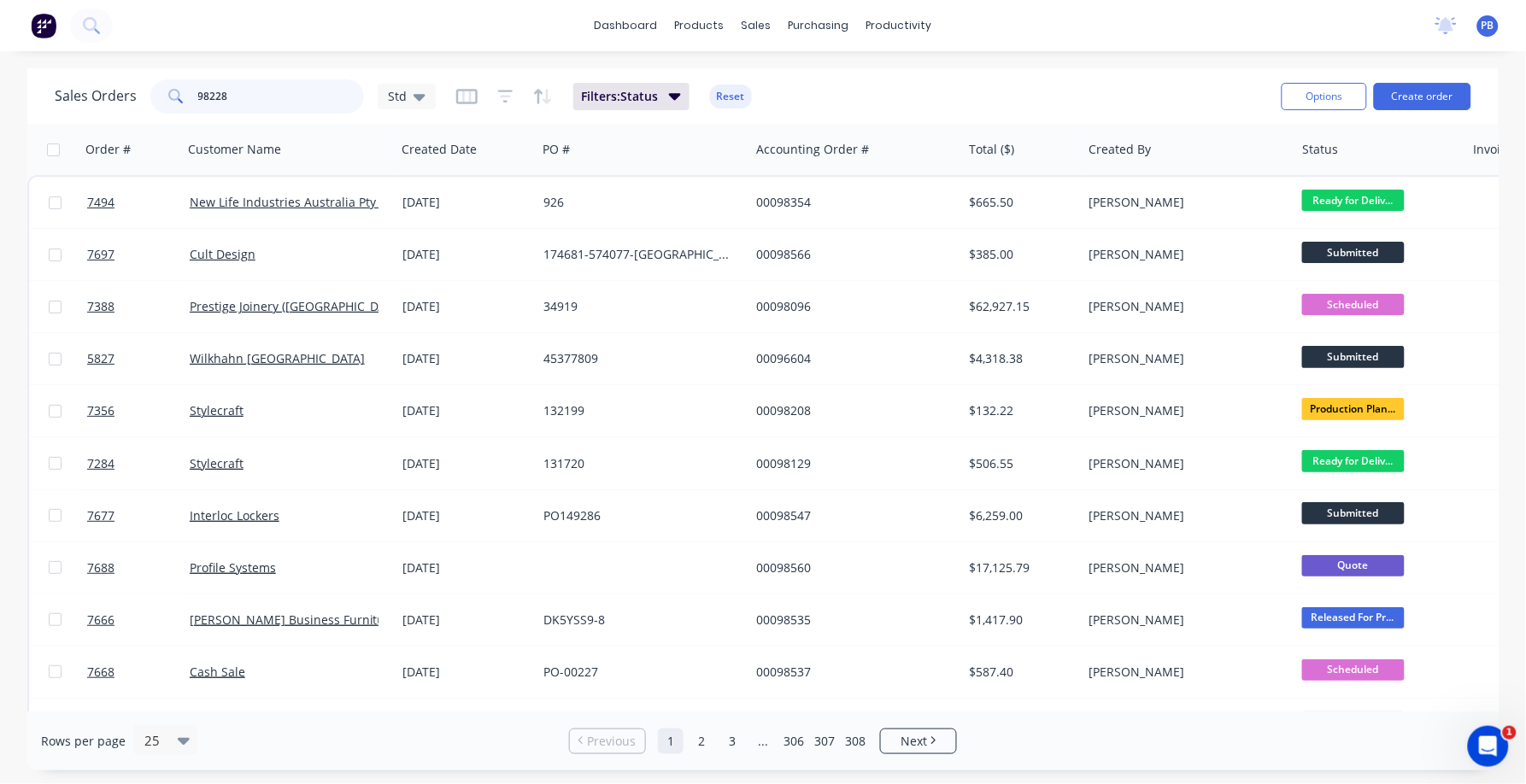
type input "98228"
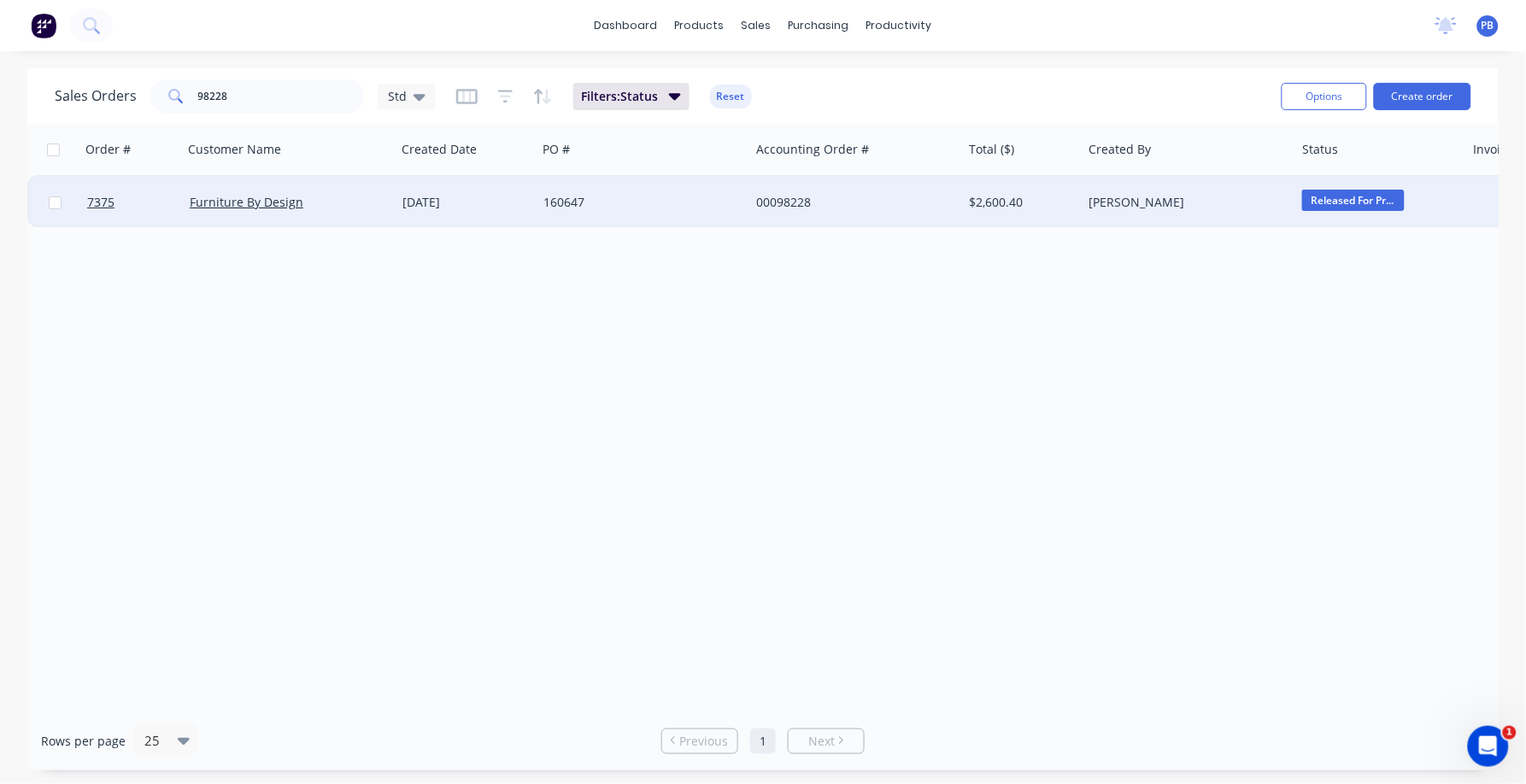
click at [800, 203] on div "00098228" at bounding box center [850, 202] width 190 height 17
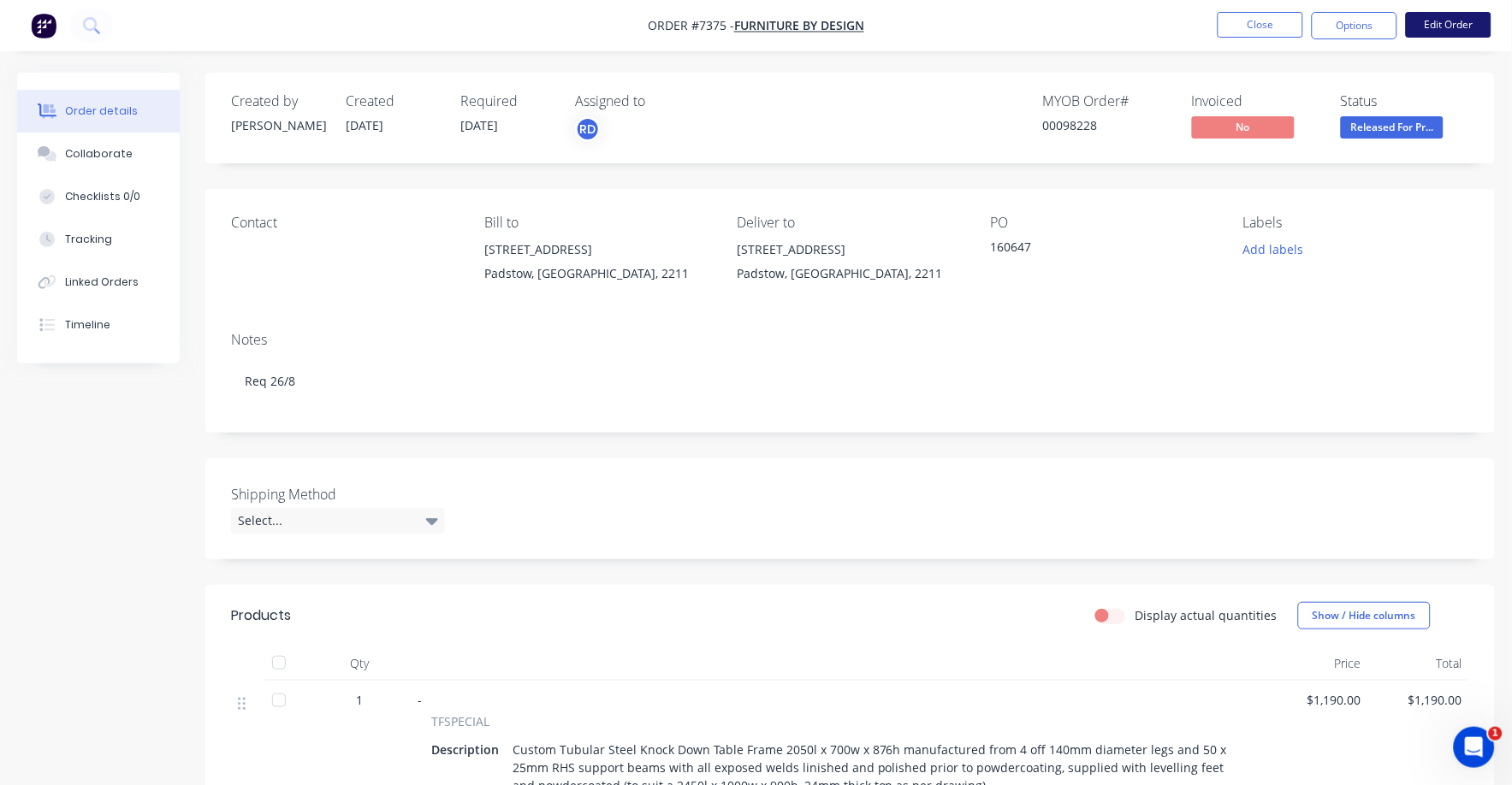
click at [1444, 28] on button "Edit Order" at bounding box center [1448, 25] width 85 height 26
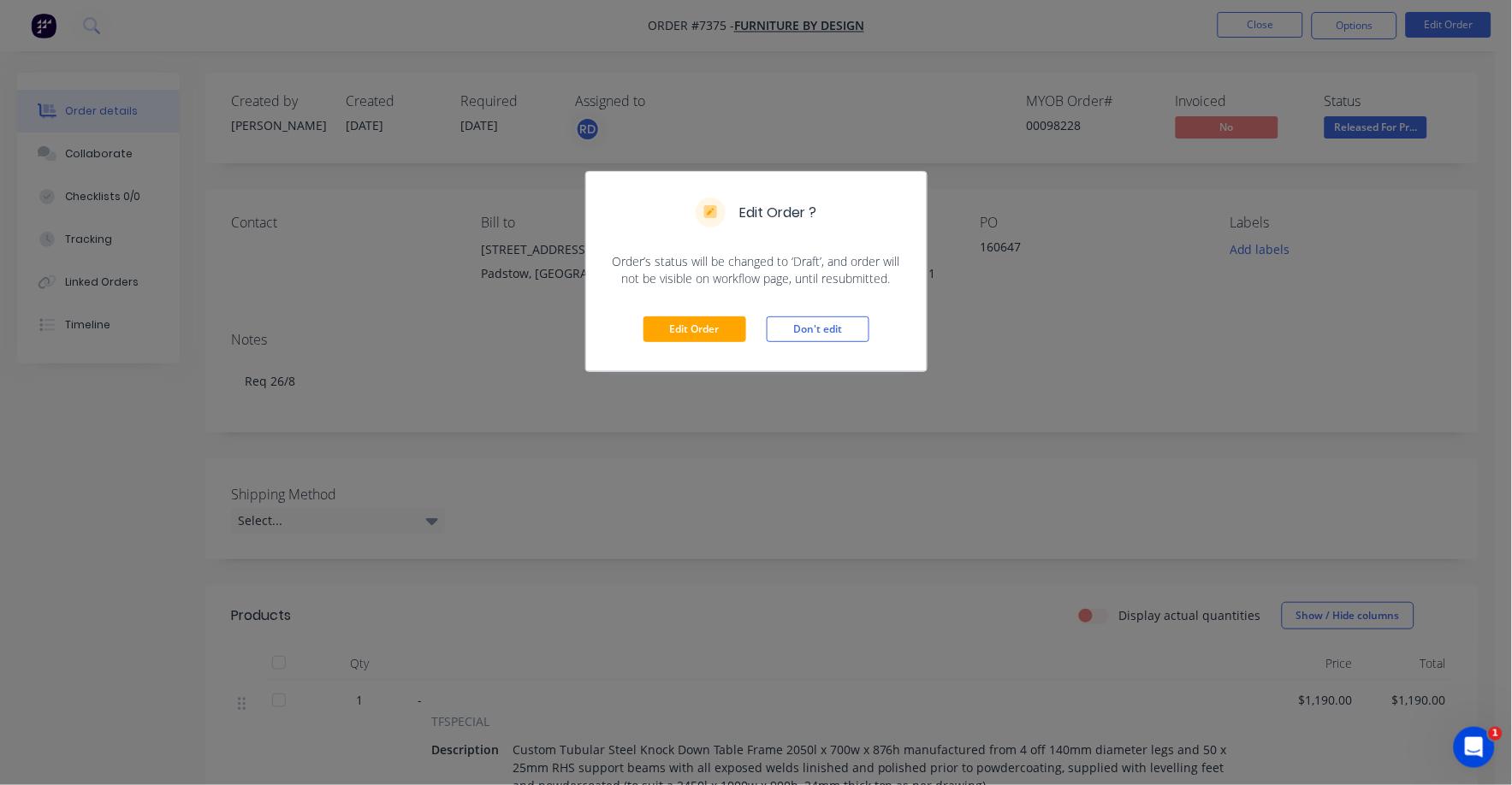
click at [704, 315] on div "Edit Order Don't edit" at bounding box center [756, 328] width 340 height 83
click at [701, 323] on button "Edit Order" at bounding box center [695, 329] width 103 height 26
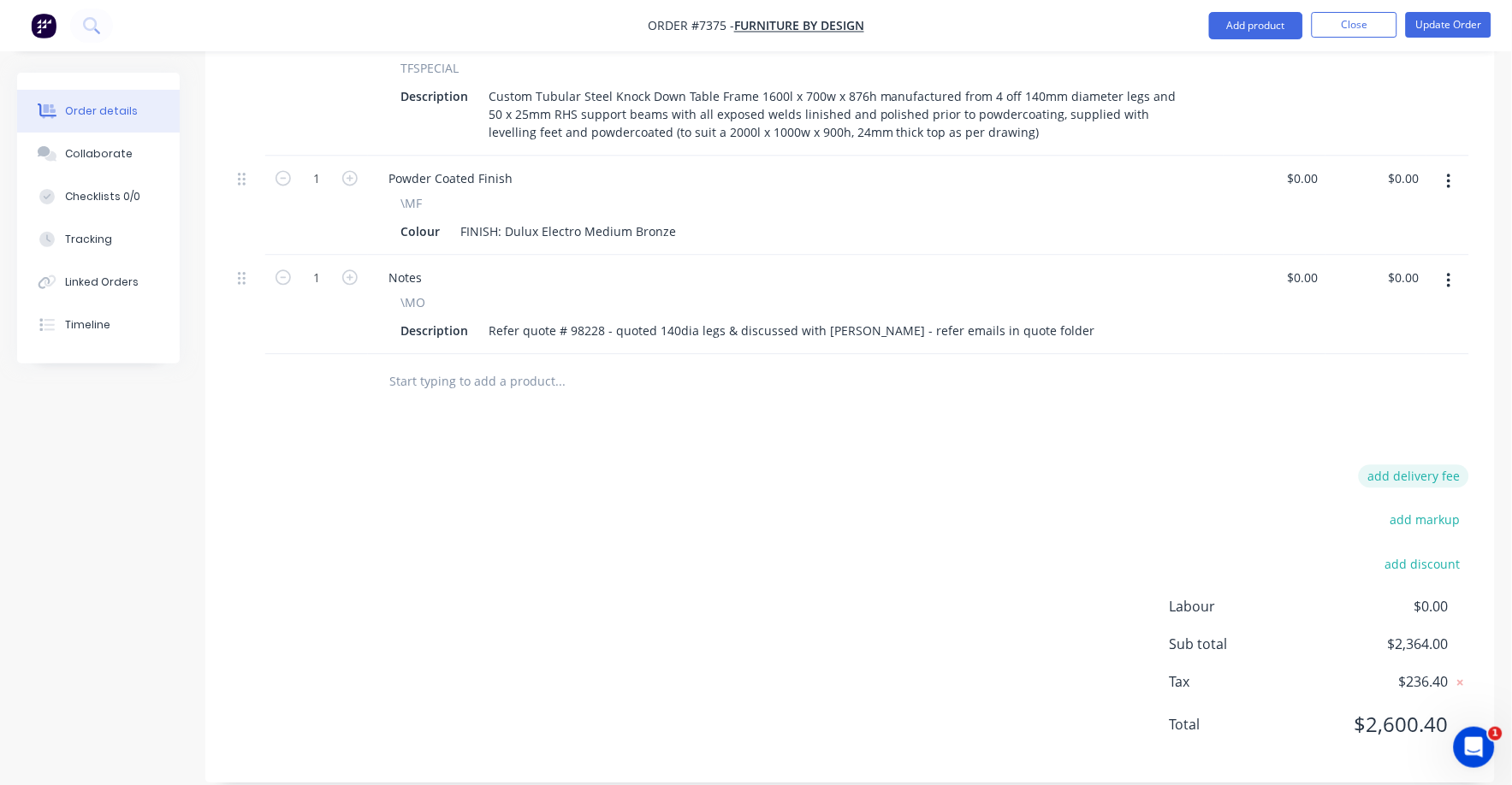
click at [1416, 465] on button "add delivery fee" at bounding box center [1414, 476] width 110 height 23
type input "75"
click input "submit" at bounding box center [0, 0] width 0 height 0
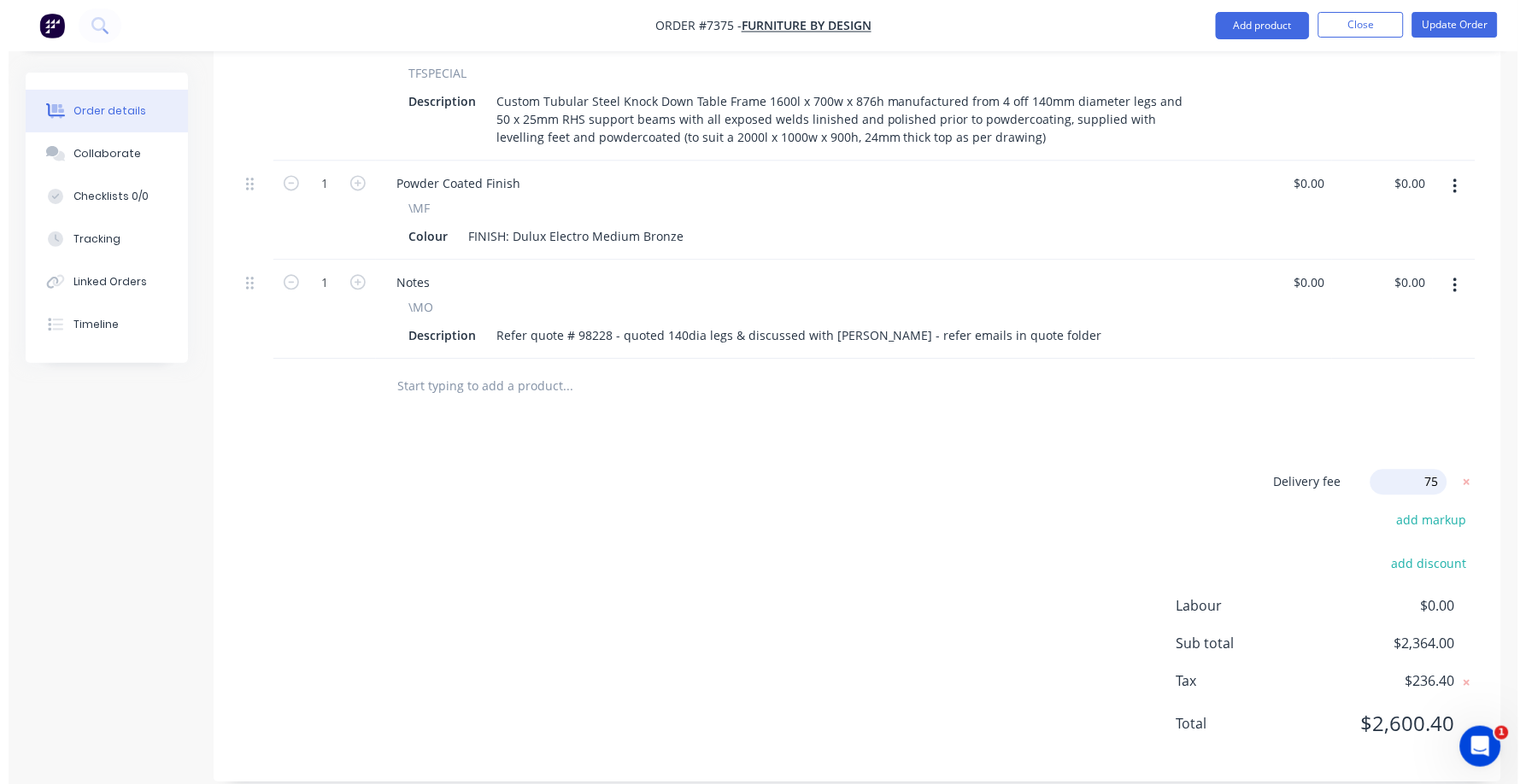
scroll to position [831, 0]
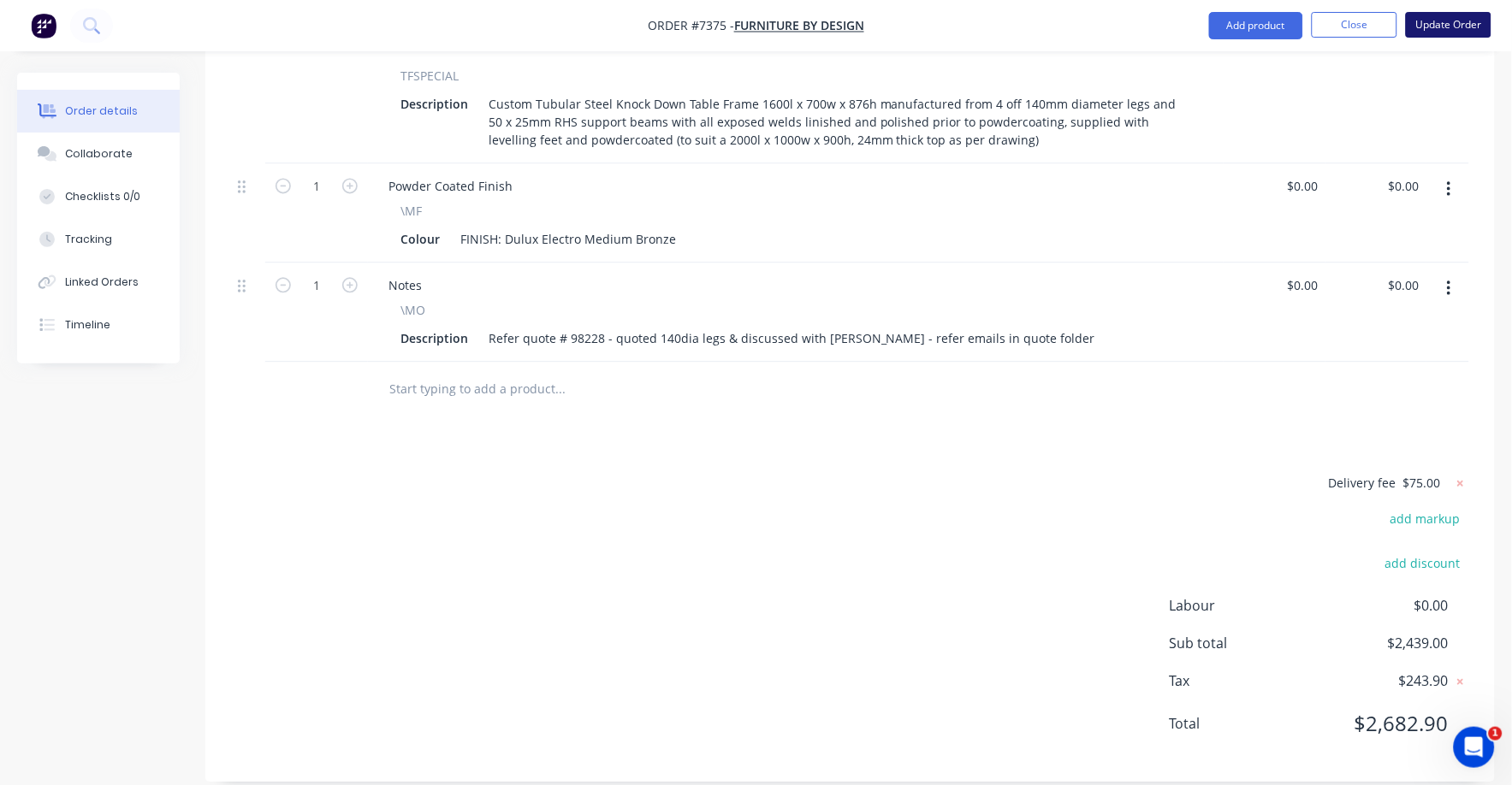
click at [1446, 24] on button "Update Order" at bounding box center [1448, 25] width 85 height 26
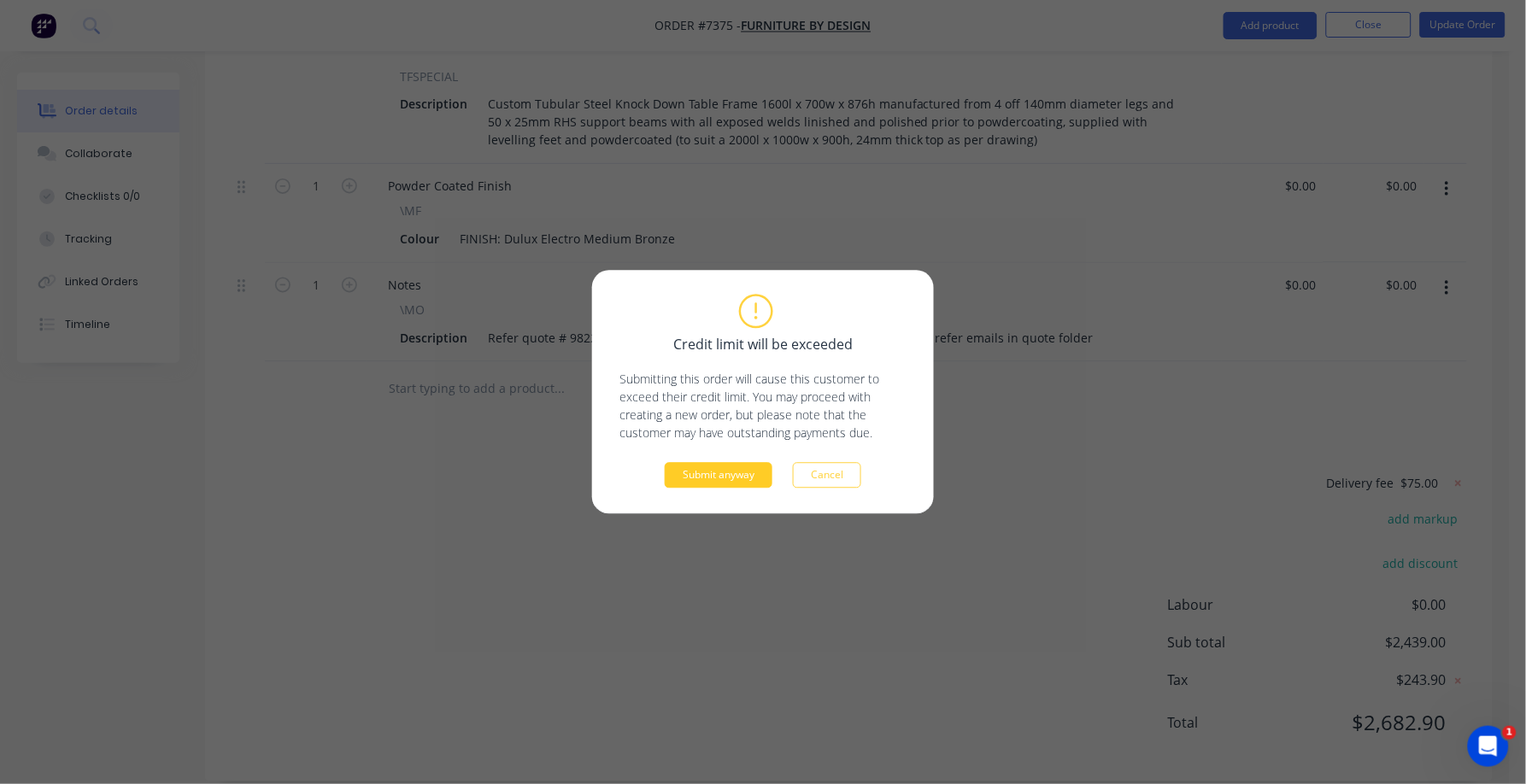
click at [718, 472] on button "Submit anyway" at bounding box center [719, 476] width 108 height 26
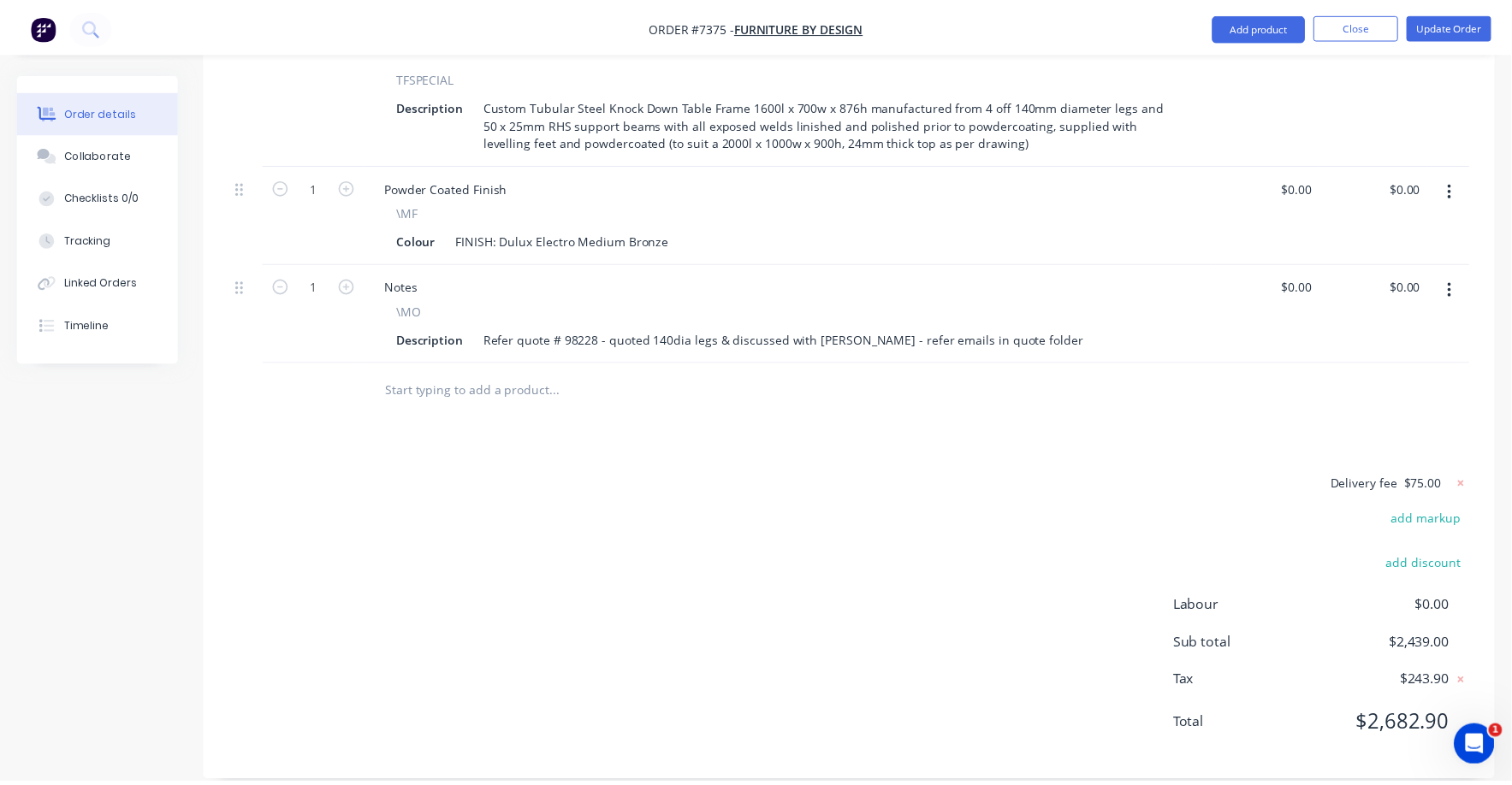
scroll to position [661, 0]
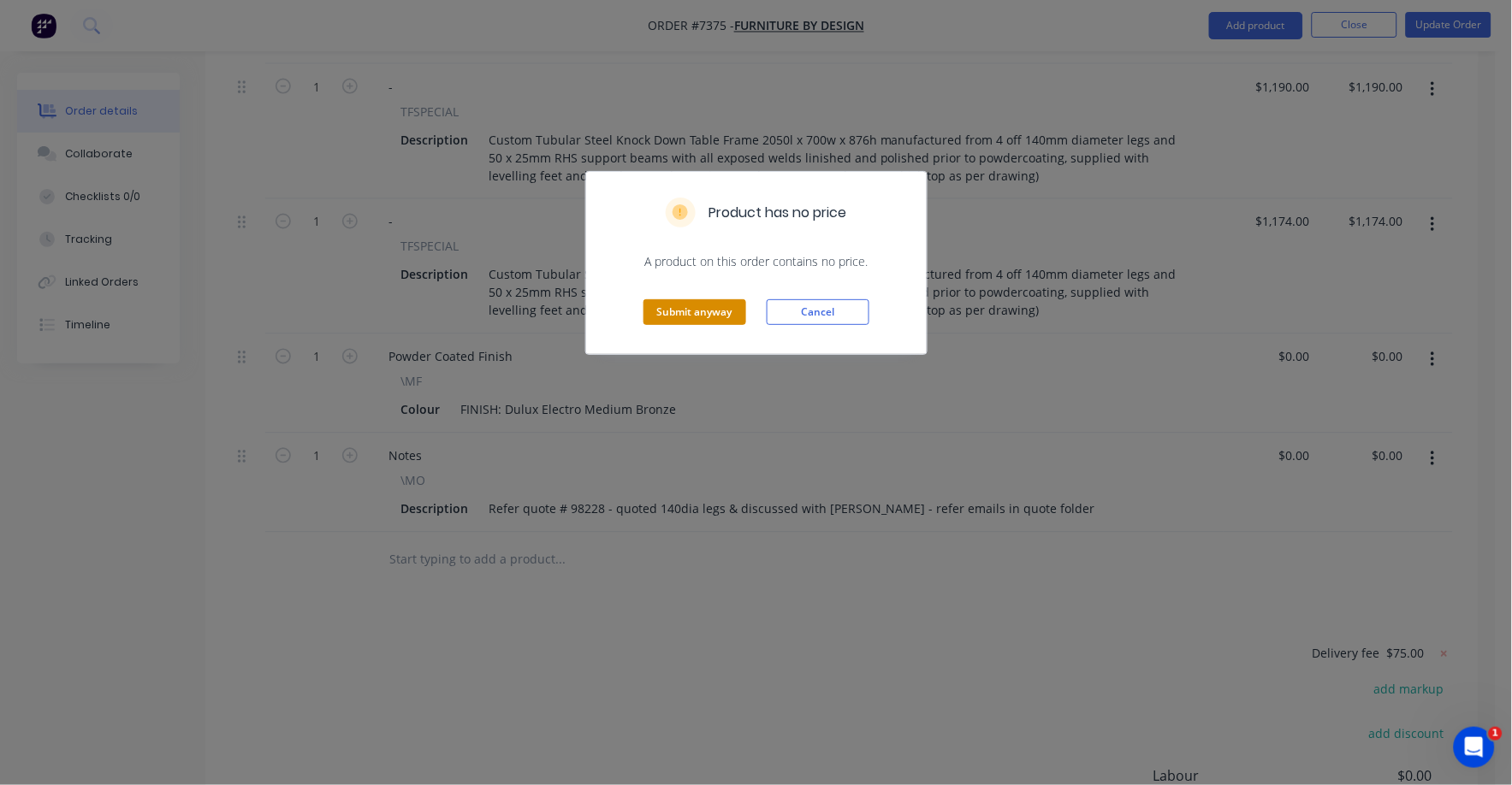
click at [721, 316] on button "Submit anyway" at bounding box center [695, 312] width 103 height 26
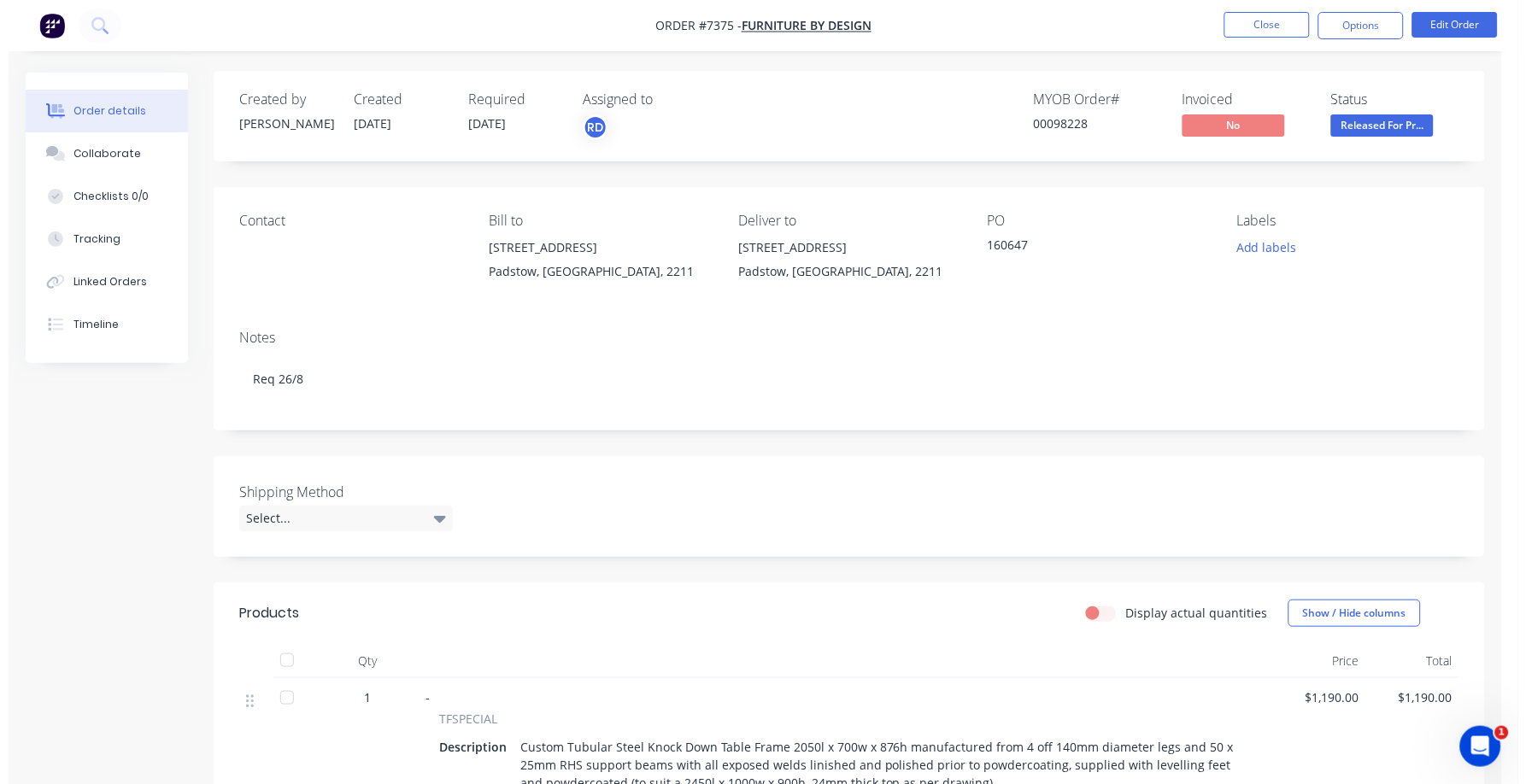
scroll to position [0, 0]
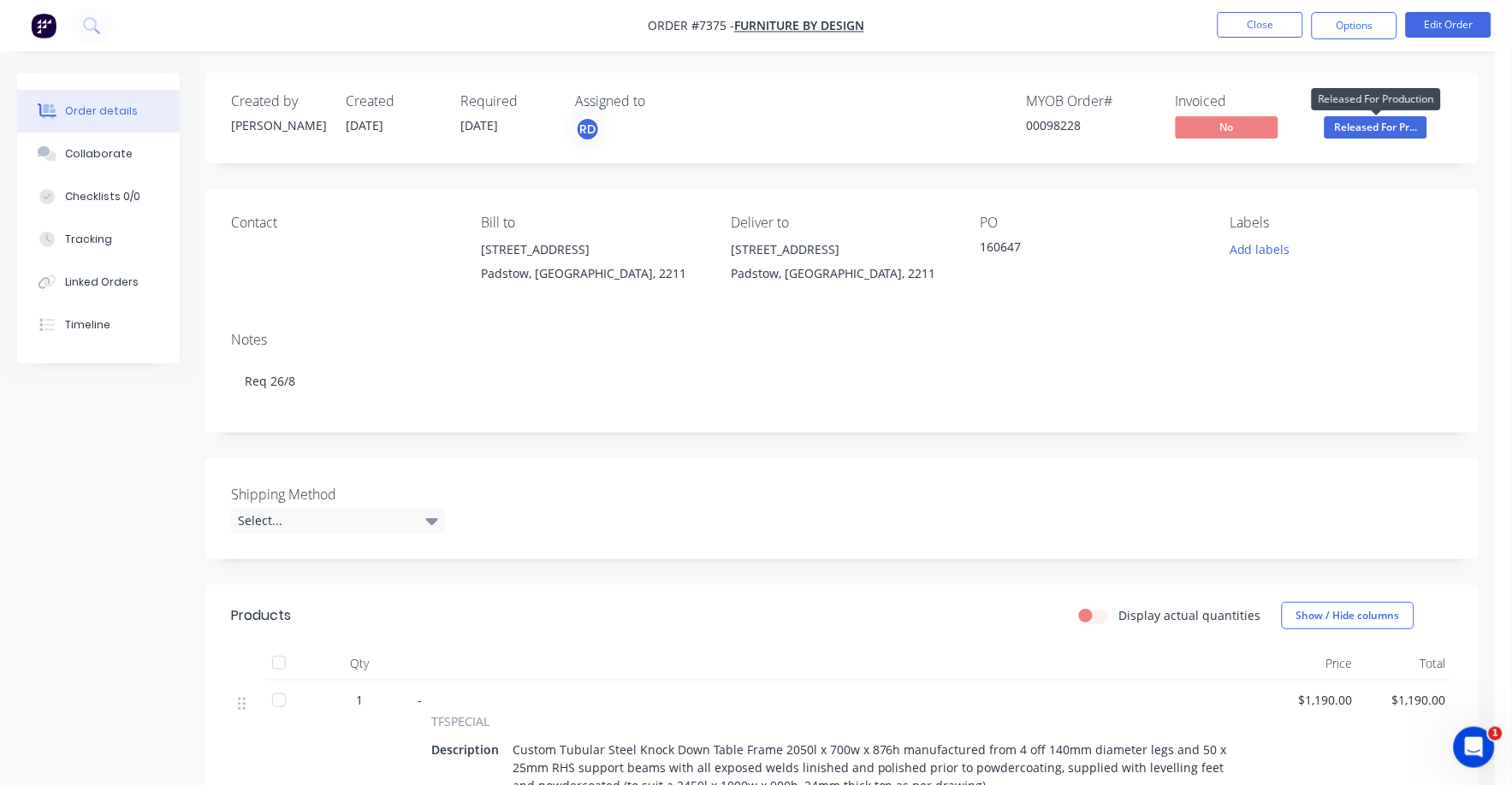
click at [1380, 123] on span "Released For Pr..." at bounding box center [1376, 127] width 103 height 21
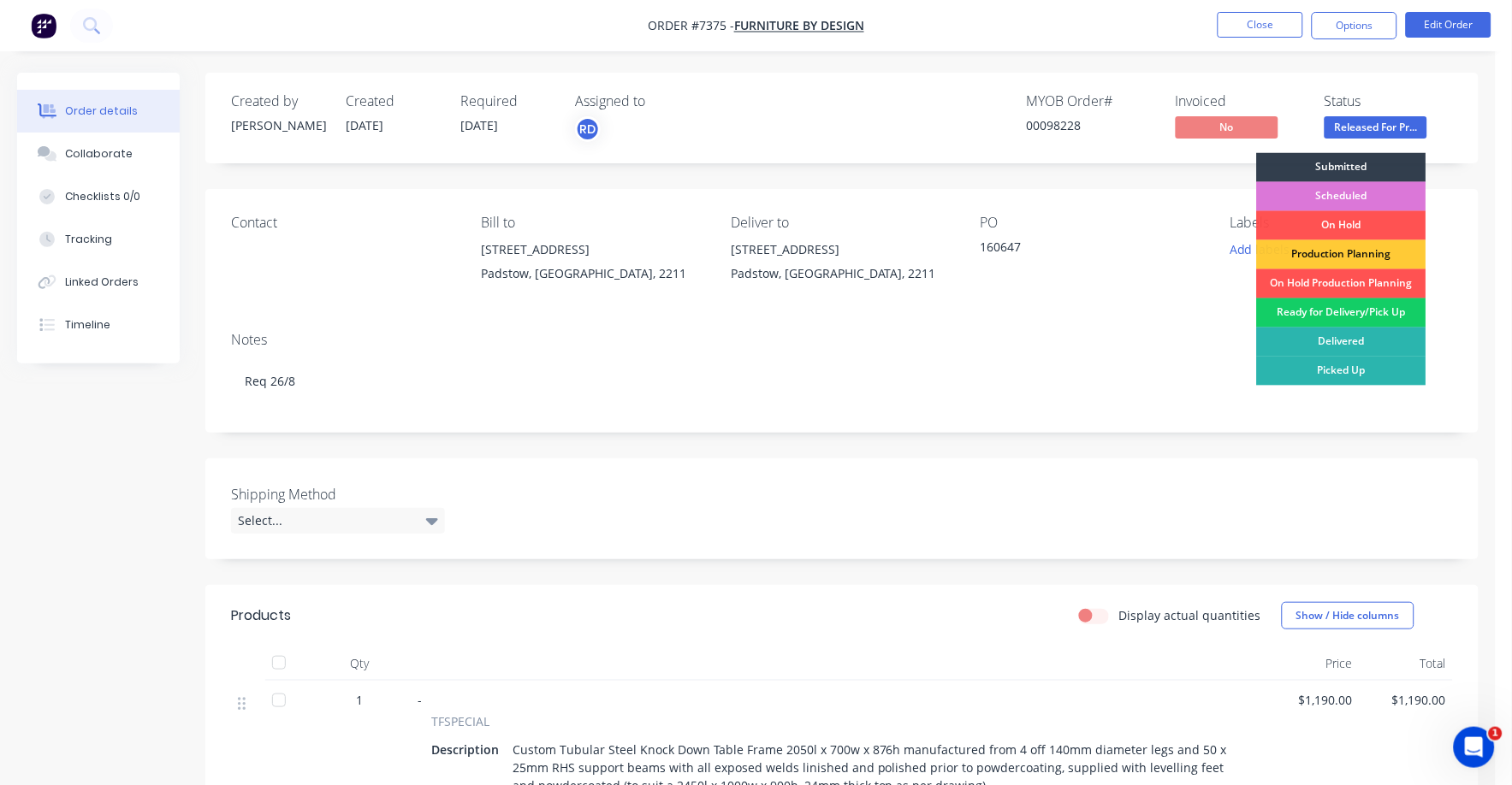
click at [1343, 318] on div "Ready for Delivery/Pick Up" at bounding box center [1341, 314] width 170 height 29
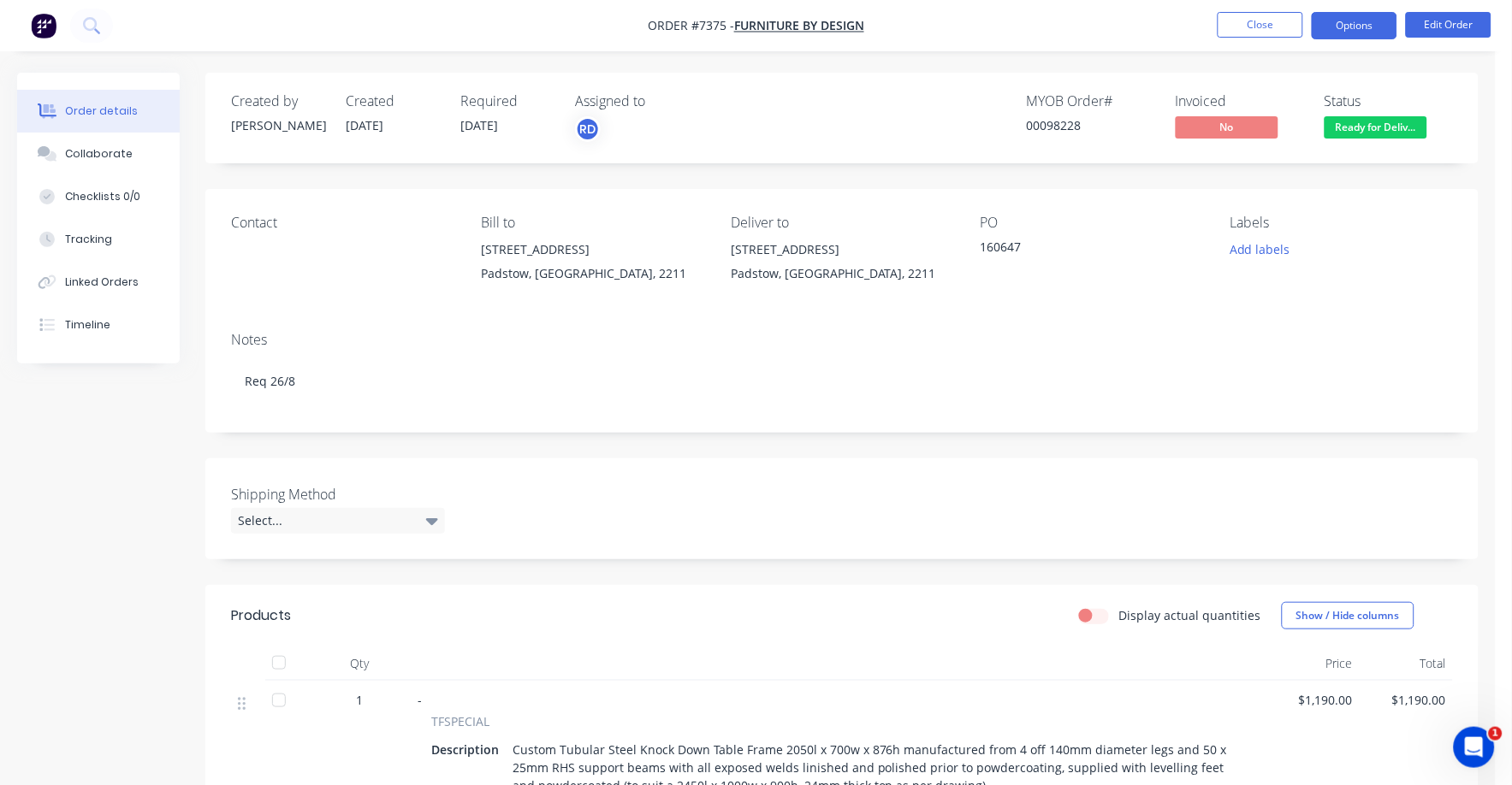
click at [1355, 31] on button "Options" at bounding box center [1354, 26] width 85 height 28
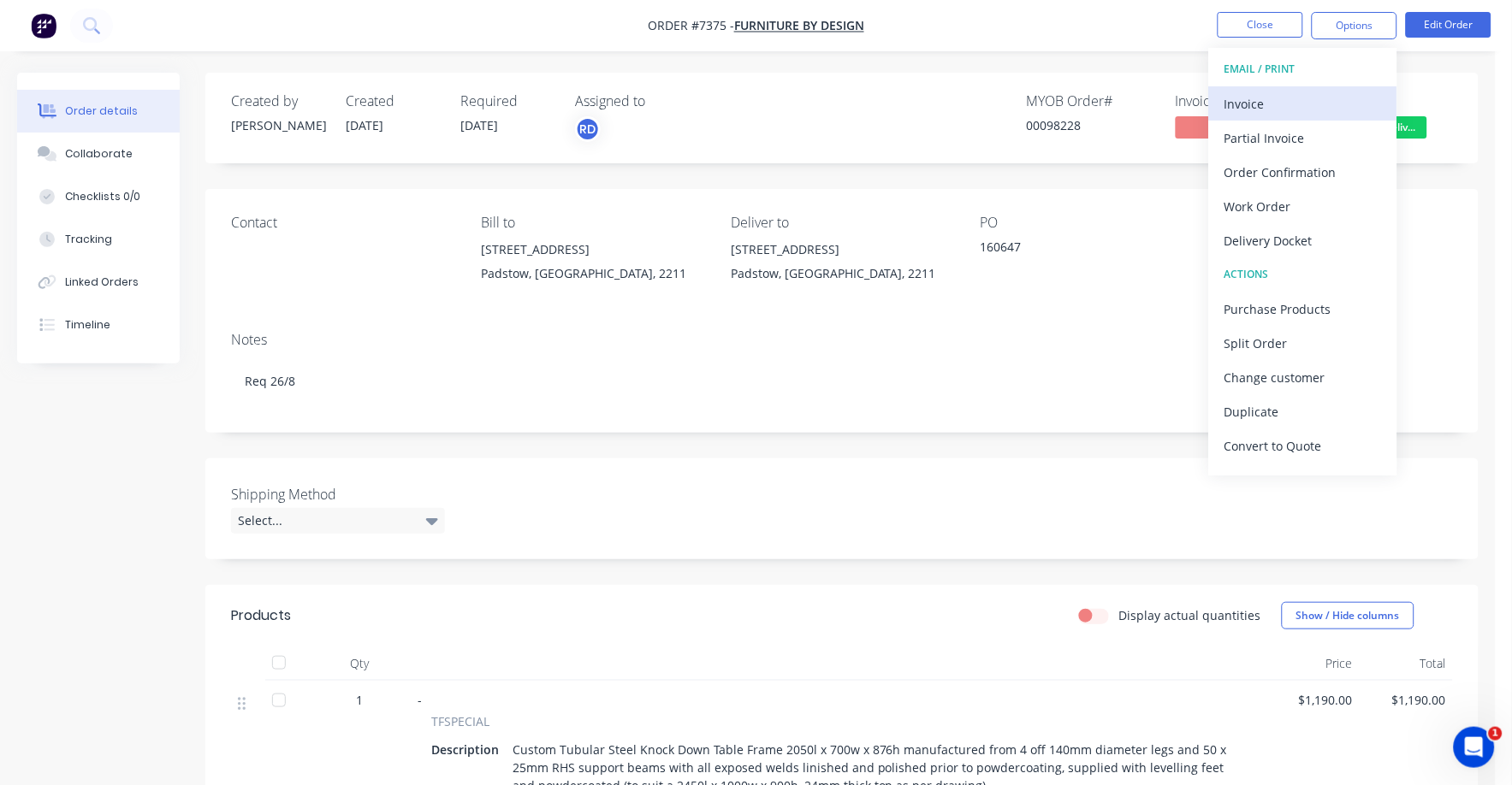
click at [1252, 95] on div "Invoice" at bounding box center [1304, 104] width 158 height 25
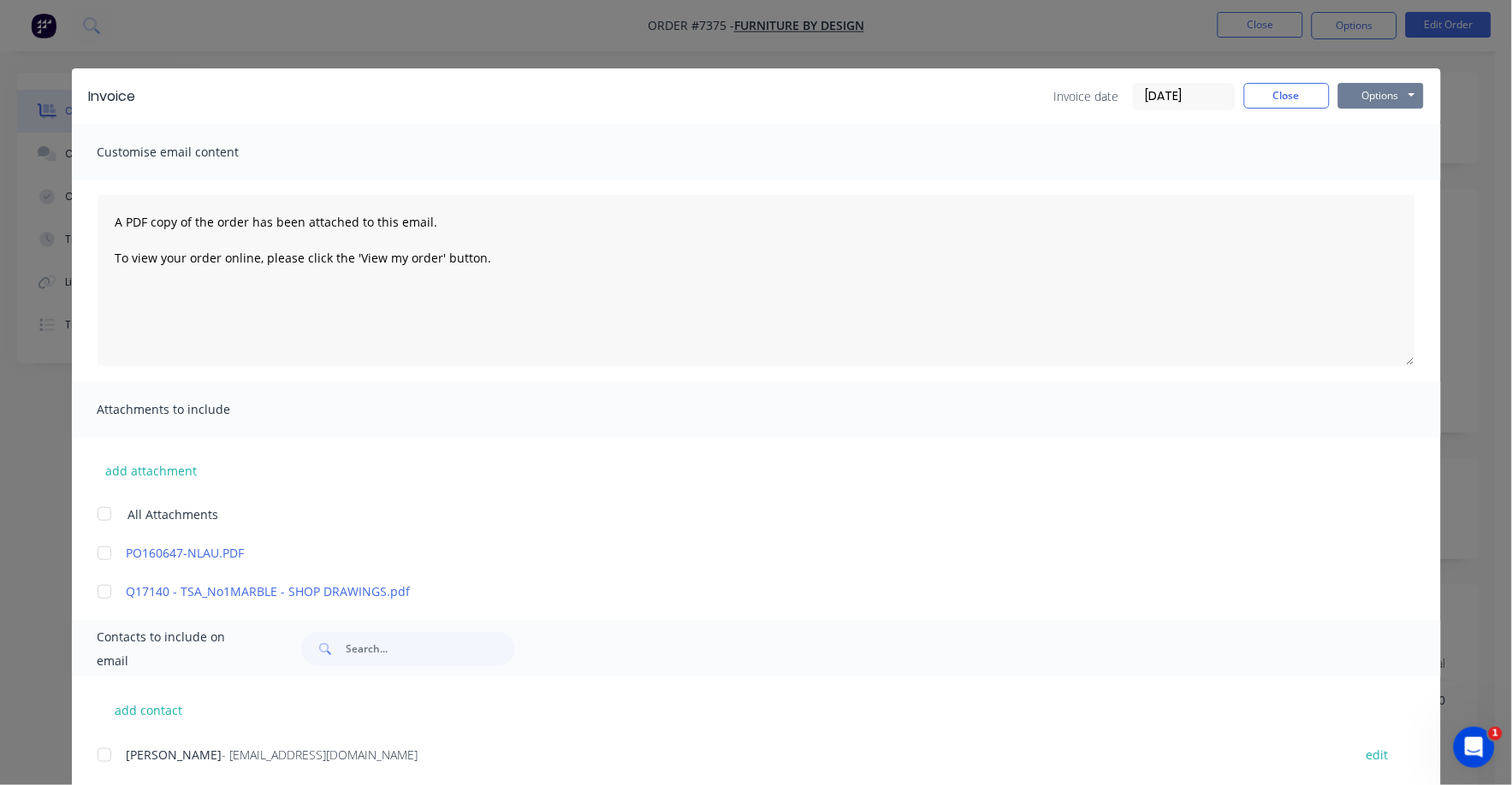
click at [1363, 90] on button "Options" at bounding box center [1381, 95] width 85 height 26
click at [1372, 149] on button "Print" at bounding box center [1393, 154] width 109 height 28
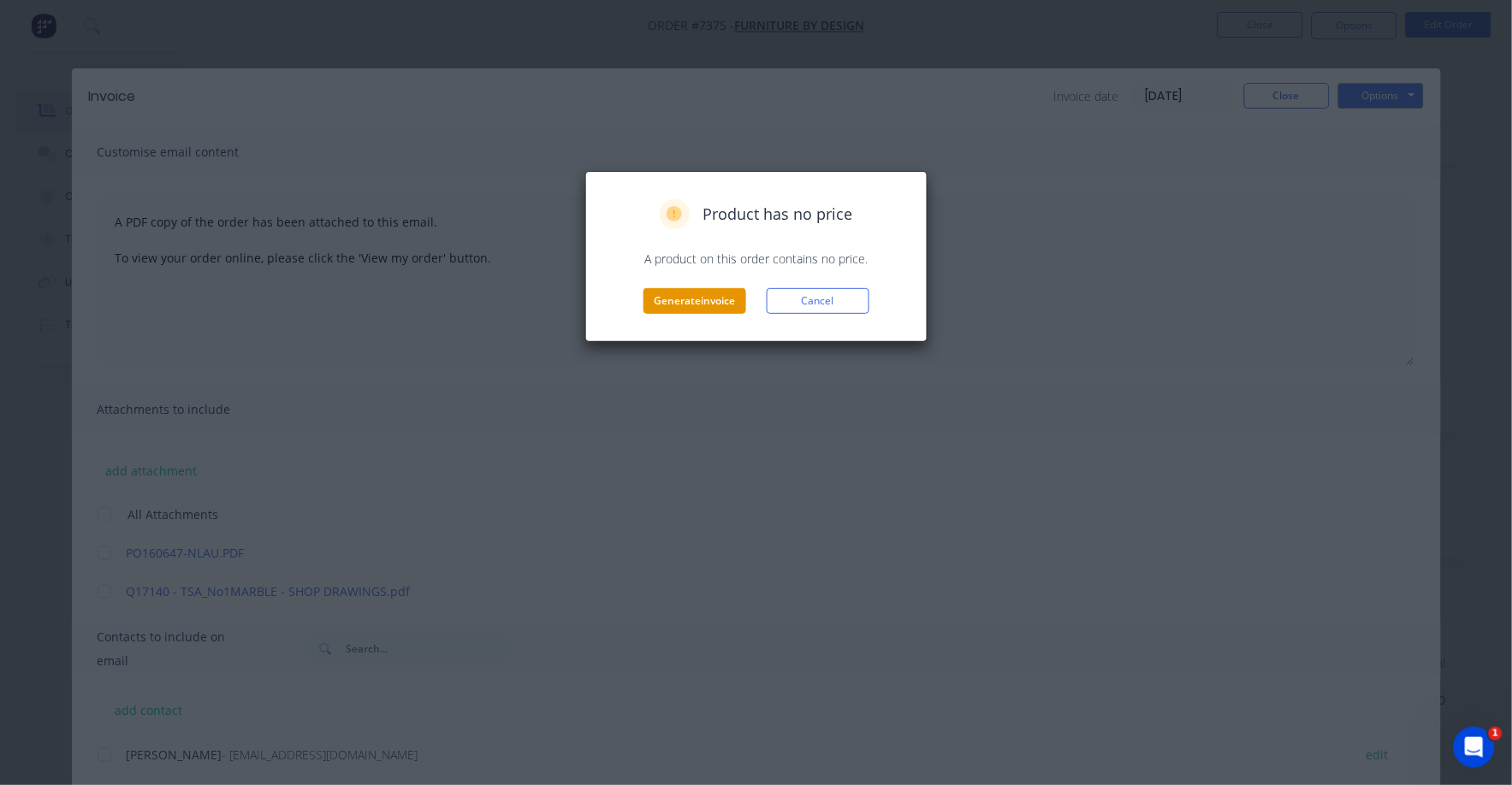
click at [685, 293] on button "Generate invoice" at bounding box center [695, 301] width 103 height 26
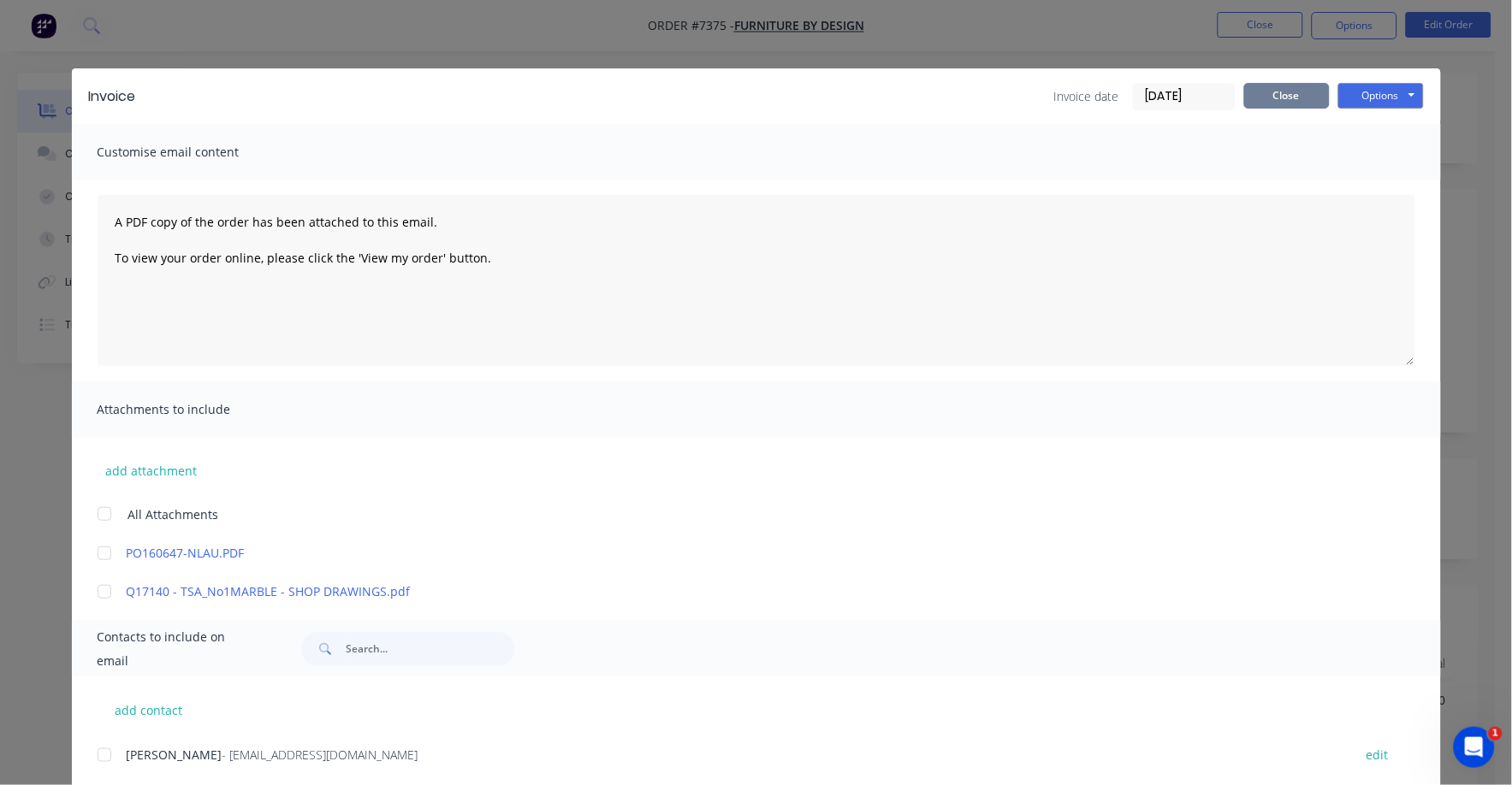
click at [1277, 95] on button "Close" at bounding box center [1286, 95] width 85 height 26
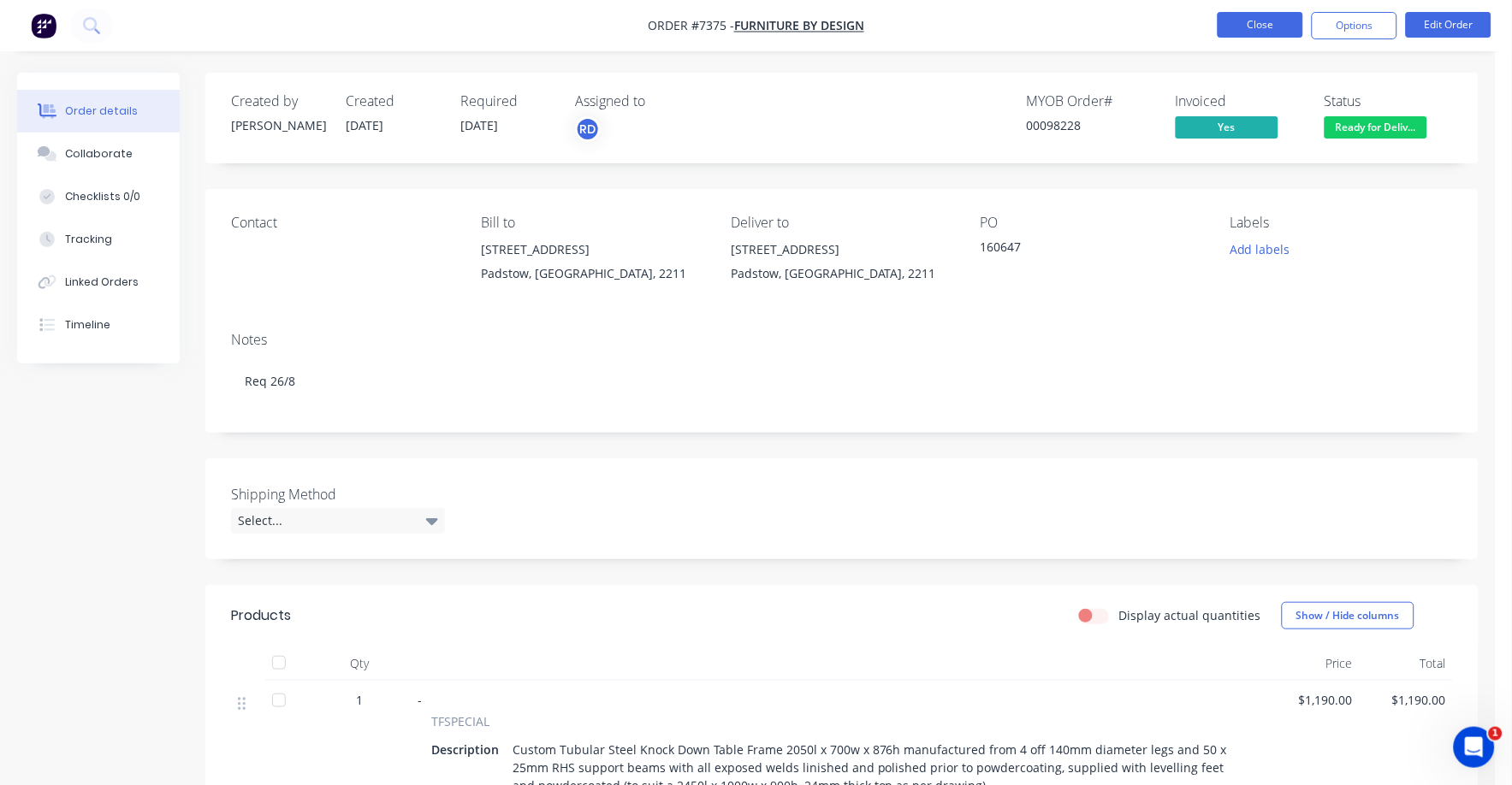
click at [1265, 19] on button "Close" at bounding box center [1260, 25] width 85 height 26
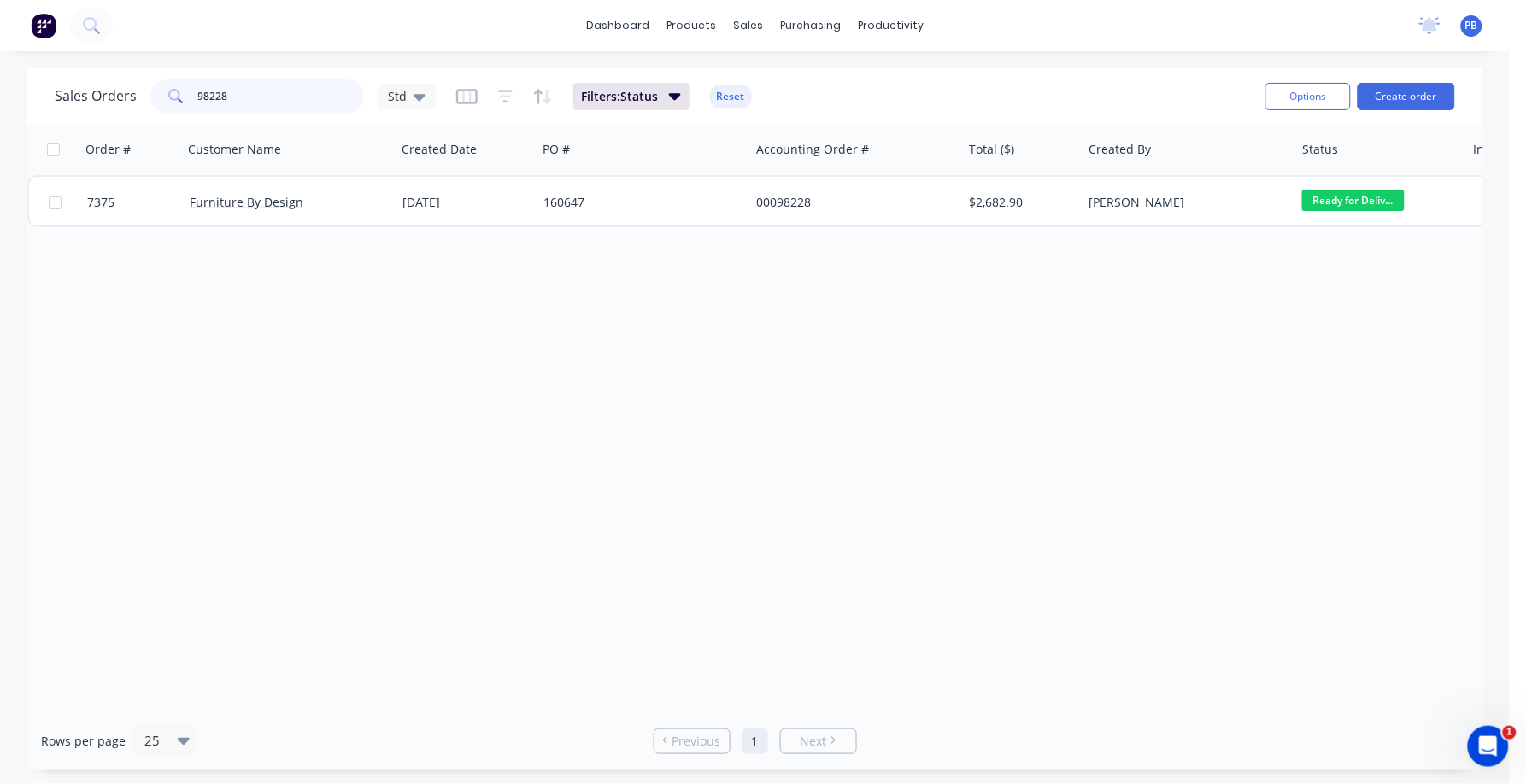
drag, startPoint x: 273, startPoint y: 101, endPoint x: 178, endPoint y: 87, distance: 96.0
click at [190, 90] on div "98228" at bounding box center [256, 96] width 213 height 34
type input "98354"
